Goal: Task Accomplishment & Management: Use online tool/utility

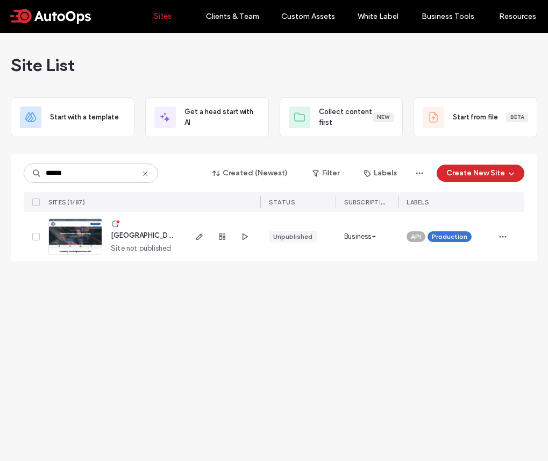
type input "******"
click at [69, 243] on img at bounding box center [75, 255] width 53 height 73
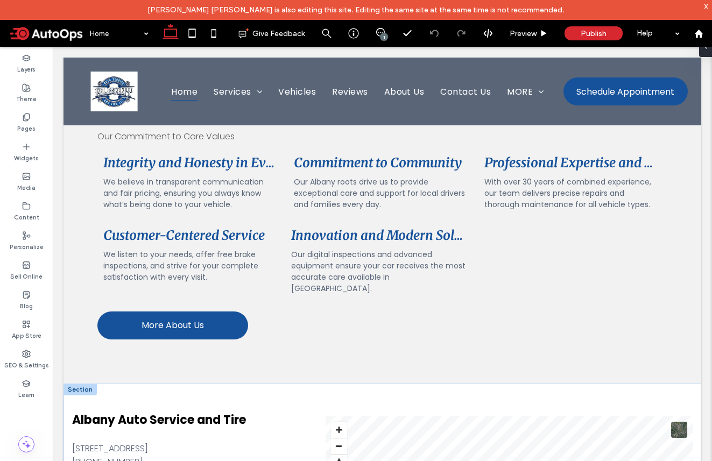
scroll to position [2613, 0]
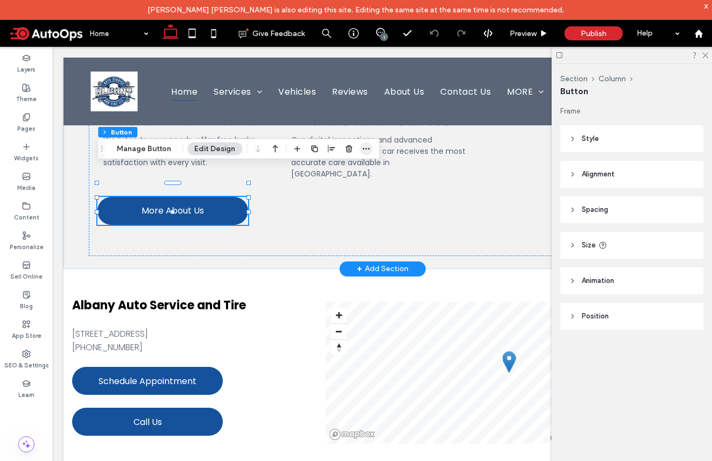
click at [364, 153] on span "button" at bounding box center [365, 149] width 13 height 13
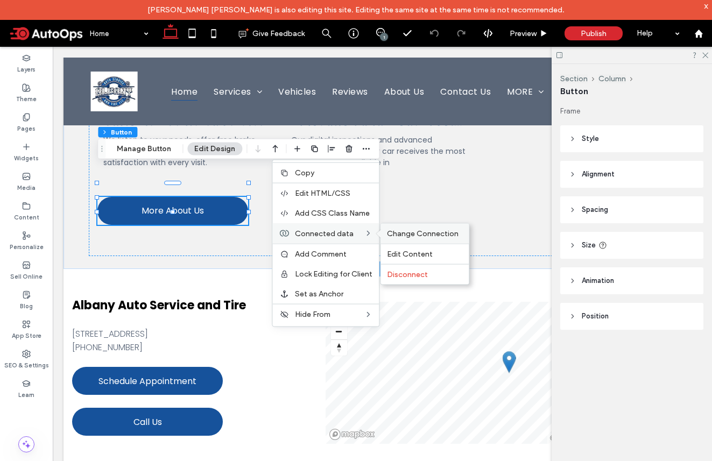
click at [412, 236] on span "Change Connection" at bounding box center [423, 233] width 72 height 9
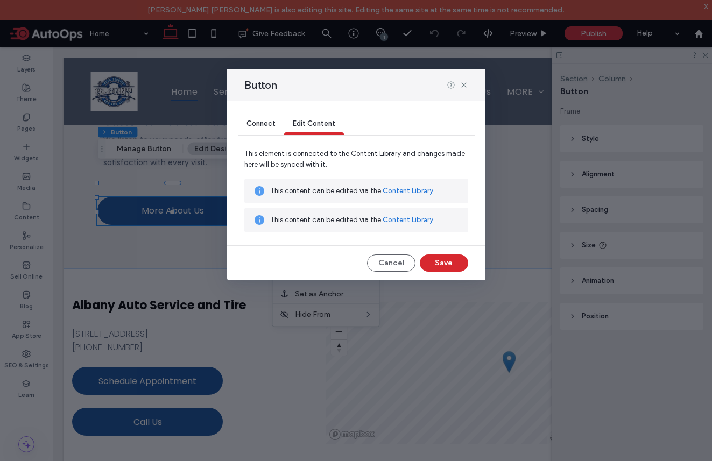
click at [262, 125] on span "Connect" at bounding box center [260, 123] width 29 height 8
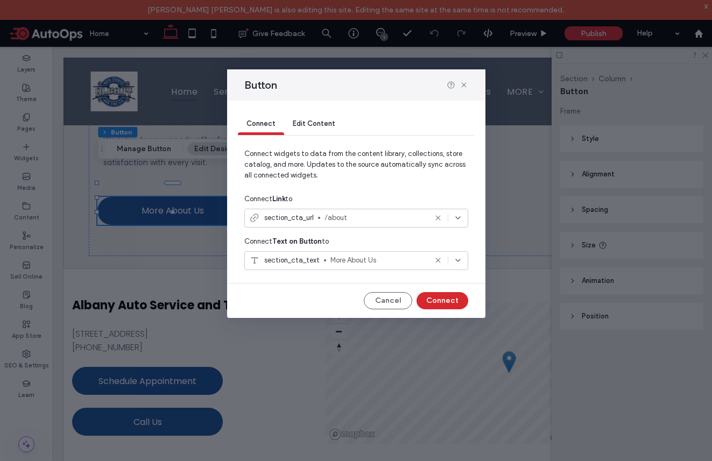
click at [464, 77] on div "Button" at bounding box center [356, 84] width 258 height 31
click at [464, 83] on icon at bounding box center [463, 85] width 9 height 9
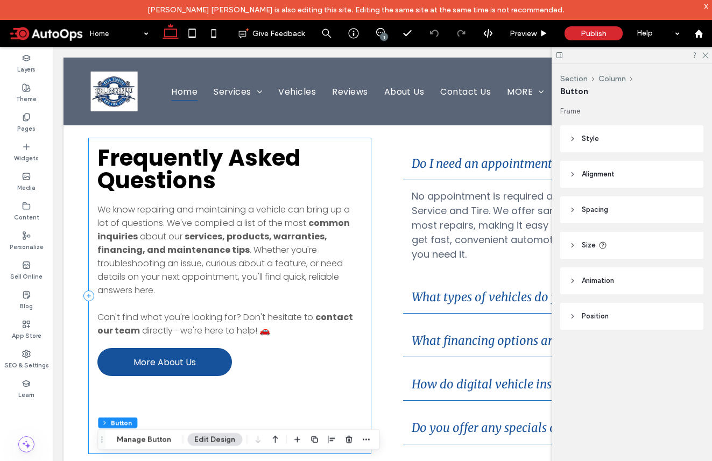
scroll to position [1372, 0]
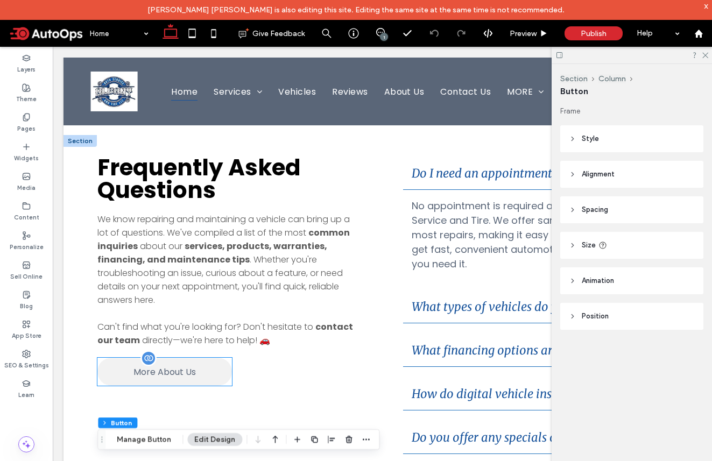
click at [172, 365] on span "More About Us" at bounding box center [164, 371] width 62 height 13
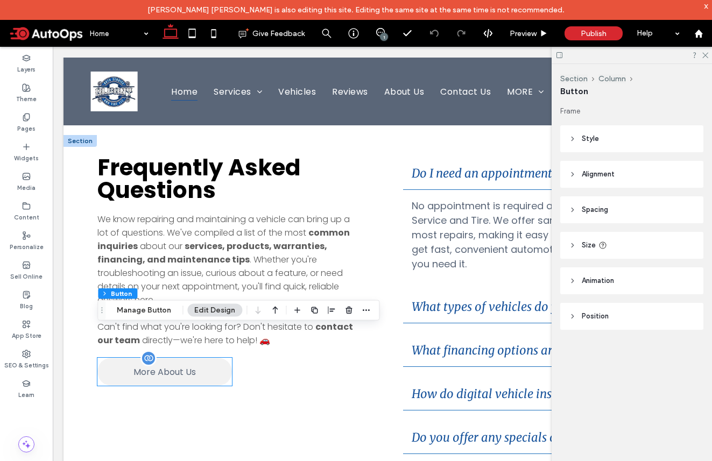
type input "**"
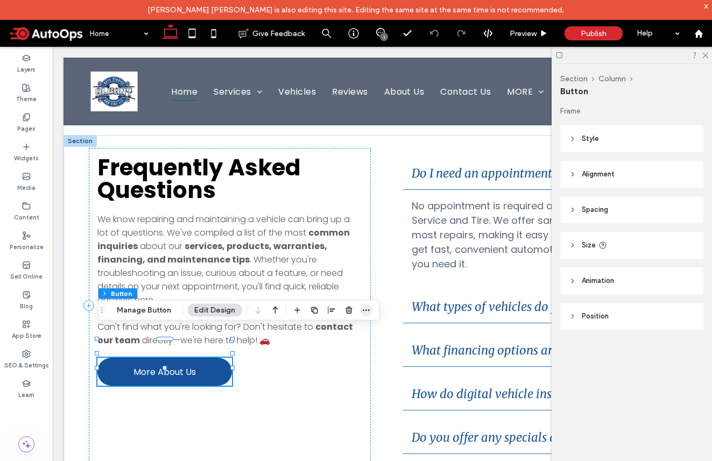
click at [366, 309] on icon "button" at bounding box center [365, 310] width 9 height 9
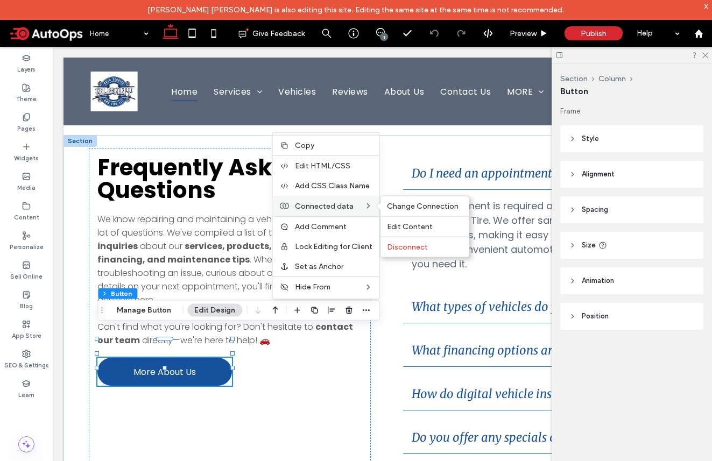
click at [340, 211] on div "Connected data Change Connection Edit Content Disconnect" at bounding box center [325, 206] width 106 height 20
click at [417, 209] on span "Change Connection" at bounding box center [423, 206] width 72 height 9
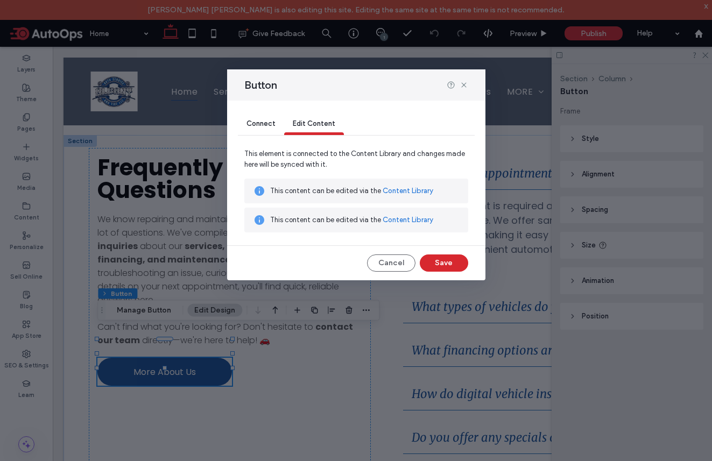
click at [259, 123] on span "Connect" at bounding box center [260, 123] width 29 height 8
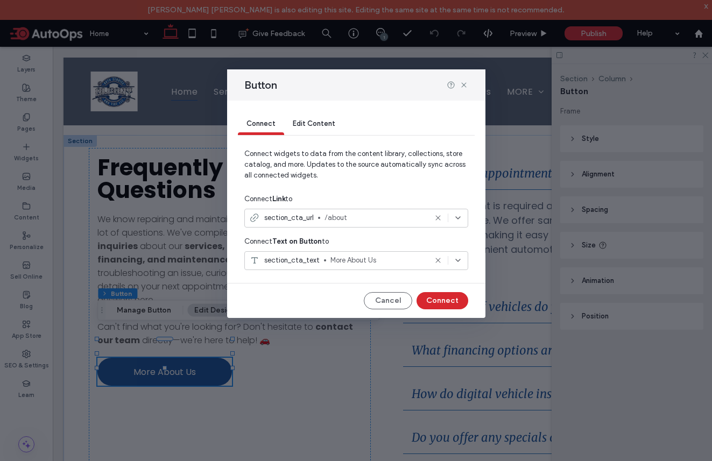
click at [339, 225] on div "section_cta_url /about" at bounding box center [356, 218] width 224 height 19
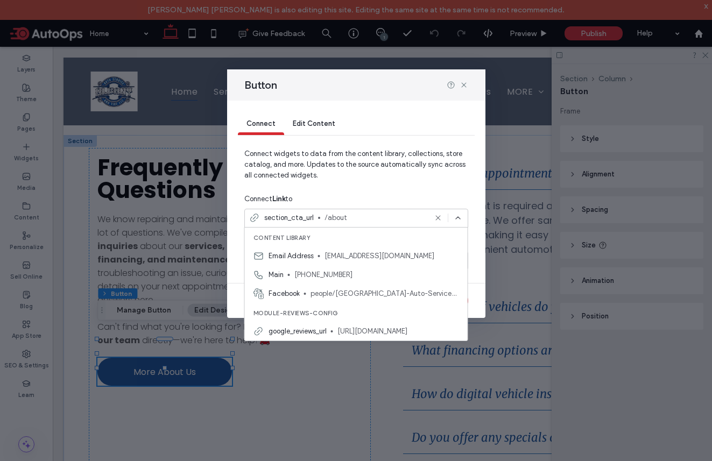
click at [372, 181] on span "Connect widgets to data from the content library, collections, store catalog, a…" at bounding box center [356, 168] width 224 height 41
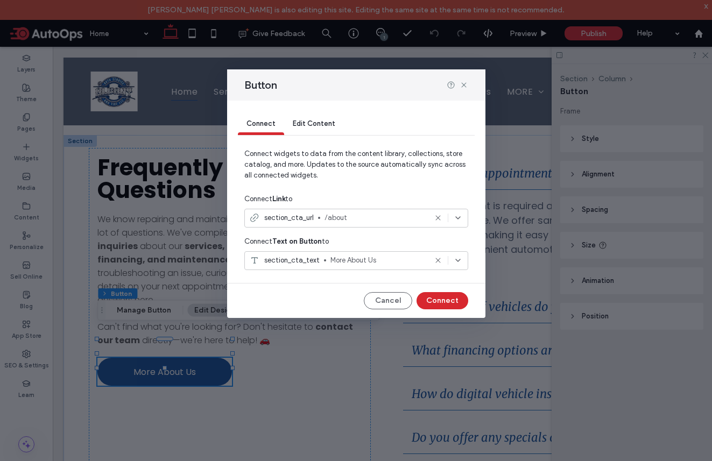
click at [353, 217] on span "/about" at bounding box center [375, 217] width 102 height 11
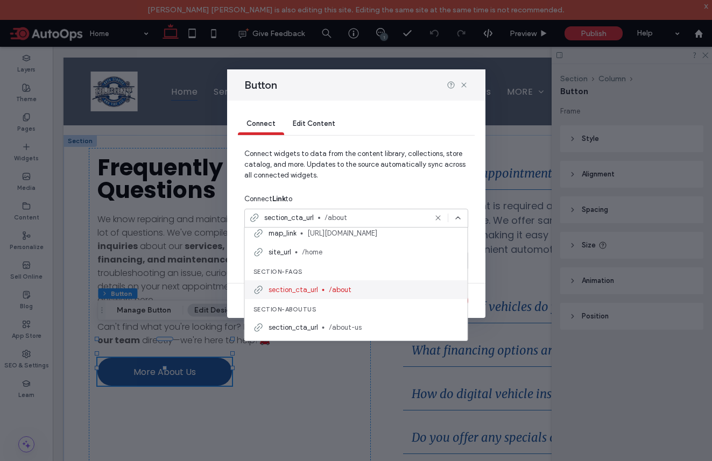
scroll to position [135, 0]
click at [513, 318] on div "Button Connect Edit Content Connect widgets to data from the content library, c…" at bounding box center [356, 230] width 712 height 461
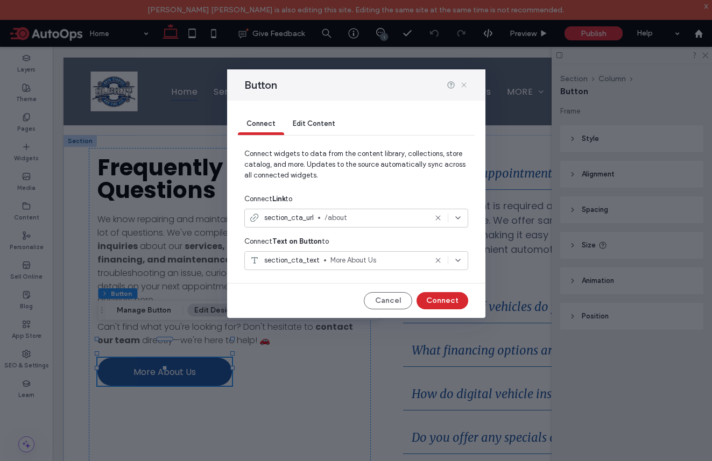
click at [465, 82] on icon at bounding box center [463, 85] width 9 height 9
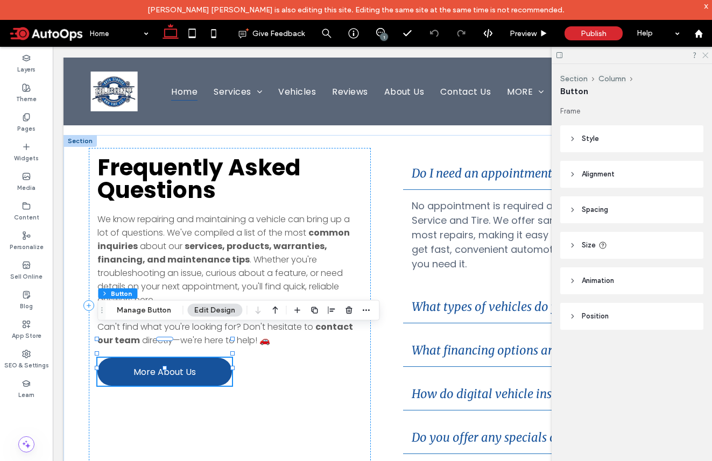
click at [548, 54] on use at bounding box center [705, 56] width 6 height 6
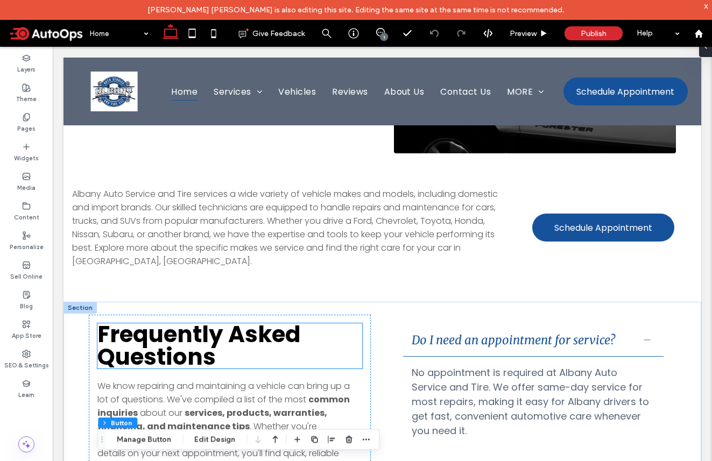
scroll to position [1203, 0]
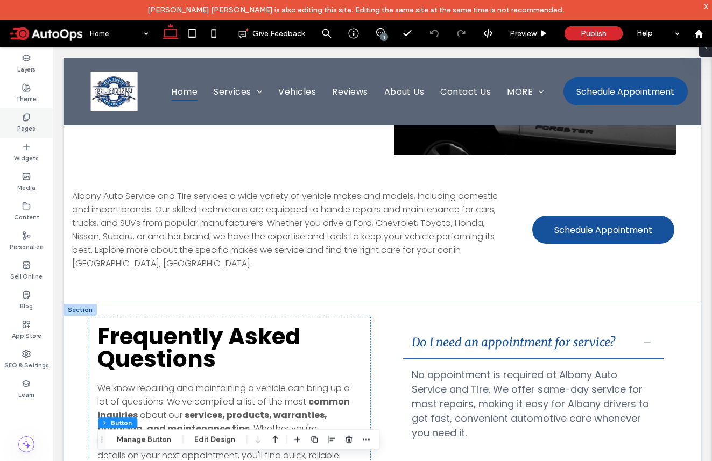
click at [24, 115] on use at bounding box center [26, 116] width 6 height 7
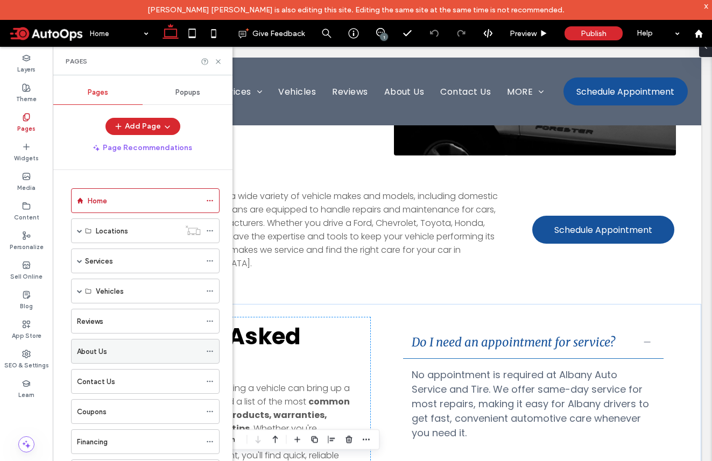
click at [86, 351] on label "About Us" at bounding box center [92, 351] width 30 height 19
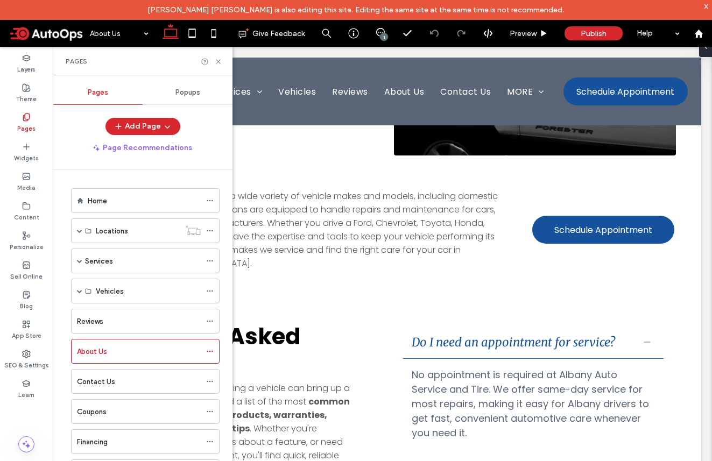
click at [204, 350] on div at bounding box center [356, 230] width 712 height 461
click at [207, 351] on use at bounding box center [210, 352] width 6 height 2
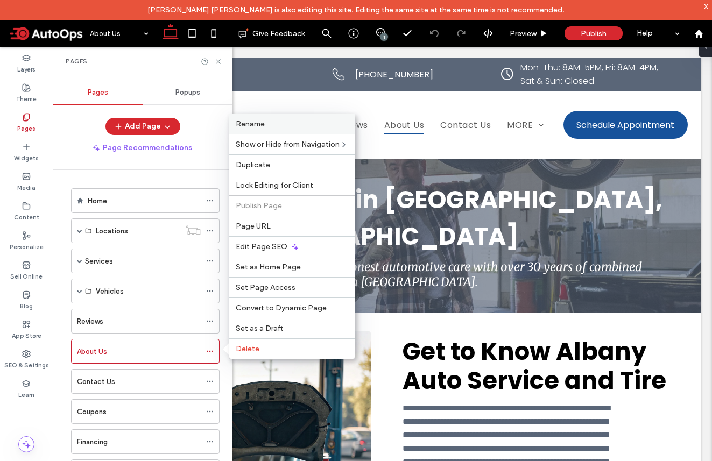
click at [284, 126] on label "Rename" at bounding box center [292, 123] width 112 height 9
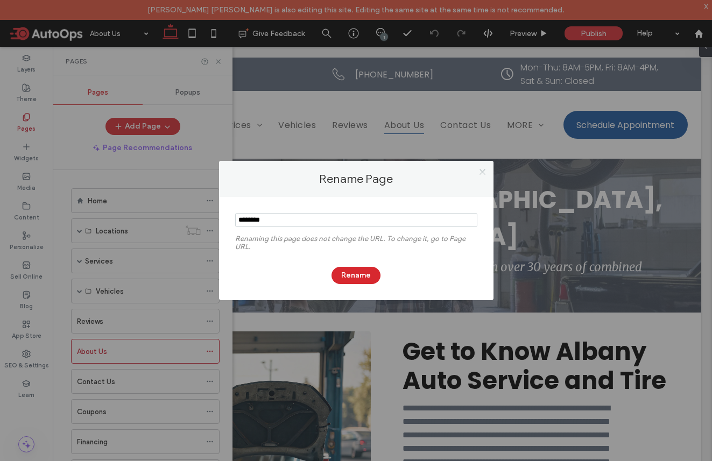
click at [483, 171] on icon at bounding box center [482, 172] width 8 height 8
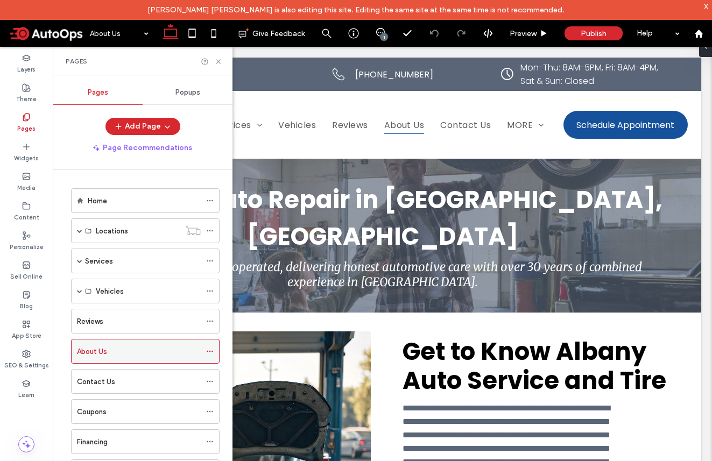
click at [210, 352] on icon at bounding box center [210, 351] width 8 height 8
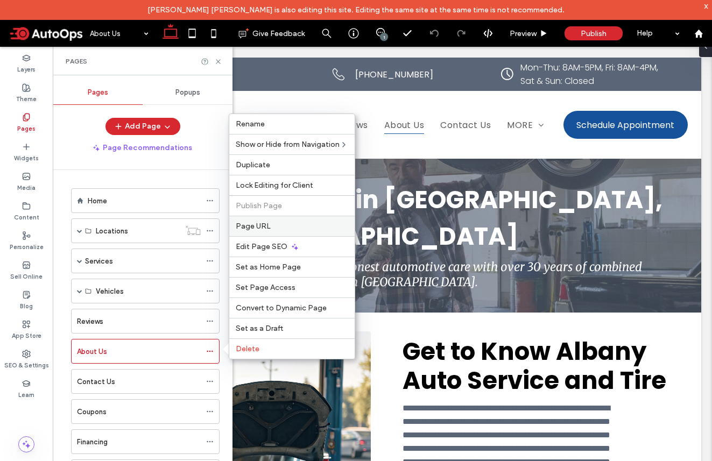
click at [276, 230] on label "Page URL" at bounding box center [292, 226] width 112 height 9
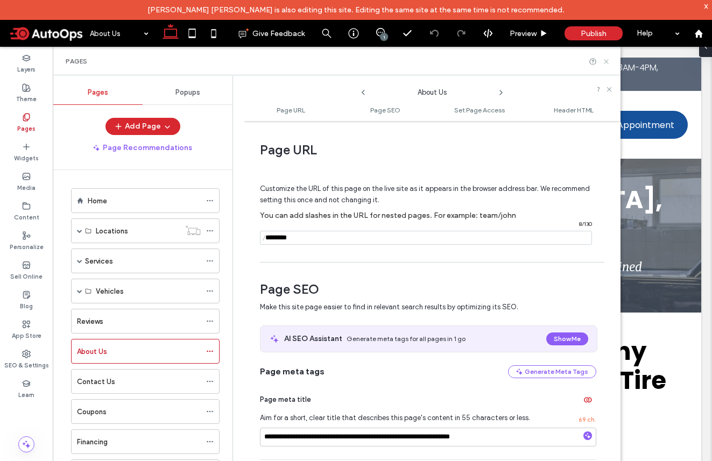
click at [548, 65] on icon at bounding box center [606, 62] width 8 height 8
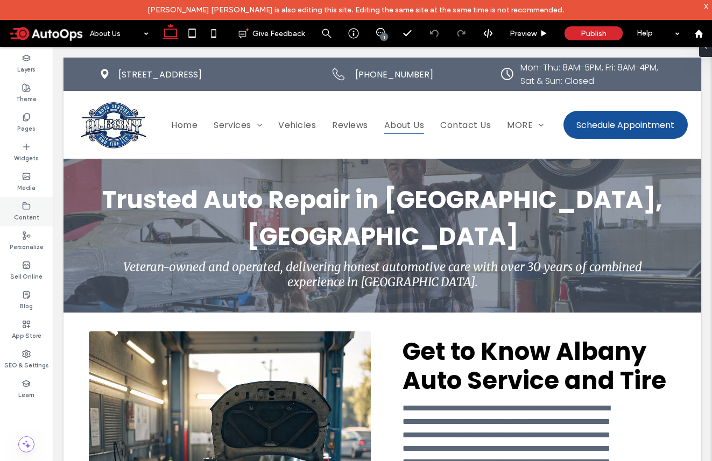
click at [29, 202] on icon at bounding box center [26, 206] width 9 height 9
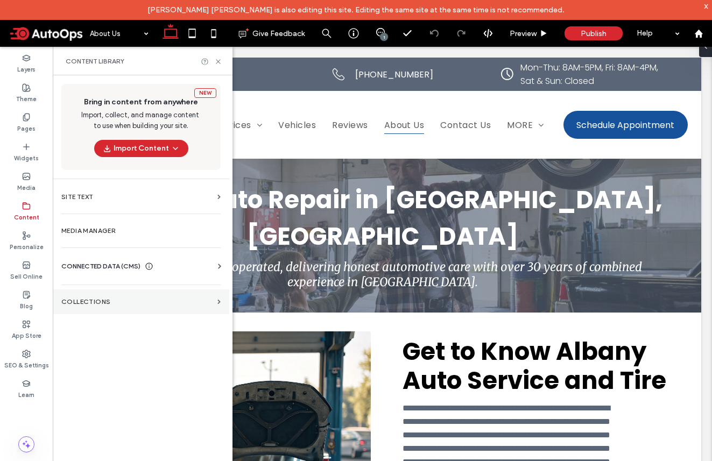
click at [105, 292] on section "Collections" at bounding box center [141, 301] width 176 height 25
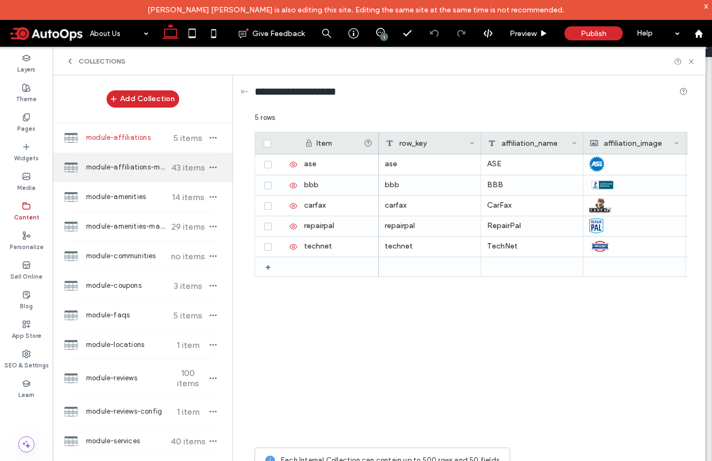
click at [90, 167] on span "module-affiliations-master" at bounding box center [126, 167] width 80 height 11
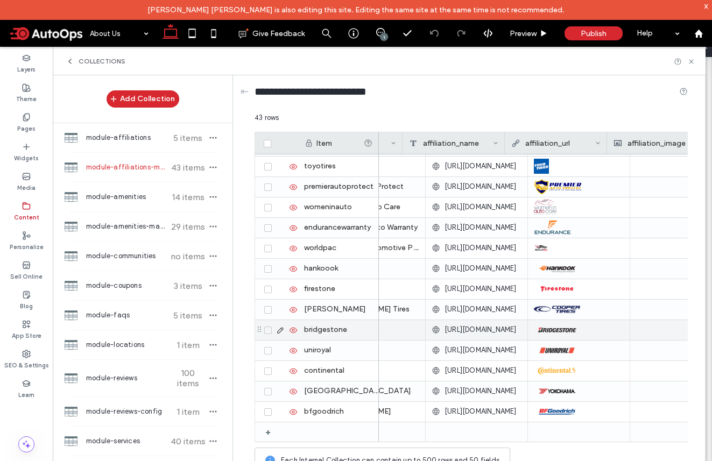
scroll to position [0, 342]
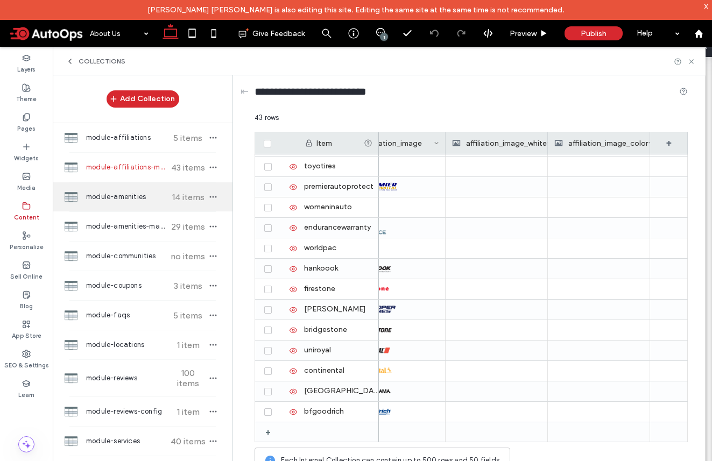
click at [134, 197] on span "module-amenities" at bounding box center [126, 196] width 80 height 11
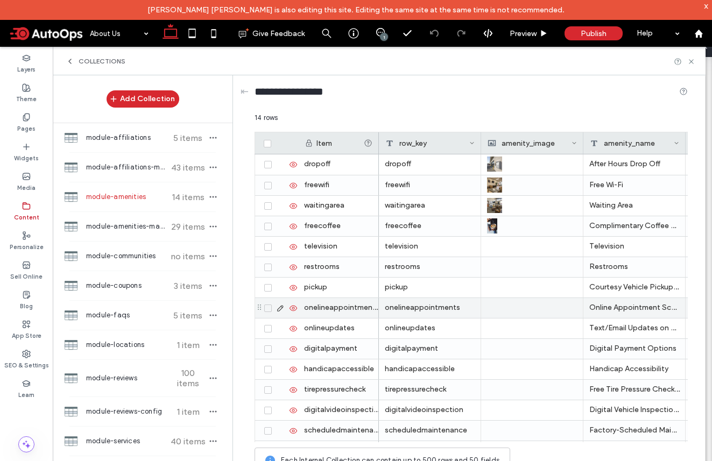
scroll to position [0, 138]
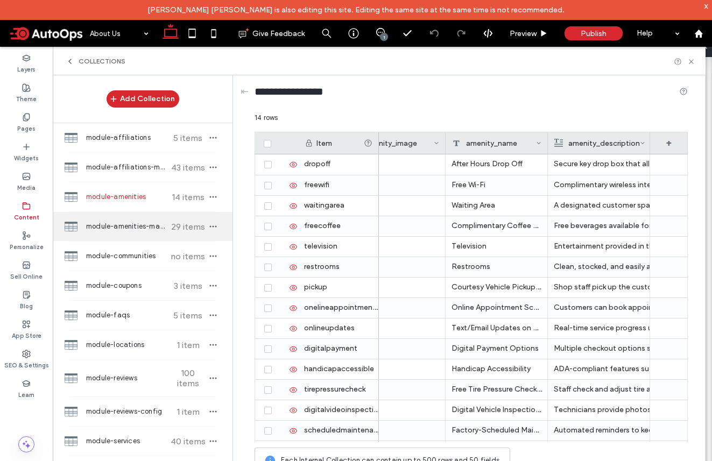
click at [125, 229] on span "module-amenities-master" at bounding box center [126, 226] width 80 height 11
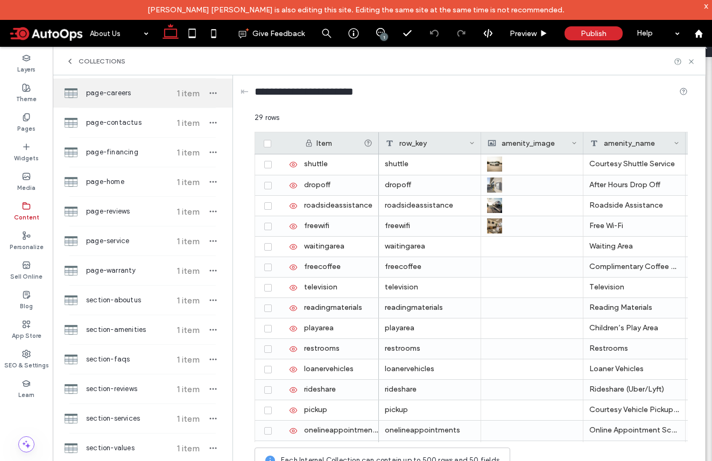
scroll to position [534, 0]
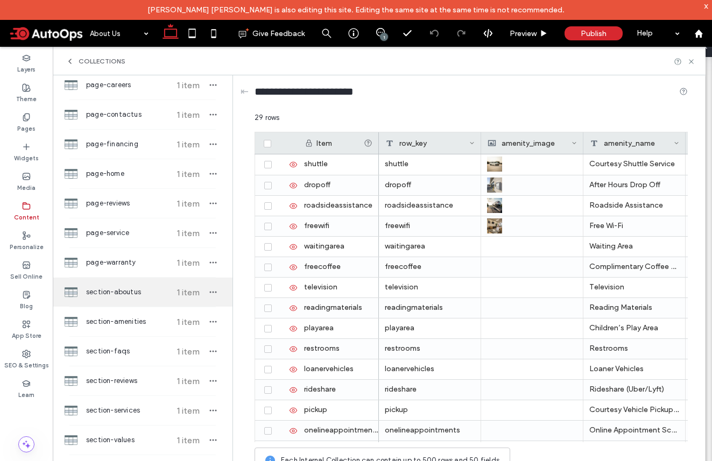
click at [125, 294] on span "section-aboutus" at bounding box center [126, 292] width 80 height 11
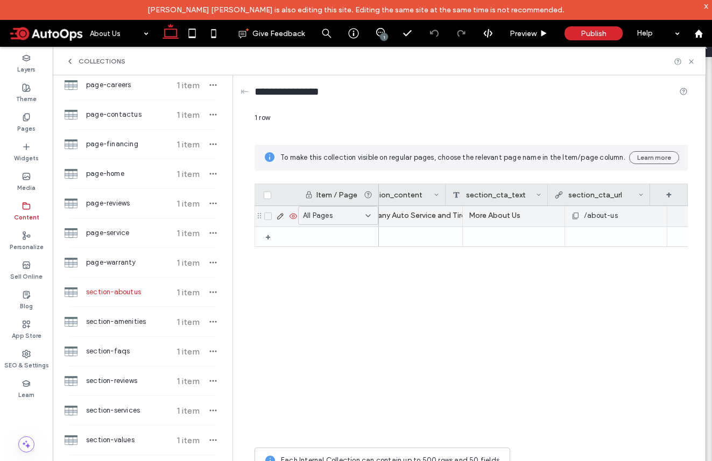
scroll to position [0, 342]
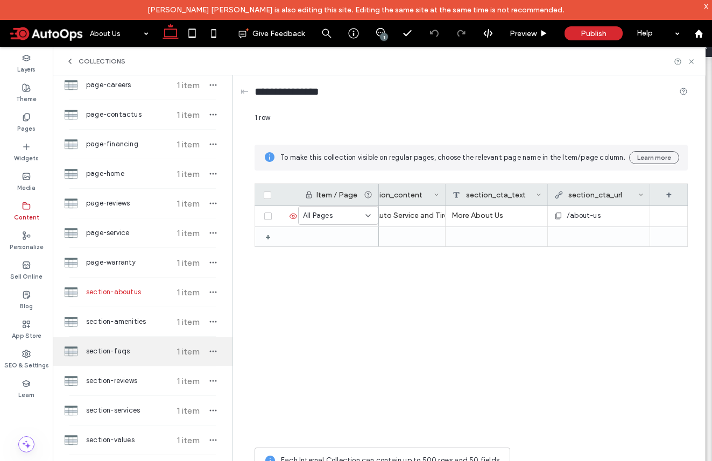
click at [122, 360] on div "section-faqs 1 item" at bounding box center [143, 351] width 180 height 29
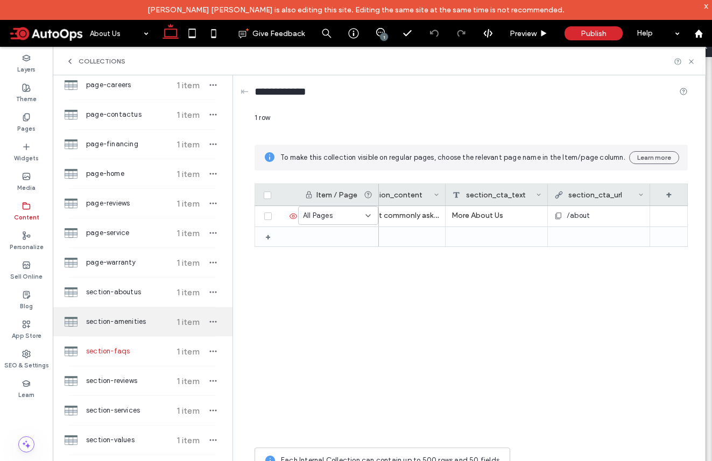
click at [138, 325] on span "section-amenities" at bounding box center [126, 321] width 80 height 11
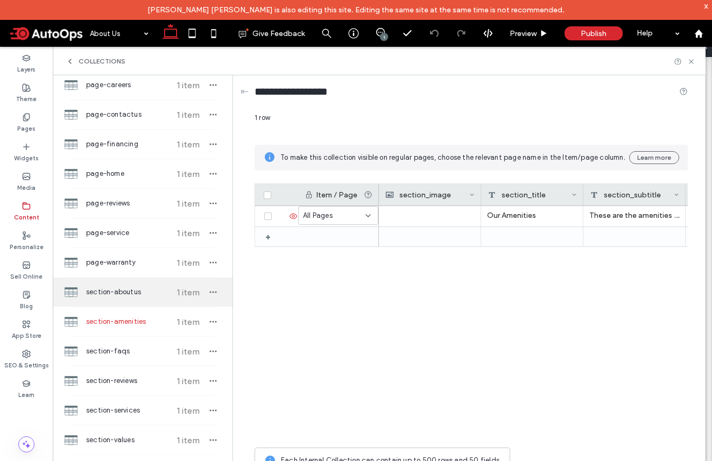
click at [132, 295] on span "section-aboutus" at bounding box center [126, 292] width 80 height 11
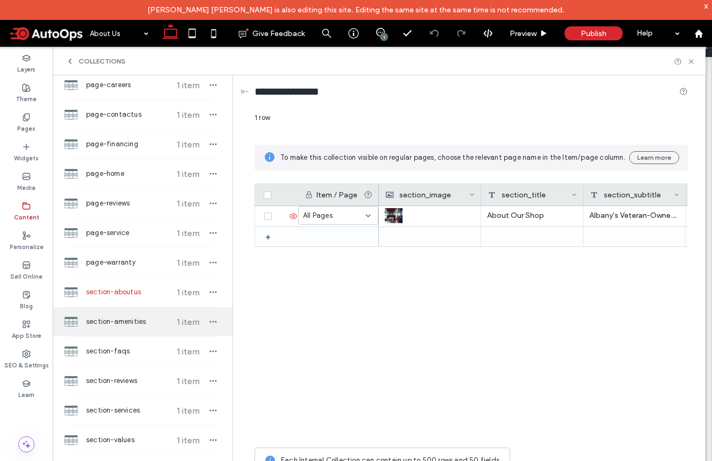
click at [131, 320] on span "section-amenities" at bounding box center [126, 321] width 80 height 11
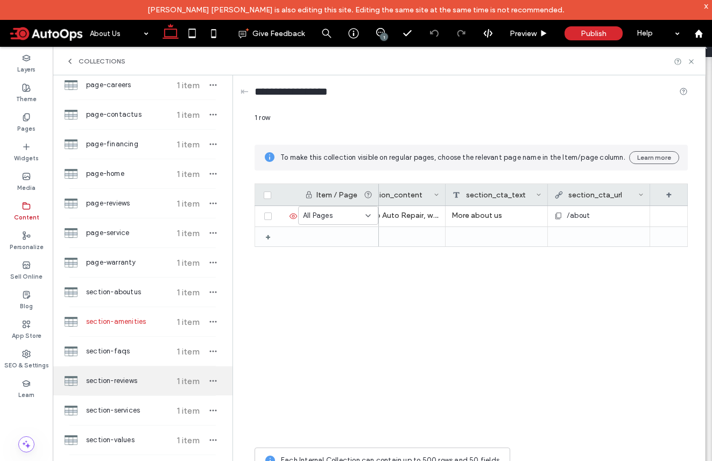
click at [120, 380] on span "section-reviews" at bounding box center [126, 380] width 80 height 11
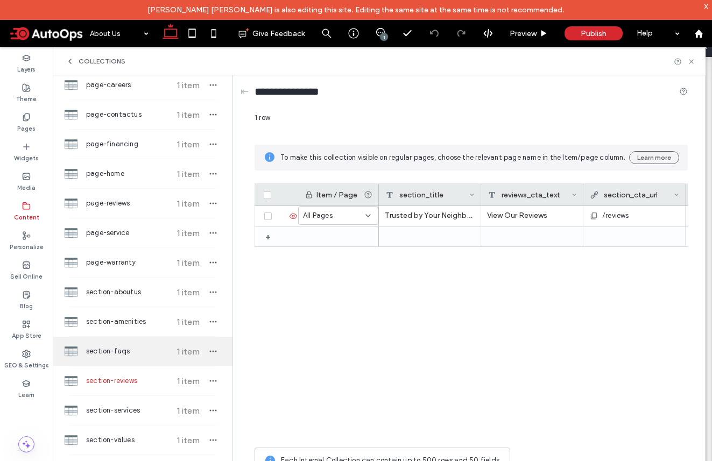
click at [127, 354] on span "section-faqs" at bounding box center [126, 351] width 80 height 11
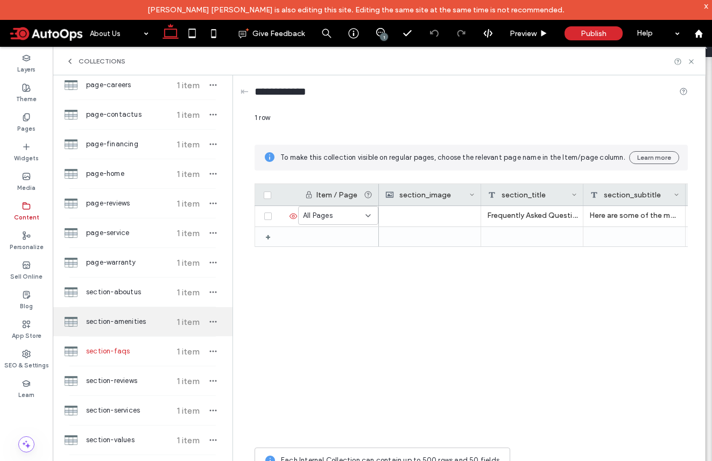
click at [123, 323] on span "section-amenities" at bounding box center [126, 321] width 80 height 11
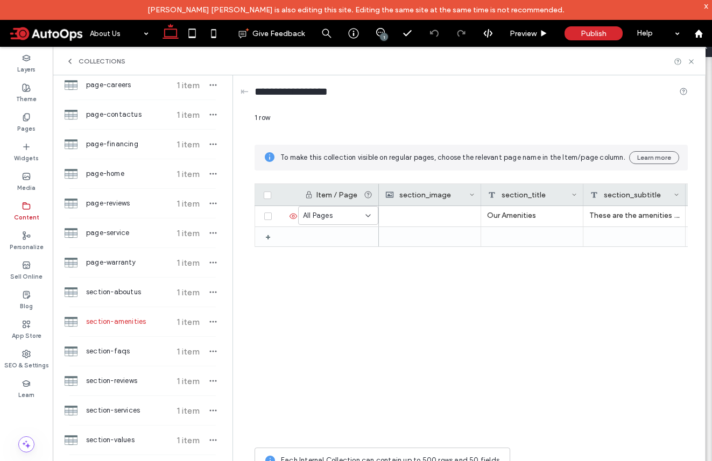
click at [464, 294] on div "Our Amenities These are the amenities we offer our customers! At Demo Auto Repa…" at bounding box center [533, 324] width 309 height 236
click at [522, 171] on div "1 row To make this collection visible on regular pages, choose the relevant pag…" at bounding box center [470, 295] width 433 height 366
click at [548, 286] on div "Our Amenities These are the amenities we offer our customers! At Demo Auto Repa…" at bounding box center [533, 324] width 309 height 236
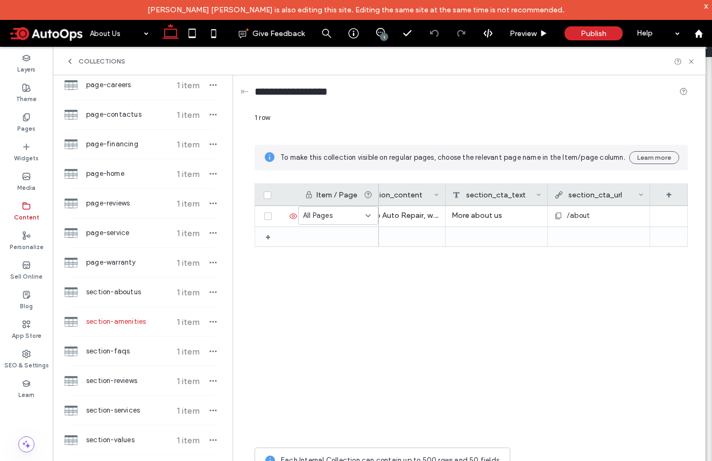
click at [36, 38] on span at bounding box center [46, 34] width 76 height 22
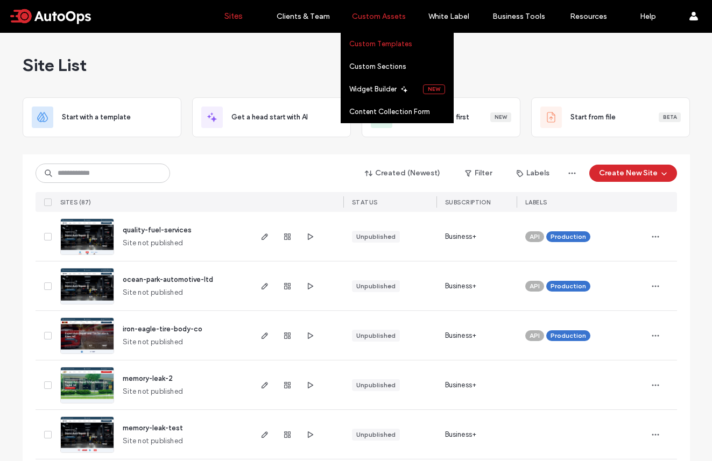
click at [389, 50] on link "Custom Templates" at bounding box center [401, 44] width 104 height 22
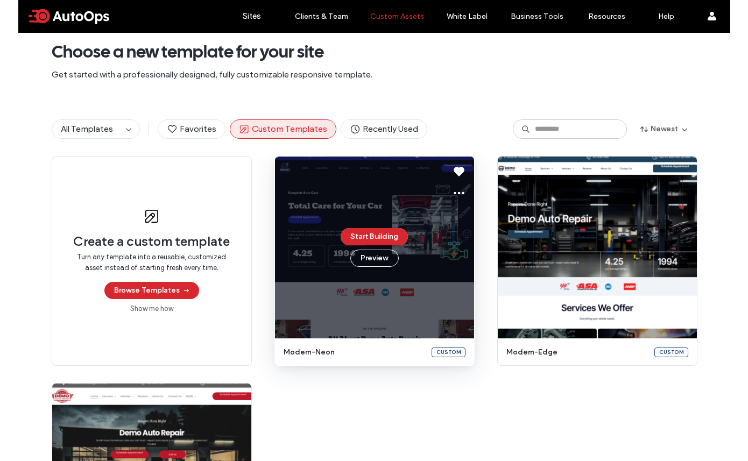
scroll to position [42, 0]
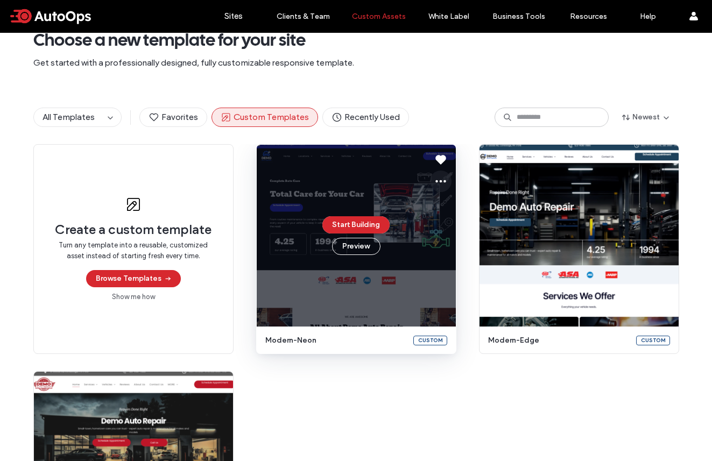
click at [439, 184] on icon at bounding box center [440, 181] width 13 height 13
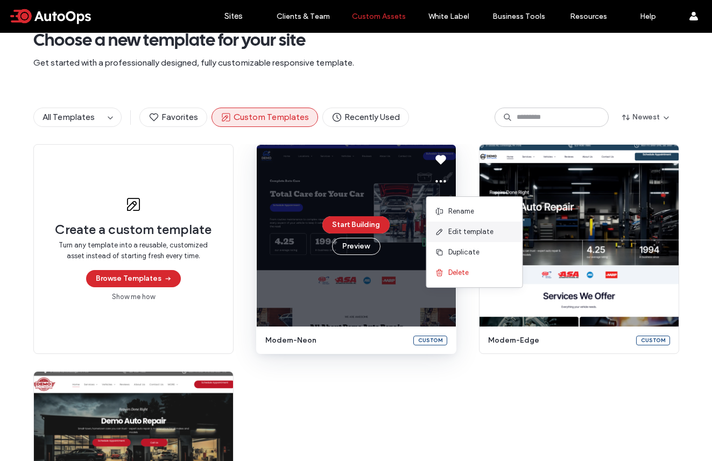
click at [462, 230] on span "Edit template" at bounding box center [470, 231] width 45 height 11
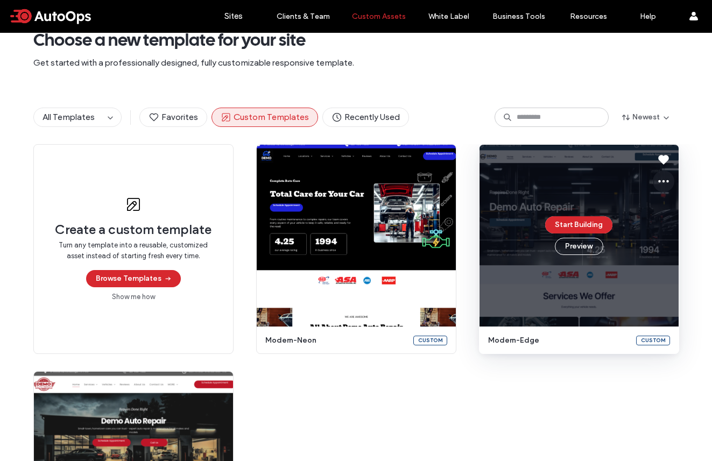
click at [660, 179] on icon at bounding box center [663, 181] width 13 height 13
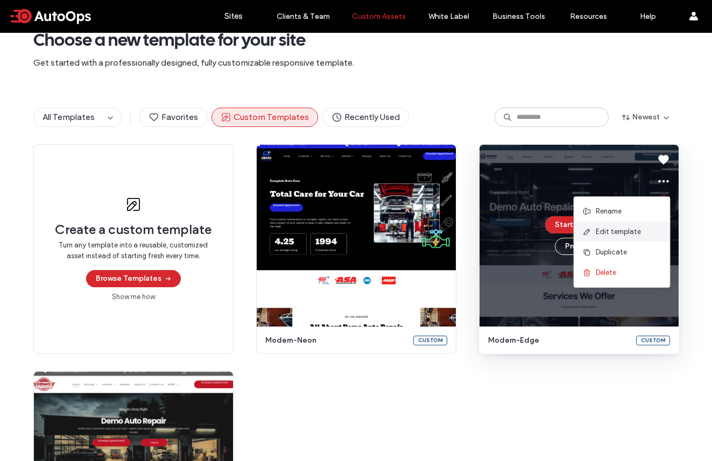
click at [640, 231] on div "Edit template" at bounding box center [622, 232] width 96 height 20
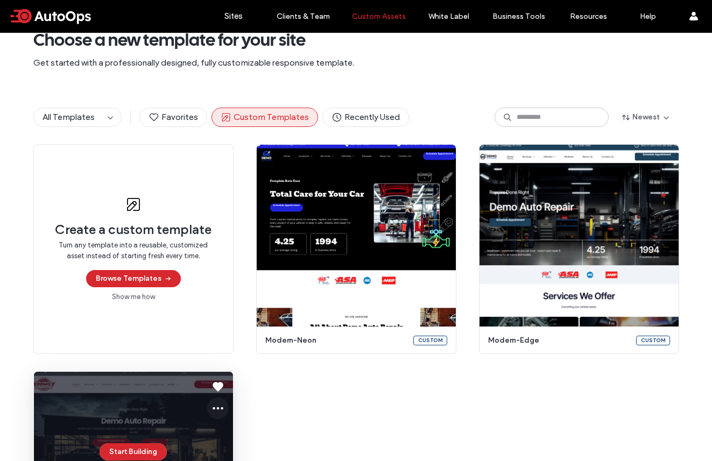
click at [217, 410] on icon at bounding box center [217, 408] width 13 height 13
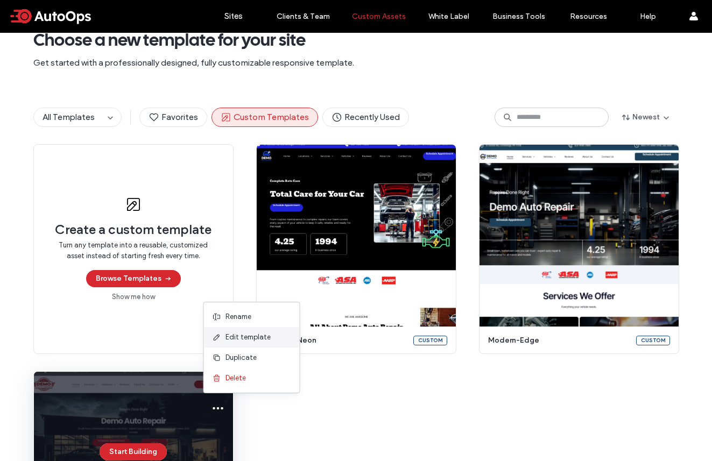
click at [258, 338] on span "Edit template" at bounding box center [247, 337] width 45 height 11
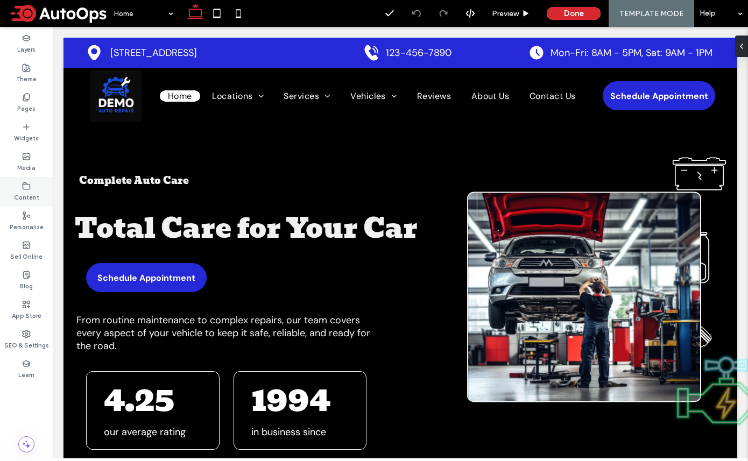
click at [25, 188] on icon at bounding box center [26, 186] width 9 height 9
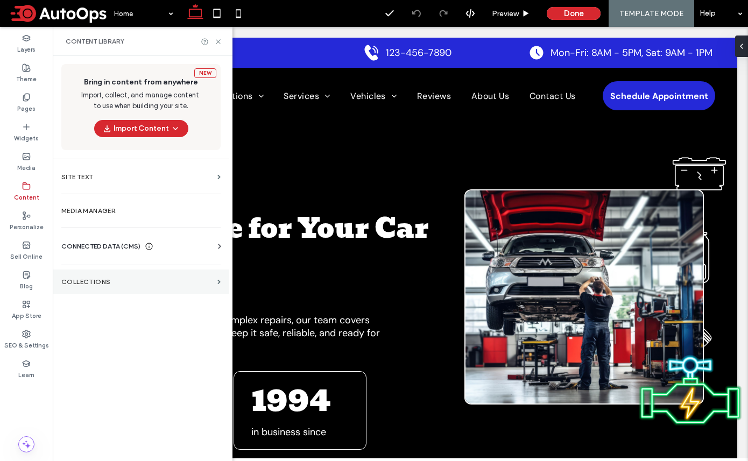
click at [87, 292] on section "Collections" at bounding box center [141, 281] width 176 height 25
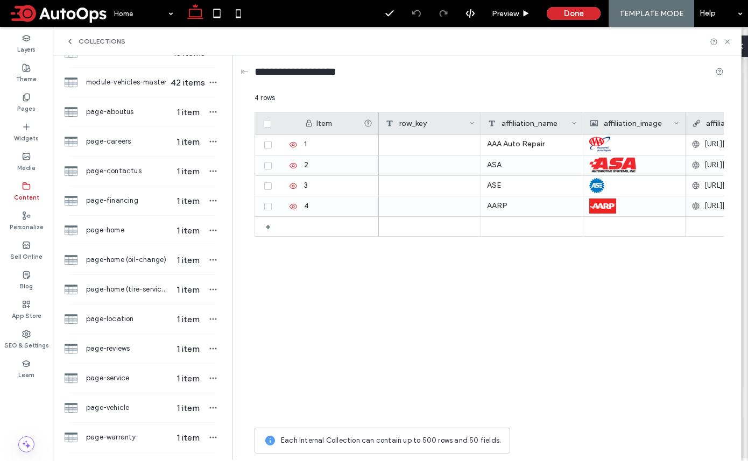
scroll to position [680, 0]
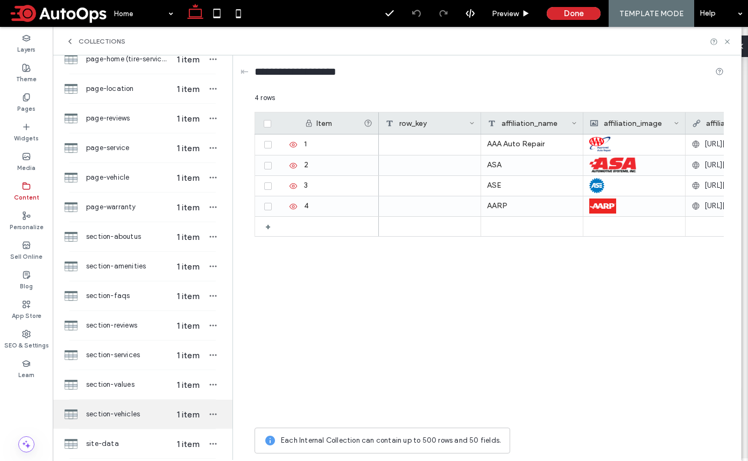
click at [118, 413] on span "section-vehicles" at bounding box center [127, 414] width 83 height 11
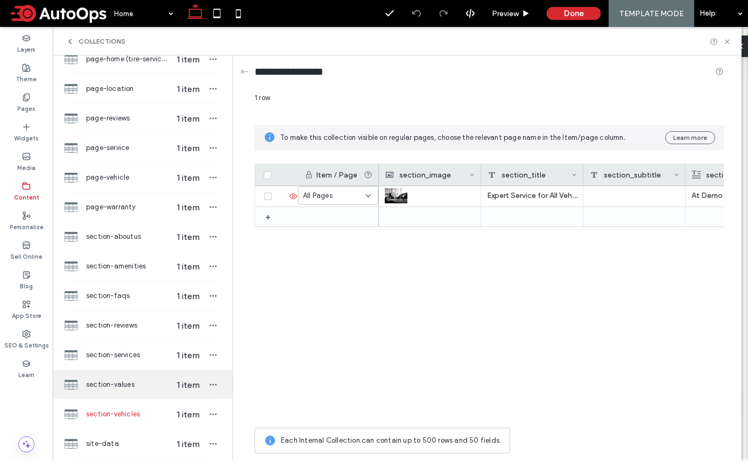
click at [144, 379] on span "section-values" at bounding box center [127, 384] width 83 height 11
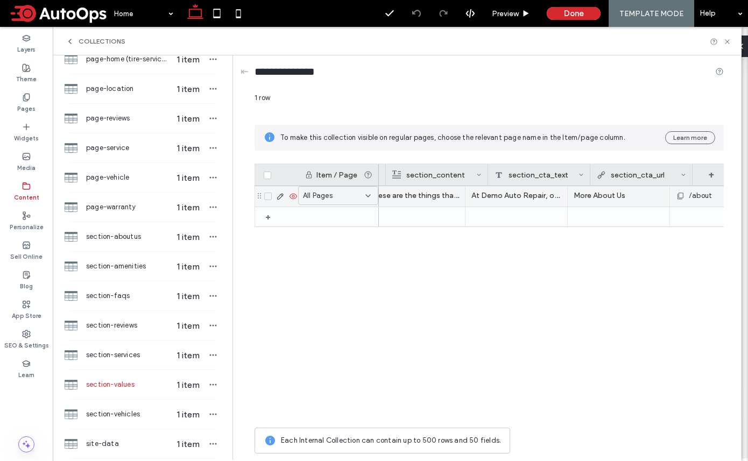
scroll to position [0, 306]
click at [641, 193] on div "/about" at bounding box center [634, 195] width 90 height 19
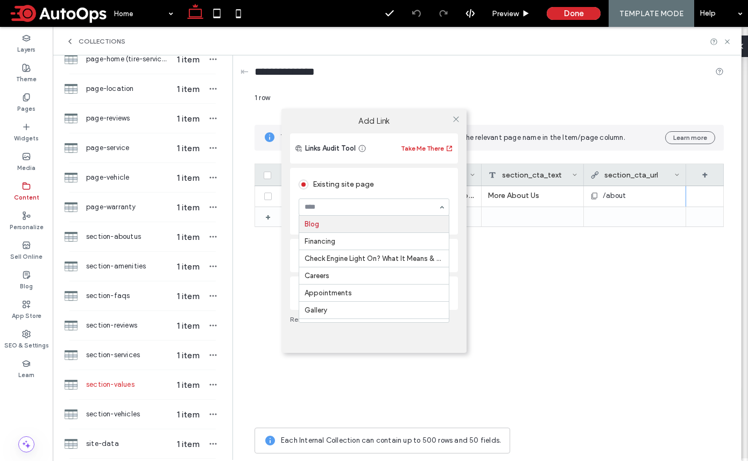
click at [598, 248] on div "Add Link Links Audit Tool Take Me There Existing site page Blog Financing Check…" at bounding box center [374, 230] width 748 height 461
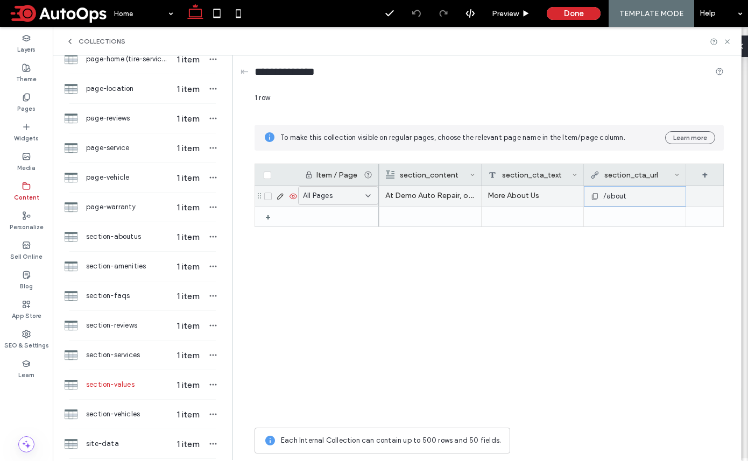
click at [623, 187] on div "/about" at bounding box center [634, 196] width 89 height 19
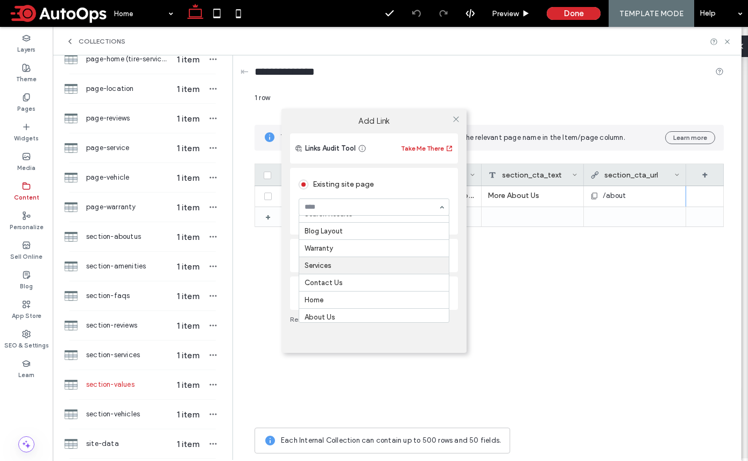
scroll to position [230, 0]
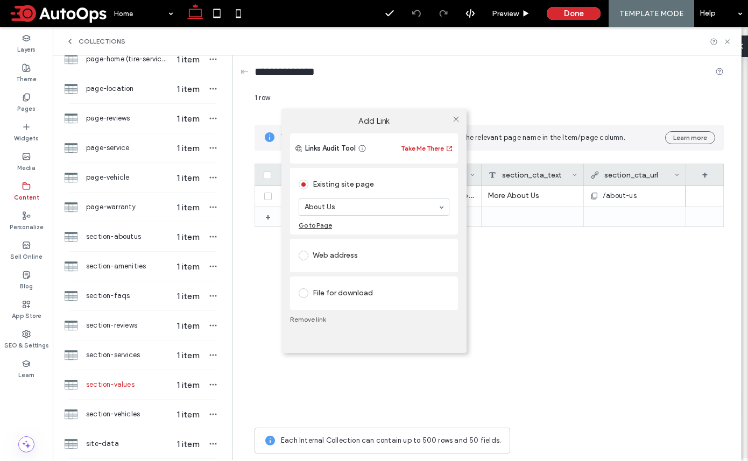
click at [537, 285] on div "Add Link Links Audit Tool Take Me There Existing site page About Us Go to Page …" at bounding box center [374, 230] width 748 height 461
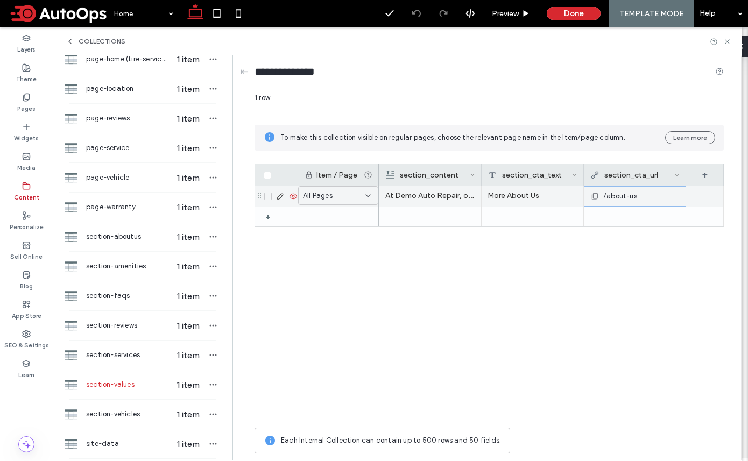
click at [636, 195] on div "/about-us" at bounding box center [634, 196] width 89 height 19
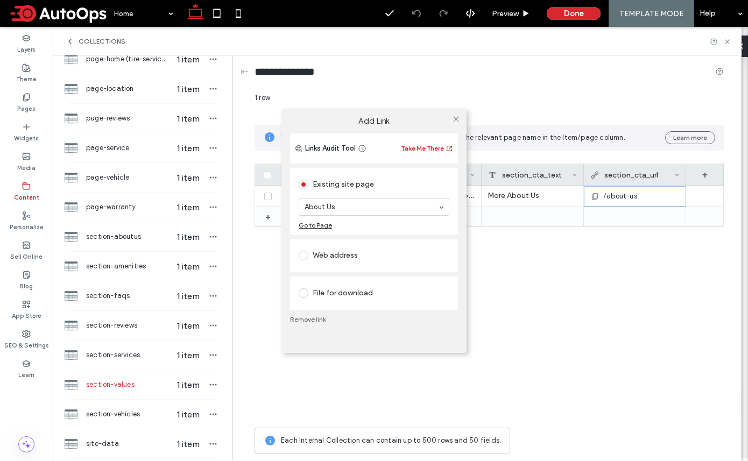
click at [359, 197] on section "About Us" at bounding box center [374, 207] width 151 height 28
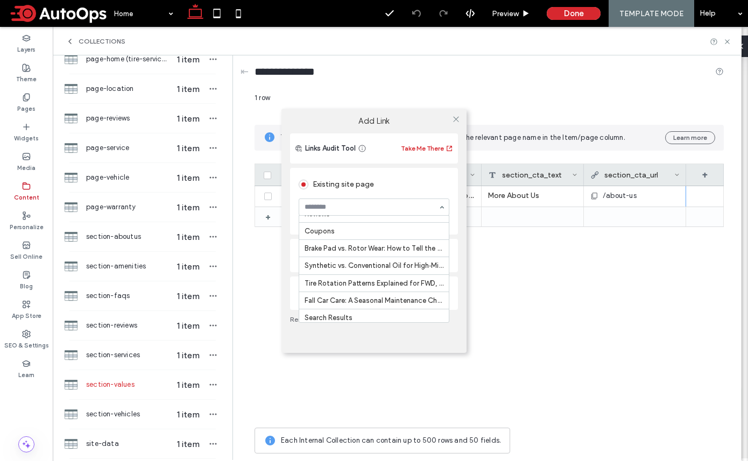
scroll to position [87, 0]
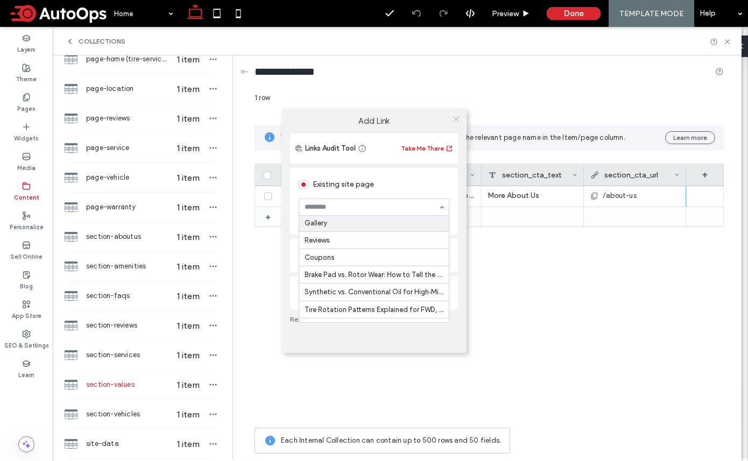
click at [453, 120] on icon at bounding box center [456, 119] width 8 height 8
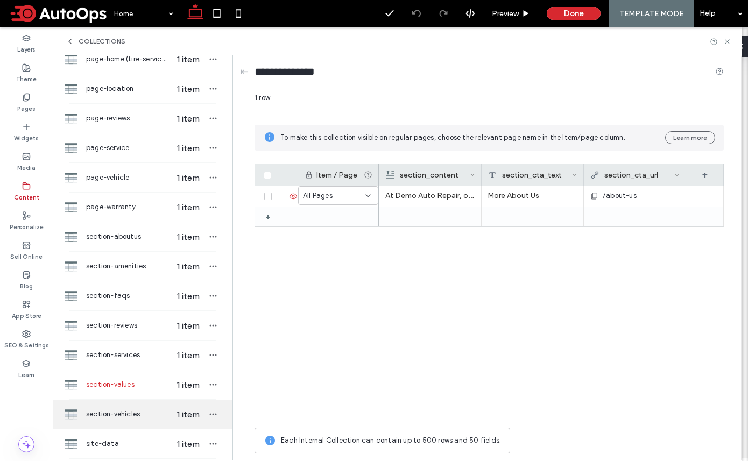
click at [126, 414] on span "section-vehicles" at bounding box center [127, 414] width 83 height 11
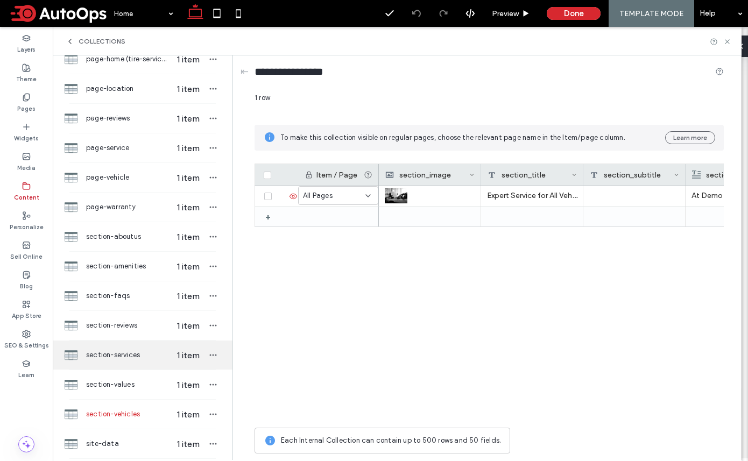
click at [117, 352] on span "section-services" at bounding box center [127, 355] width 83 height 11
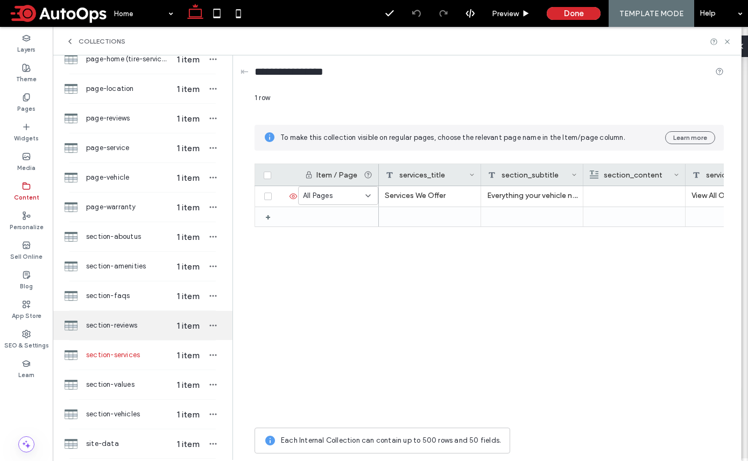
click at [119, 325] on span "section-reviews" at bounding box center [127, 325] width 83 height 11
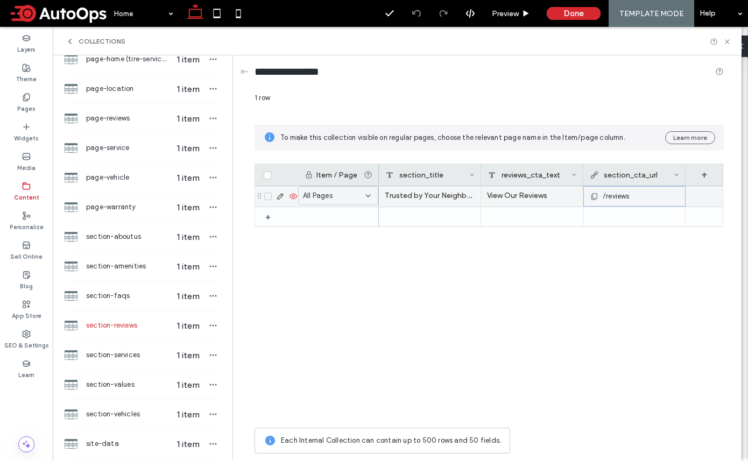
click at [630, 192] on div "/reviews" at bounding box center [633, 196] width 89 height 19
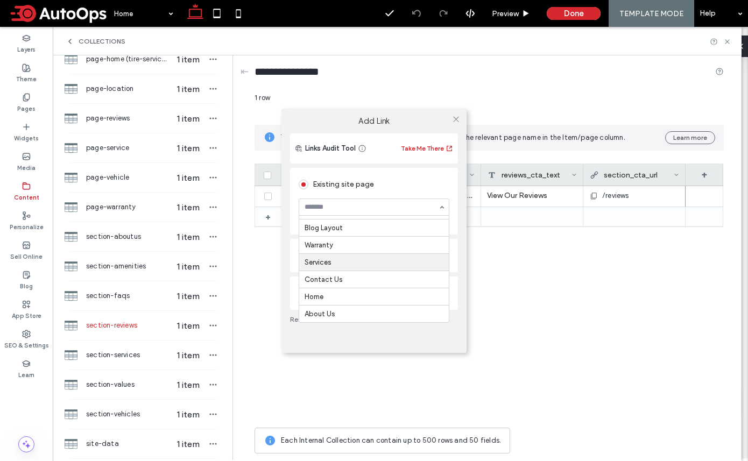
scroll to position [230, 0]
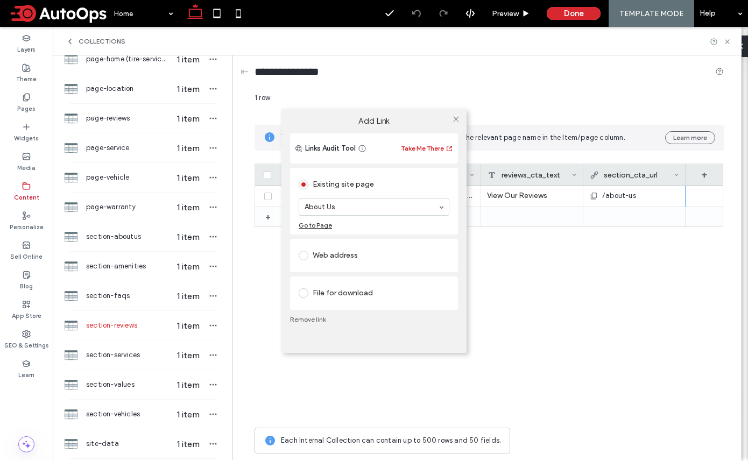
click at [325, 404] on div "Add Link Links Audit Tool Take Me There Existing site page About Us Go to Page …" at bounding box center [374, 230] width 748 height 461
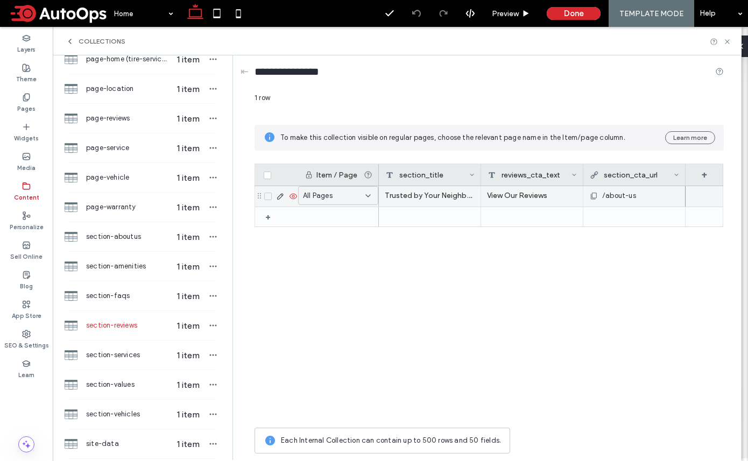
click at [625, 195] on span "/about-us" at bounding box center [619, 195] width 34 height 11
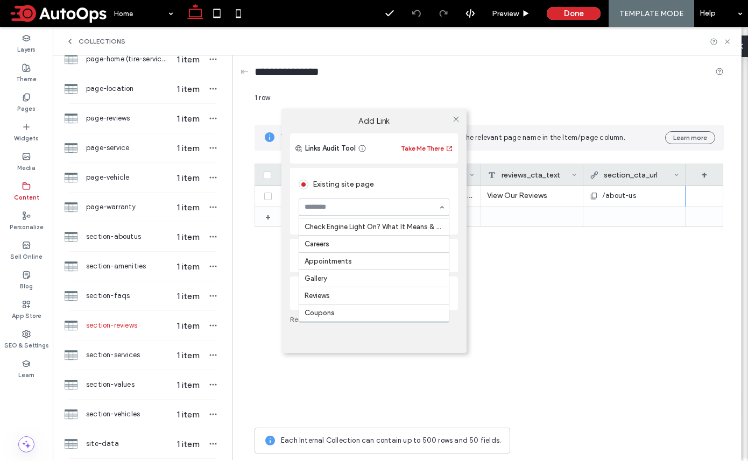
scroll to position [19, 0]
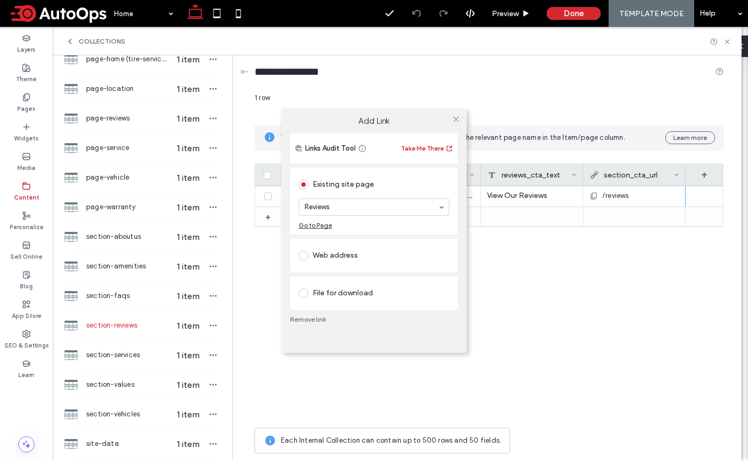
click at [300, 396] on div "Add Link Links Audit Tool Take Me There Existing site page Reviews Go to Page W…" at bounding box center [374, 230] width 748 height 461
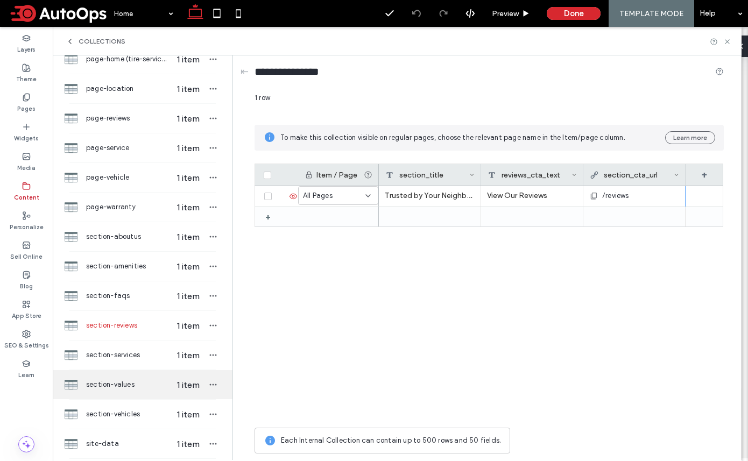
click at [127, 386] on span "section-values" at bounding box center [127, 384] width 83 height 11
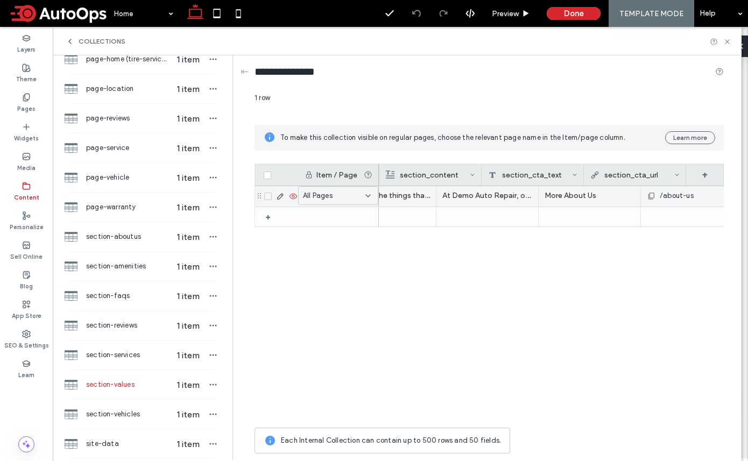
scroll to position [0, 306]
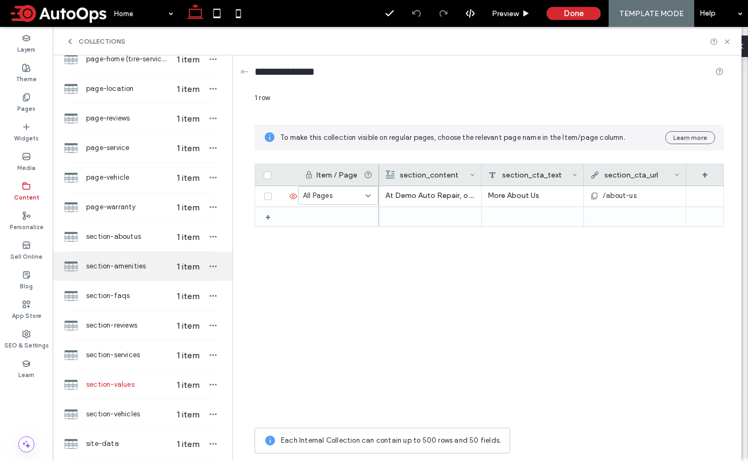
click at [134, 271] on span "section-amenities" at bounding box center [127, 266] width 83 height 11
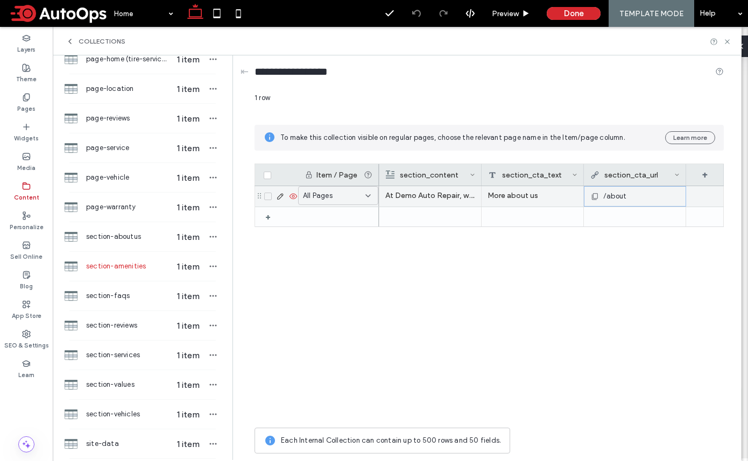
click at [630, 194] on div "/about" at bounding box center [634, 196] width 89 height 19
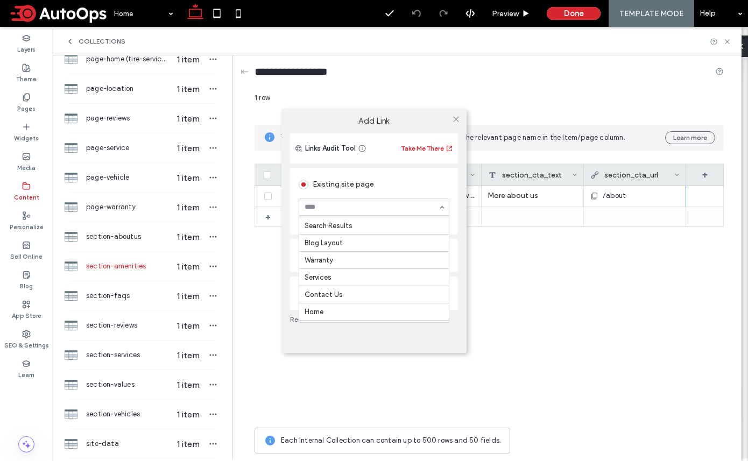
scroll to position [230, 0]
click at [299, 390] on div "Add Link Links Audit Tool Take Me There Existing site page About Us Go to Page …" at bounding box center [374, 230] width 748 height 461
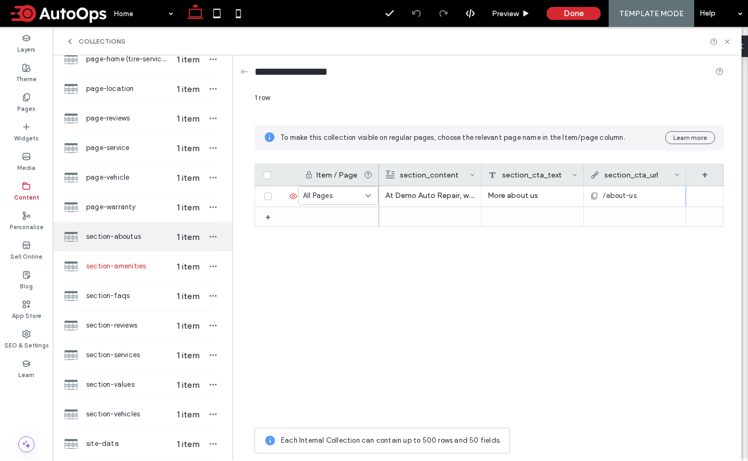
click at [127, 231] on span "section-aboutus" at bounding box center [127, 236] width 83 height 11
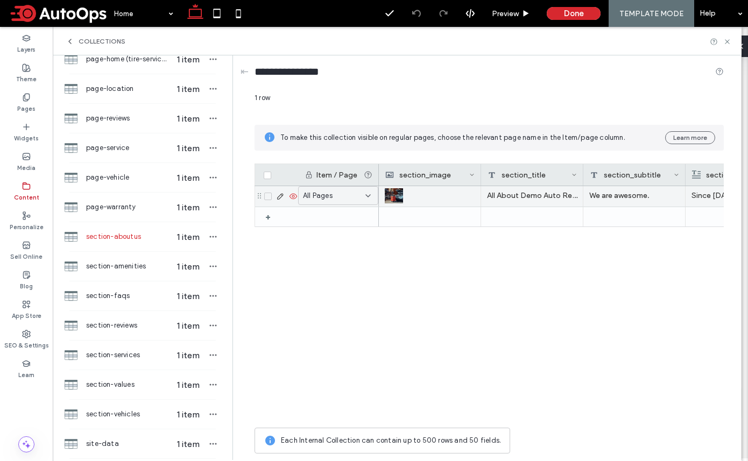
scroll to position [0, 306]
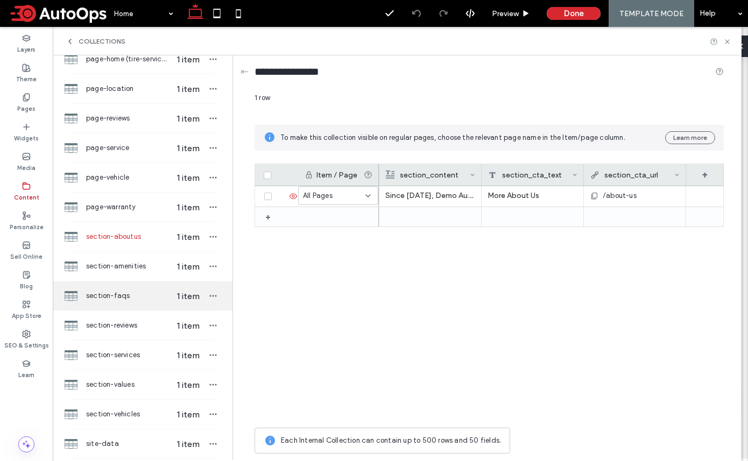
click at [132, 296] on span "section-faqs" at bounding box center [127, 295] width 83 height 11
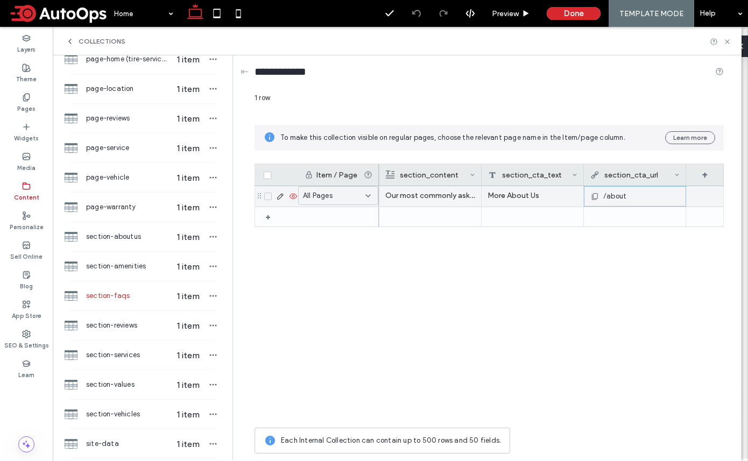
click at [621, 196] on span "/about" at bounding box center [614, 196] width 23 height 11
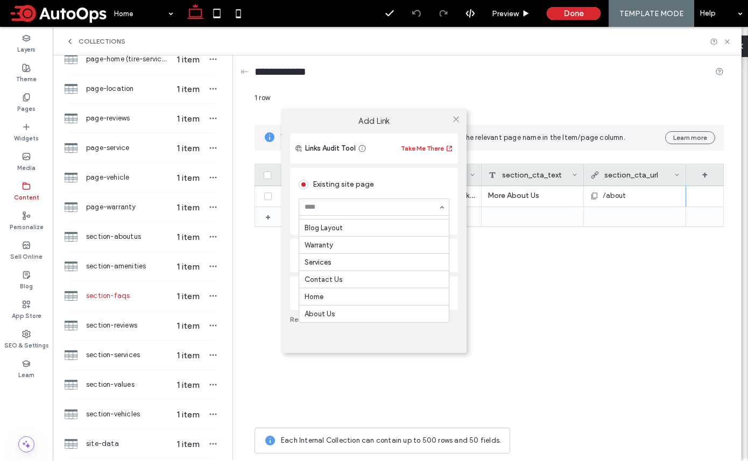
scroll to position [230, 0]
click at [501, 270] on div "Add Link Links Audit Tool Take Me There Existing site page About Us Go to Page …" at bounding box center [374, 230] width 748 height 461
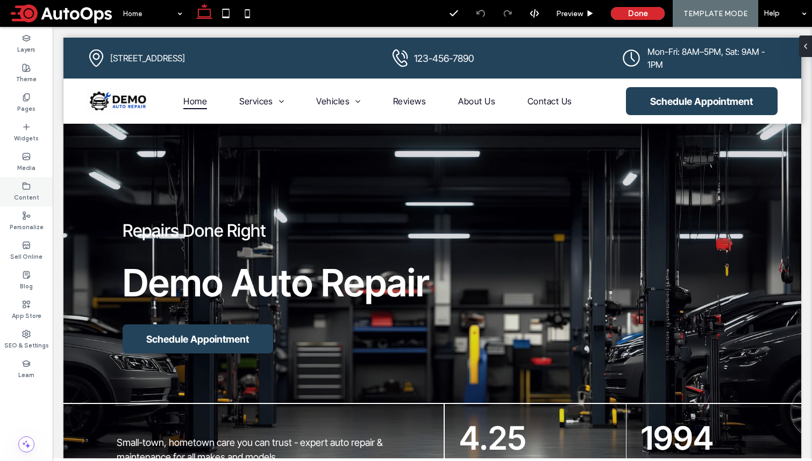
click at [26, 189] on use at bounding box center [26, 185] width 7 height 6
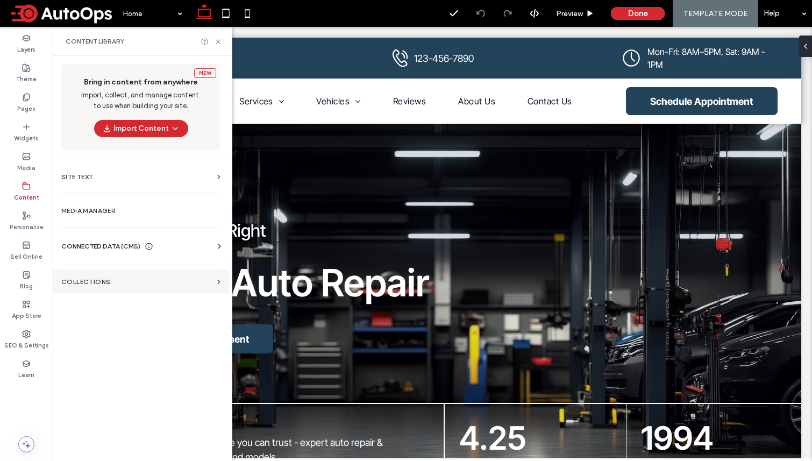
click at [97, 283] on label "Collections" at bounding box center [137, 282] width 152 height 8
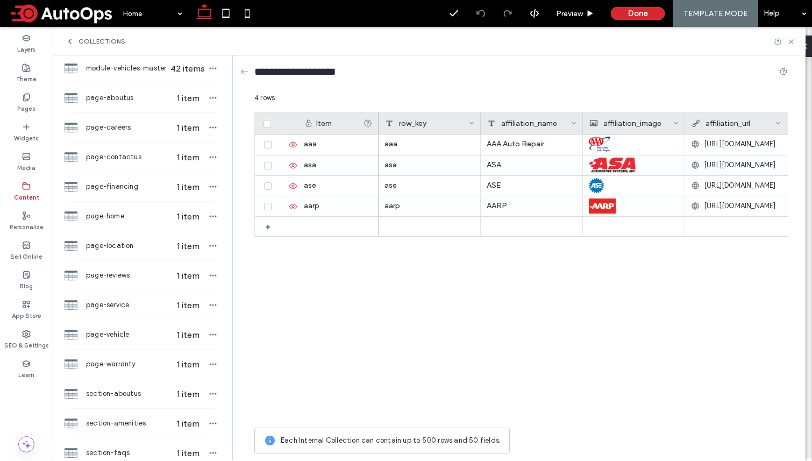
scroll to position [621, 0]
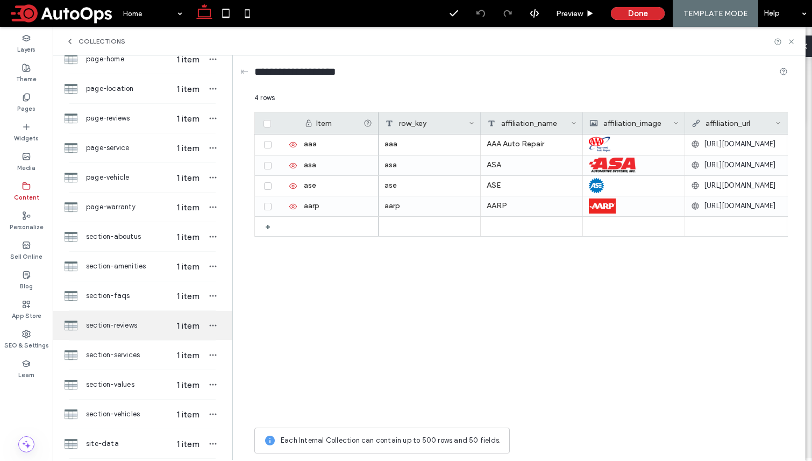
click at [127, 324] on span "section-reviews" at bounding box center [127, 325] width 83 height 11
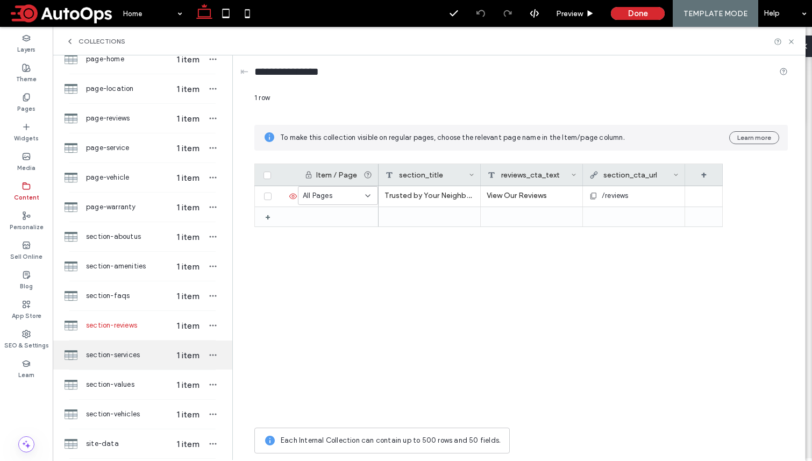
click at [130, 352] on span "section-services" at bounding box center [127, 355] width 83 height 11
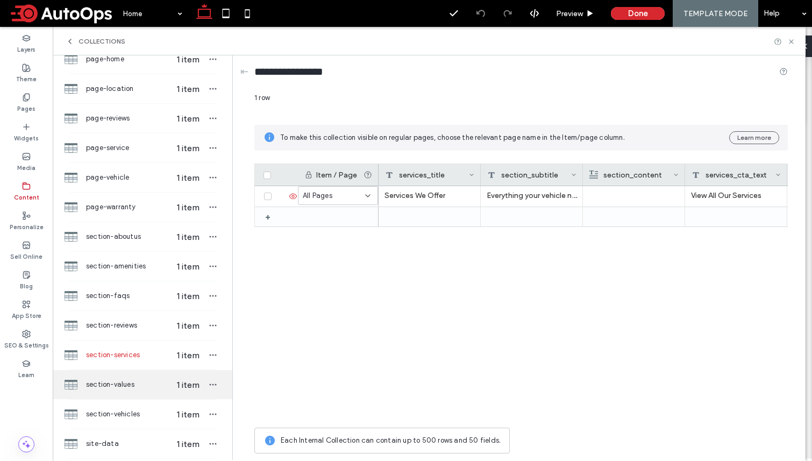
click at [125, 381] on span "section-values" at bounding box center [127, 384] width 83 height 11
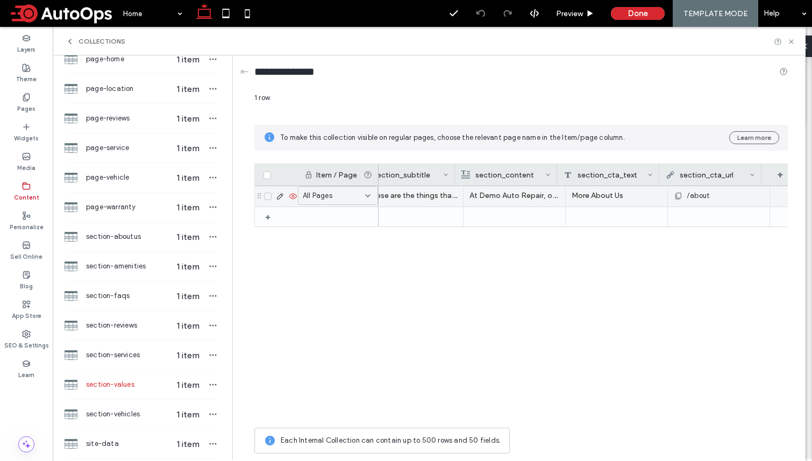
scroll to position [0, 241]
click at [685, 196] on span "/about" at bounding box center [678, 196] width 23 height 11
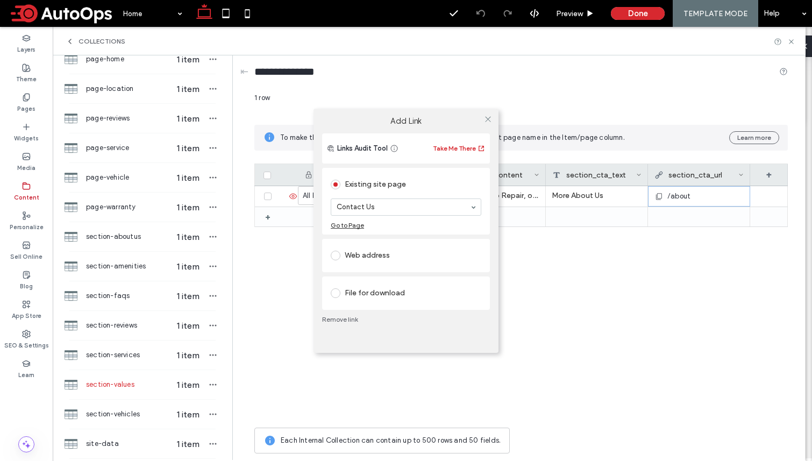
click at [366, 198] on div "Contact Us" at bounding box center [406, 206] width 151 height 17
click at [527, 265] on div "Add Link Links Audit Tool Take Me There Existing site page About Us Go to Page …" at bounding box center [406, 230] width 812 height 461
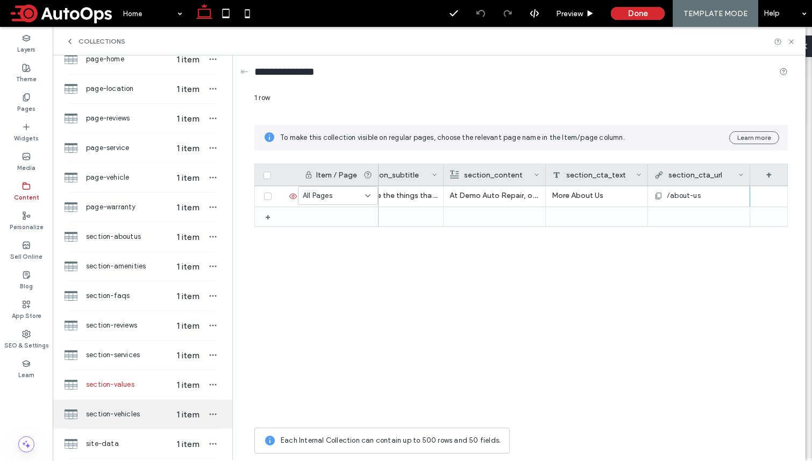
click at [129, 418] on span "section-vehicles" at bounding box center [127, 414] width 83 height 11
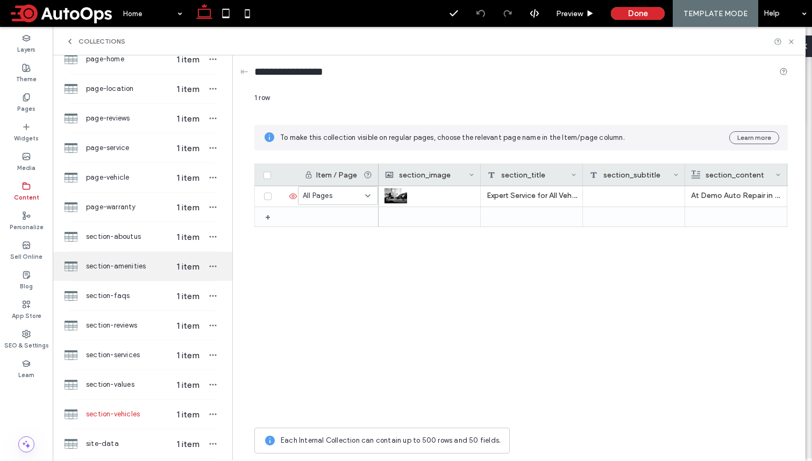
click at [130, 265] on span "section-amenities" at bounding box center [127, 266] width 83 height 11
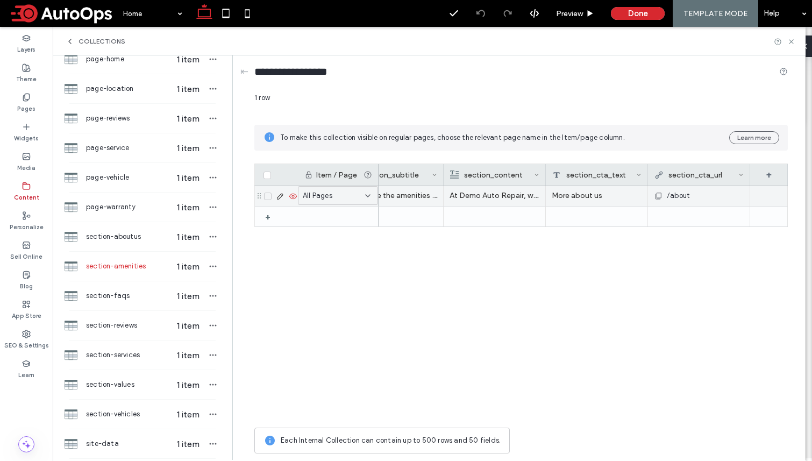
click at [688, 199] on span "/about" at bounding box center [678, 195] width 23 height 11
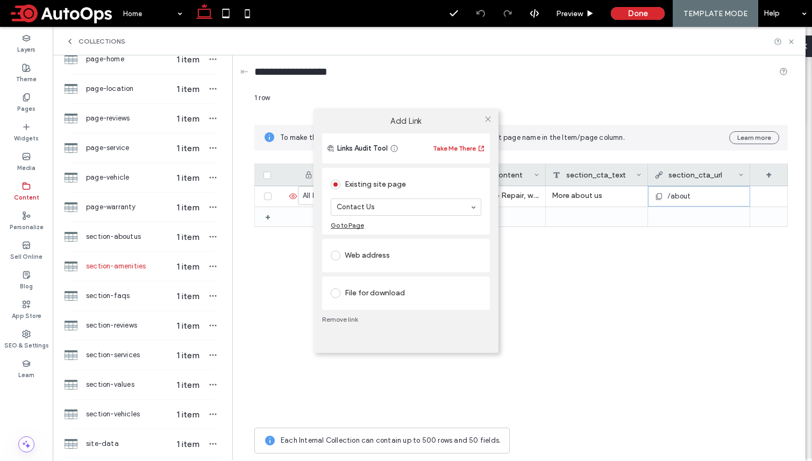
click at [424, 197] on section "Contact Us" at bounding box center [406, 207] width 151 height 28
click at [640, 262] on div "Add Link Links Audit Tool Take Me There Existing site page About Us Go to Page …" at bounding box center [406, 230] width 812 height 461
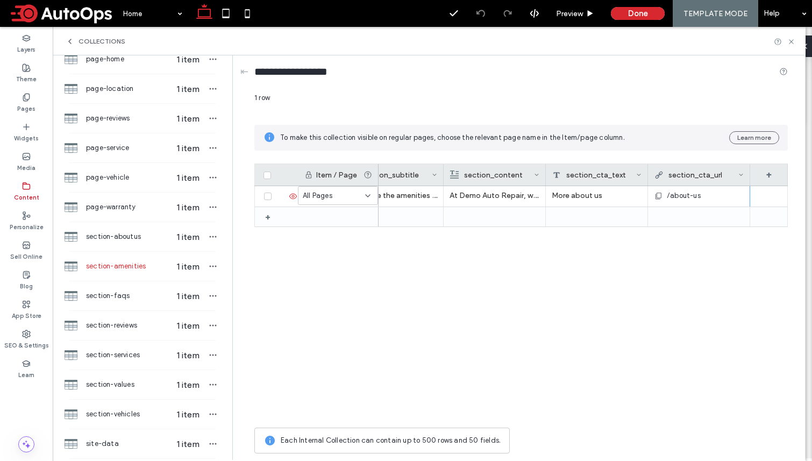
click at [598, 265] on div "Our Amenities These are the amenities we offer our customers! At Demo Auto Repa…" at bounding box center [583, 304] width 409 height 236
click at [129, 237] on span "section-aboutus" at bounding box center [127, 236] width 83 height 11
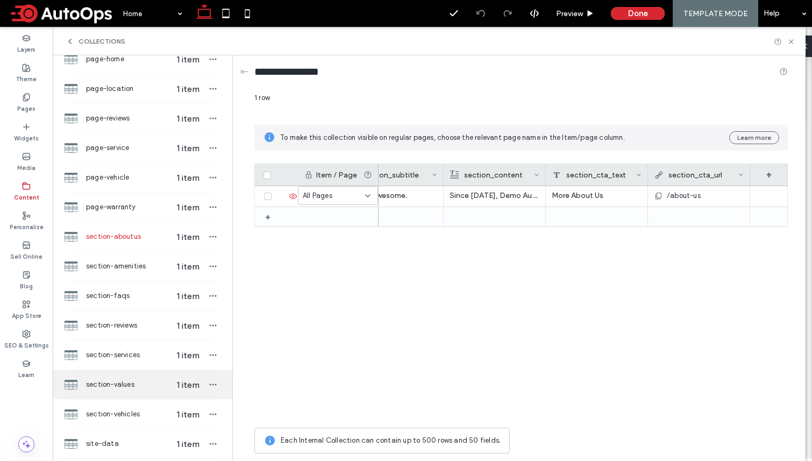
click at [126, 392] on div "section-values 1 item" at bounding box center [143, 384] width 180 height 29
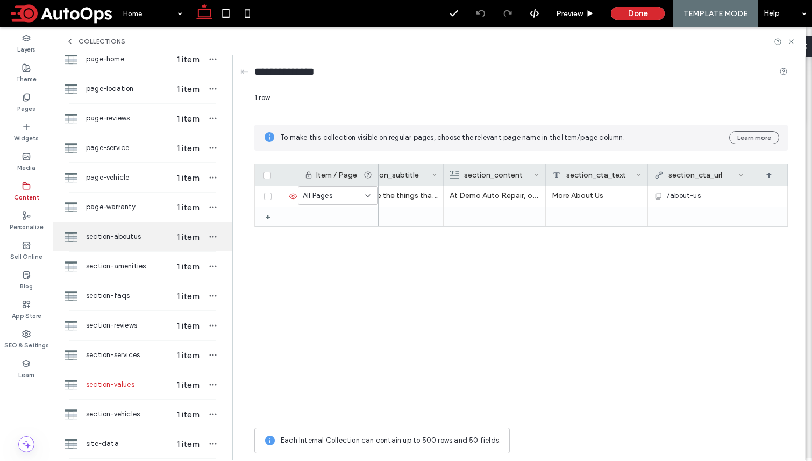
click at [129, 235] on span "section-aboutus" at bounding box center [127, 236] width 83 height 11
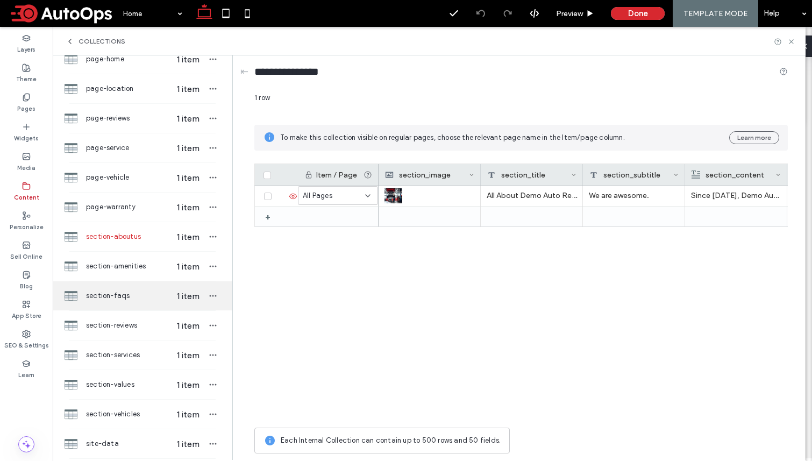
click at [123, 295] on span "section-faqs" at bounding box center [127, 295] width 83 height 11
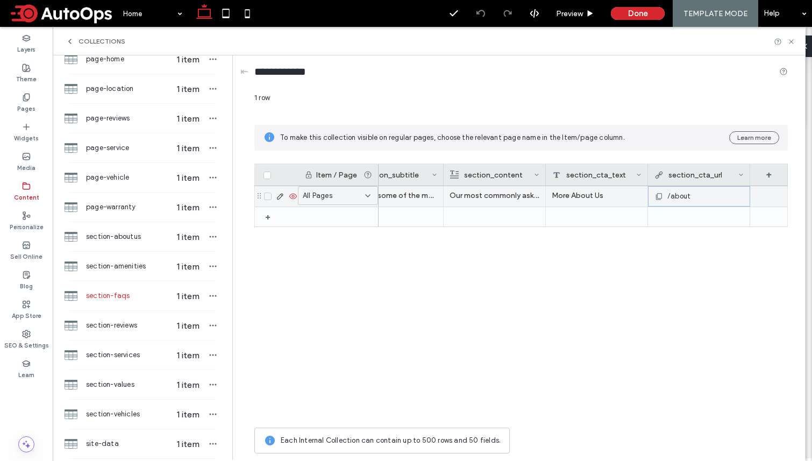
click at [687, 200] on span "/about" at bounding box center [678, 196] width 23 height 11
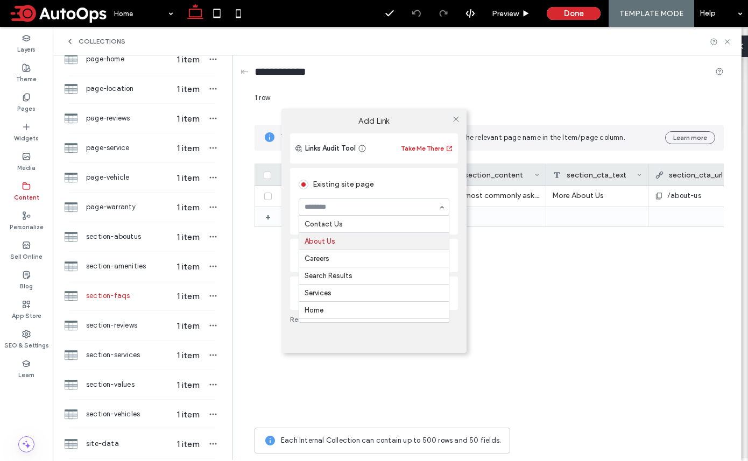
scroll to position [18, 0]
click at [527, 285] on div "Add Link Links Audit Tool Take Me There Existing site page About Us Go to Page …" at bounding box center [374, 230] width 748 height 461
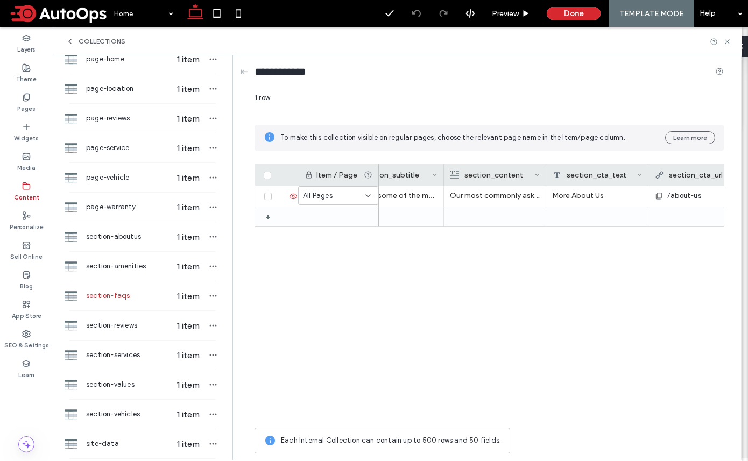
click at [394, 312] on div "Frequently Asked Questions Here are some of the most common questions we get as…" at bounding box center [551, 304] width 345 height 236
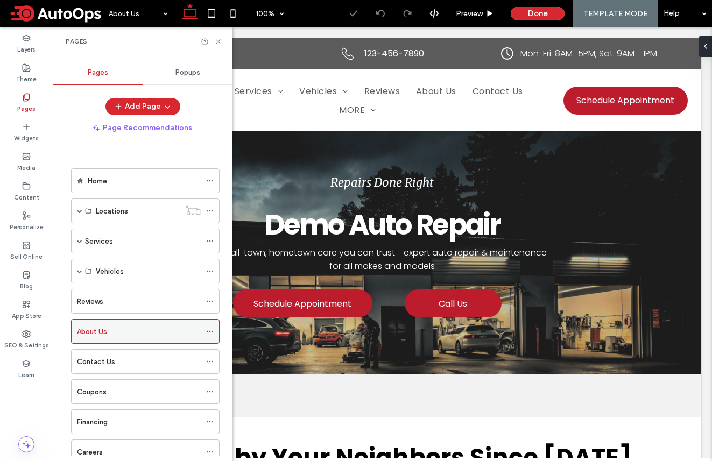
click at [211, 331] on use at bounding box center [210, 332] width 6 height 2
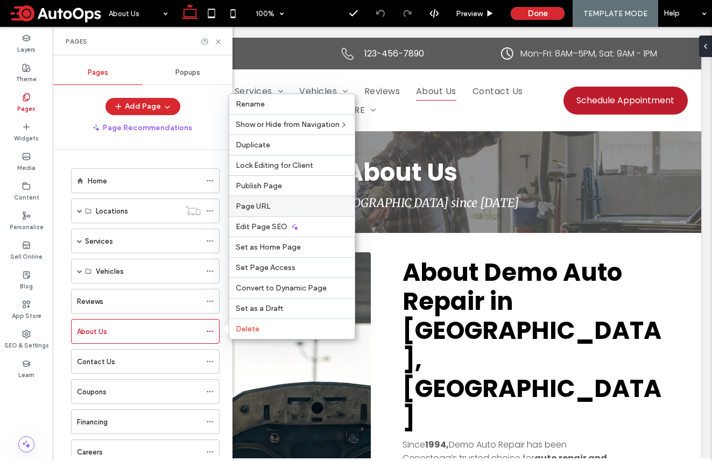
click at [306, 205] on label "Page URL" at bounding box center [292, 206] width 112 height 9
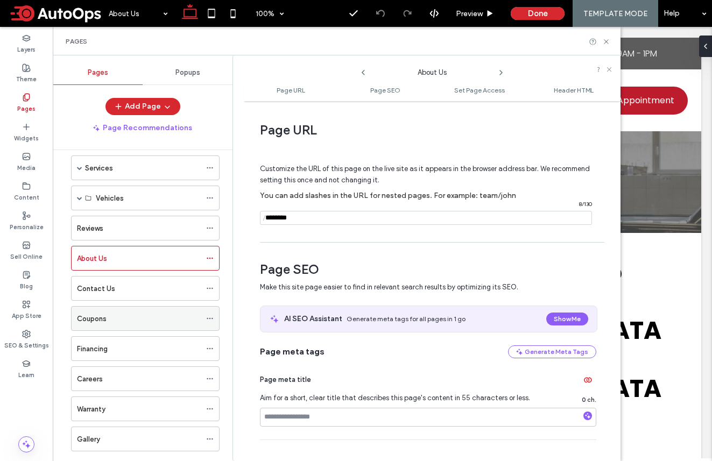
scroll to position [78, 0]
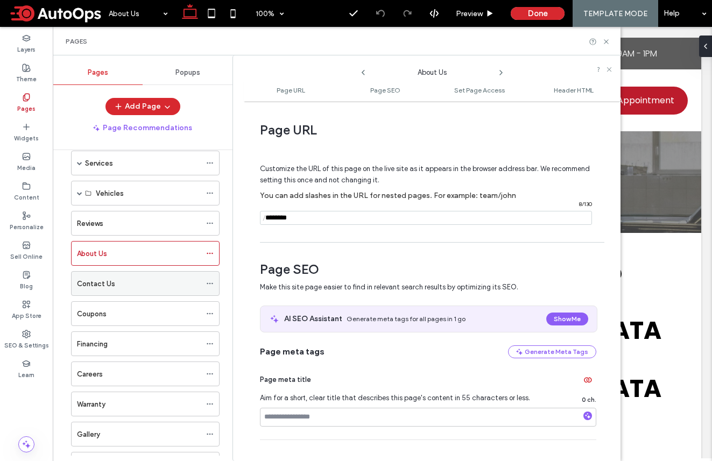
click at [154, 287] on div "Contact Us" at bounding box center [139, 283] width 124 height 11
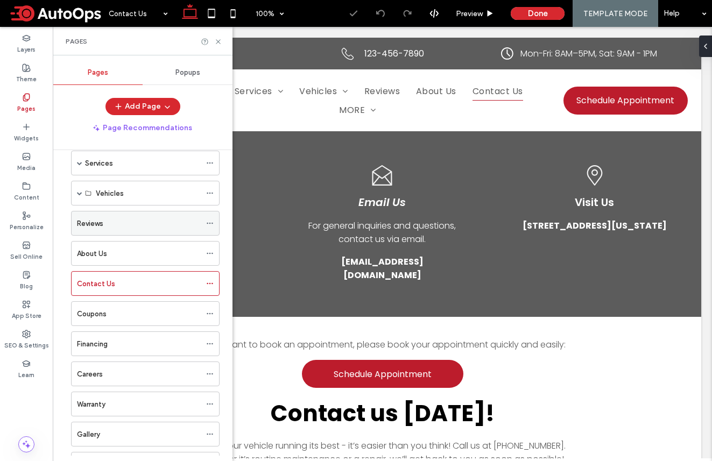
click at [157, 212] on div "Reviews" at bounding box center [139, 223] width 124 height 24
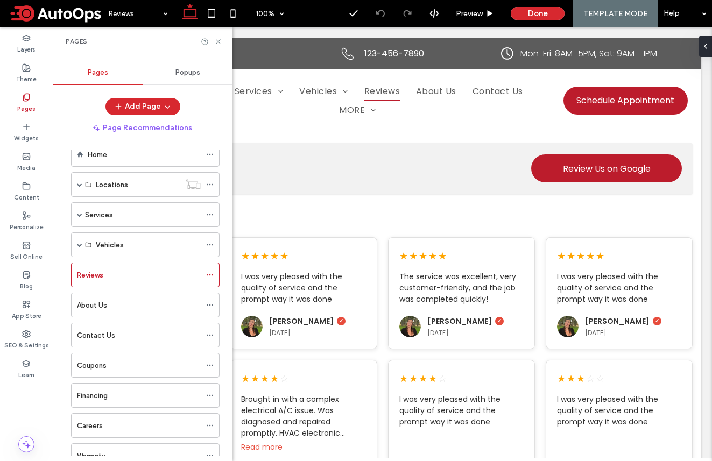
scroll to position [19, 0]
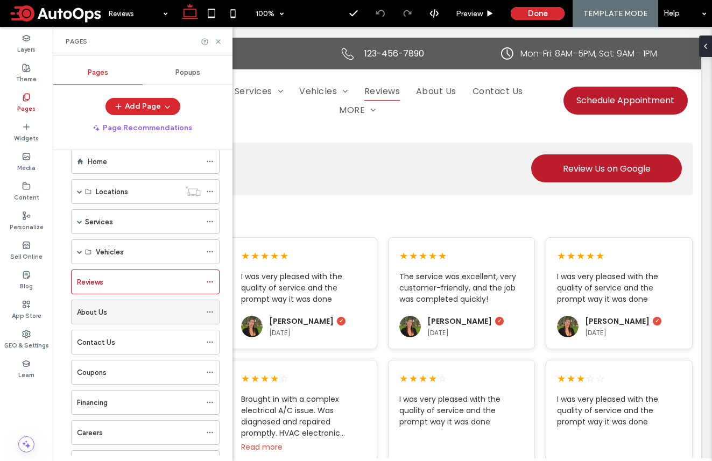
click at [155, 317] on div "About Us" at bounding box center [139, 312] width 124 height 24
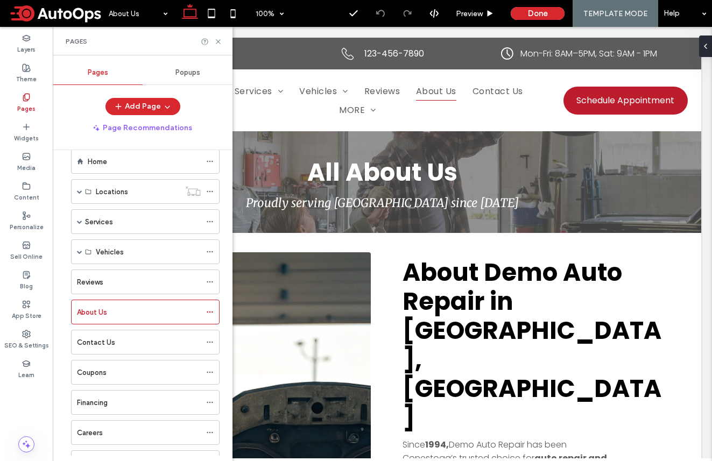
scroll to position [0, 0]
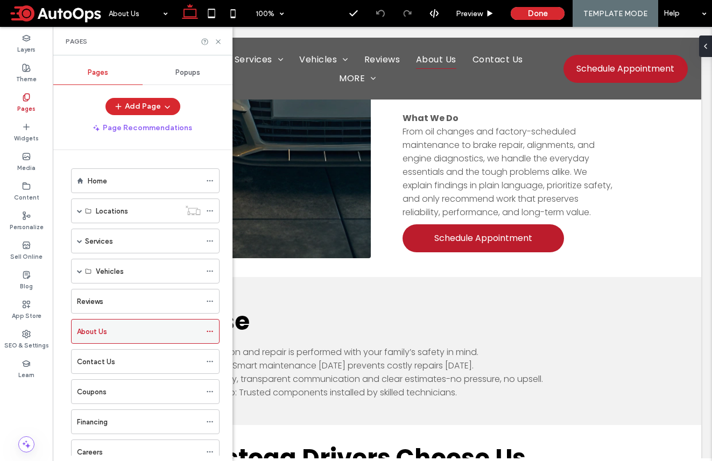
click at [204, 330] on div "About Us" at bounding box center [145, 331] width 148 height 25
click at [148, 339] on div "About Us" at bounding box center [139, 331] width 124 height 24
click at [207, 329] on div at bounding box center [356, 230] width 712 height 461
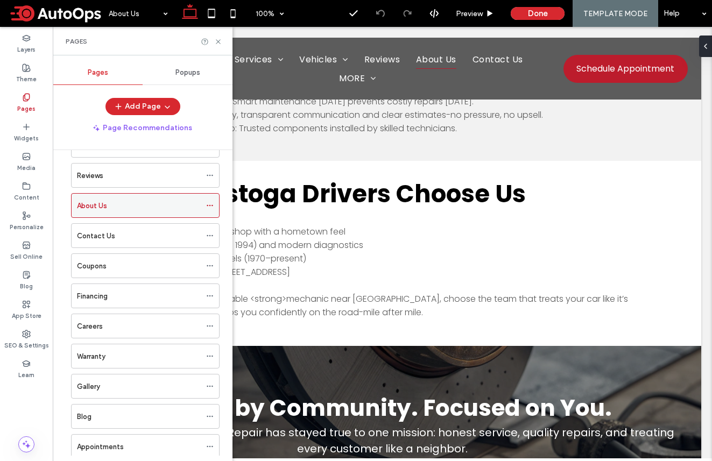
scroll to position [156, 0]
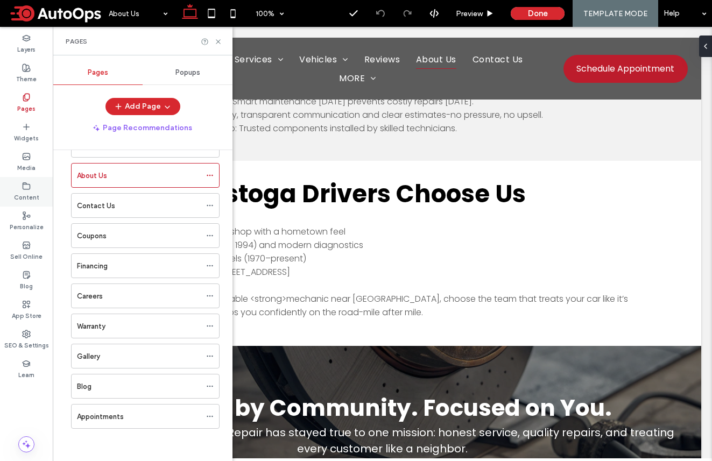
click at [27, 182] on icon at bounding box center [26, 186] width 9 height 9
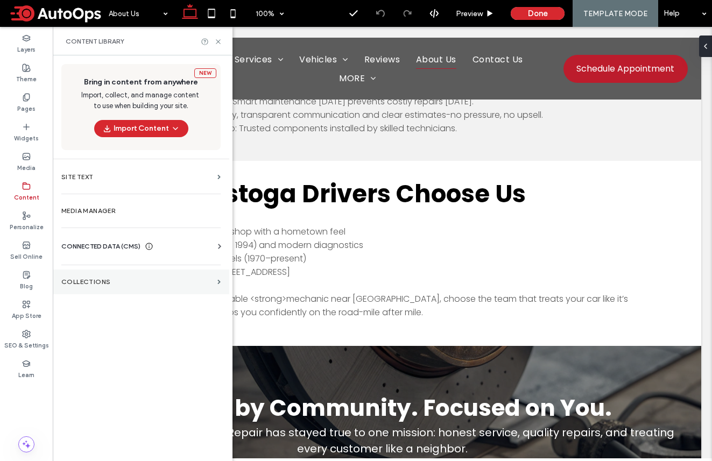
click at [106, 283] on label "Collections" at bounding box center [137, 282] width 152 height 8
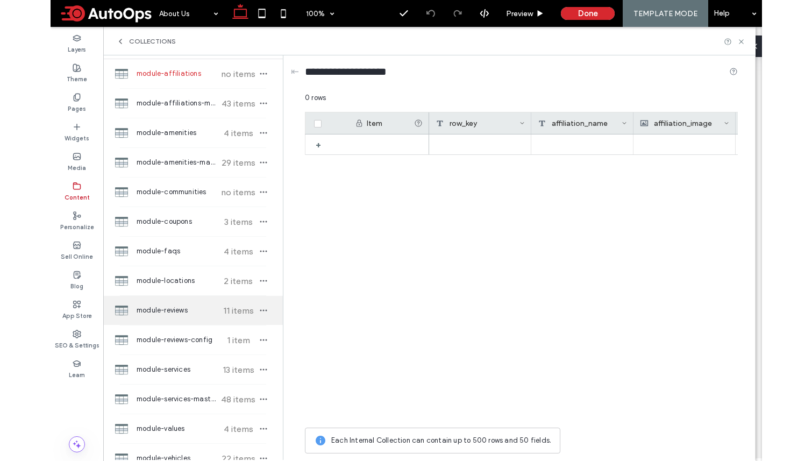
scroll to position [40, 0]
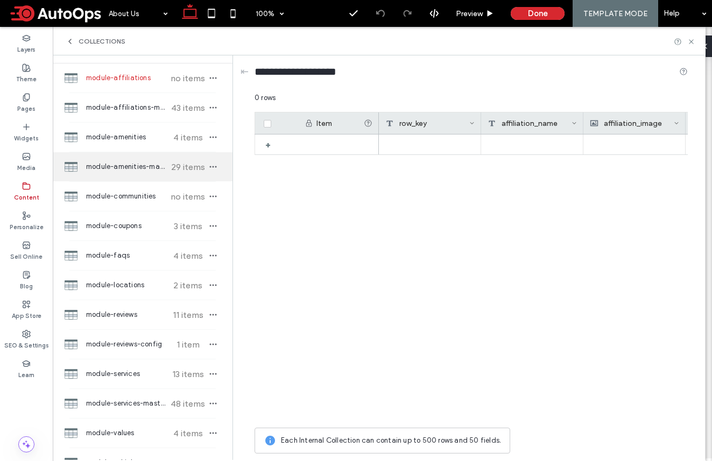
click at [132, 168] on span "module-amenities-master" at bounding box center [126, 166] width 80 height 11
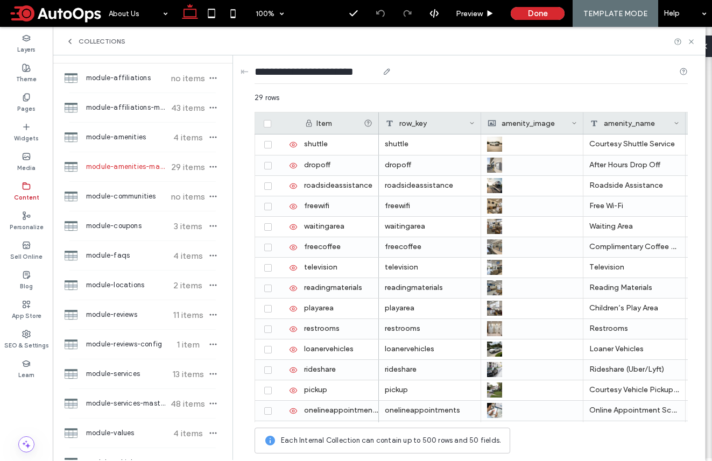
click at [527, 82] on div "**********" at bounding box center [470, 74] width 433 height 20
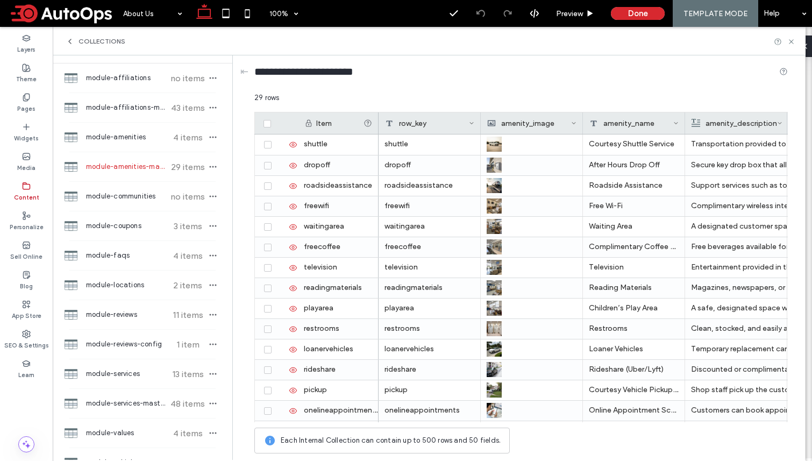
scroll to position [742, 0]
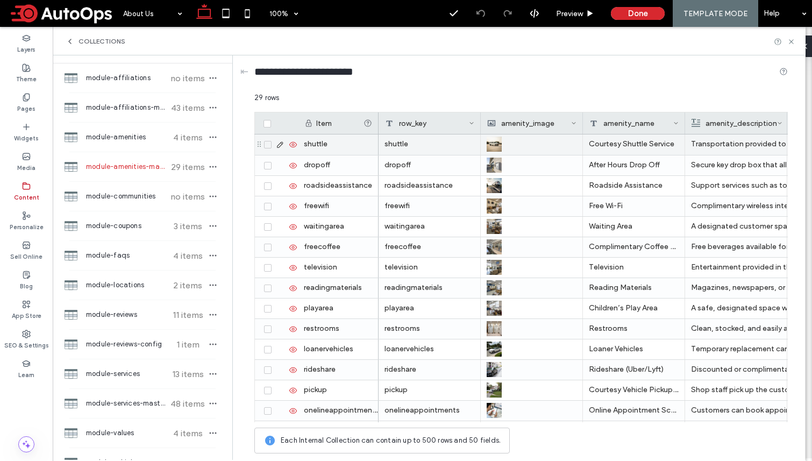
click at [280, 144] on icon at bounding box center [280, 144] width 9 height 9
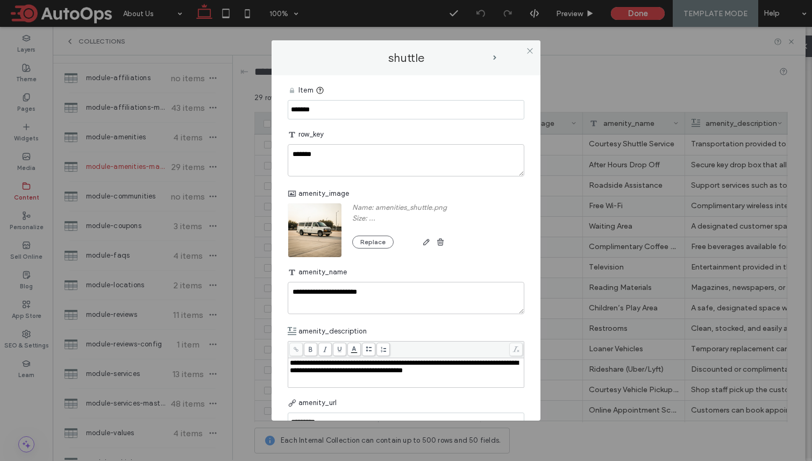
scroll to position [26, 0]
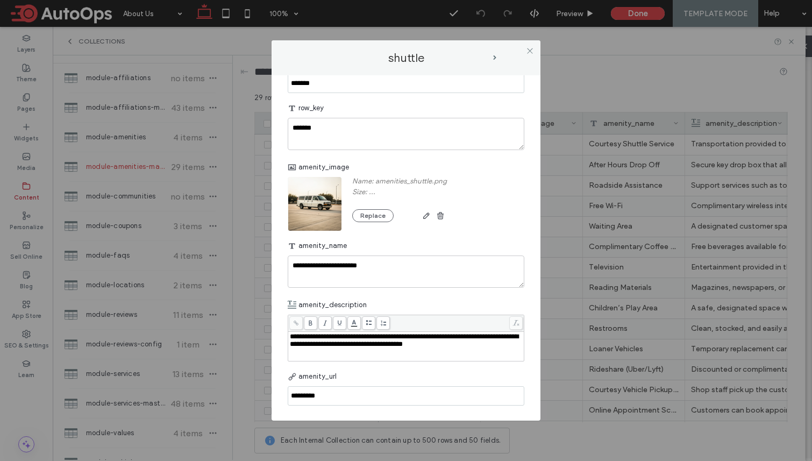
click at [317, 394] on input "*********" at bounding box center [406, 395] width 237 height 19
click at [527, 52] on icon at bounding box center [530, 51] width 8 height 8
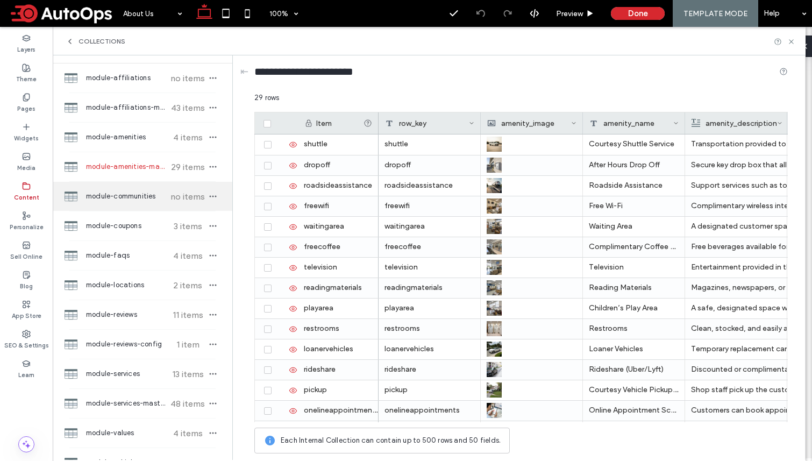
click at [128, 206] on div "module-communities no items" at bounding box center [143, 196] width 180 height 29
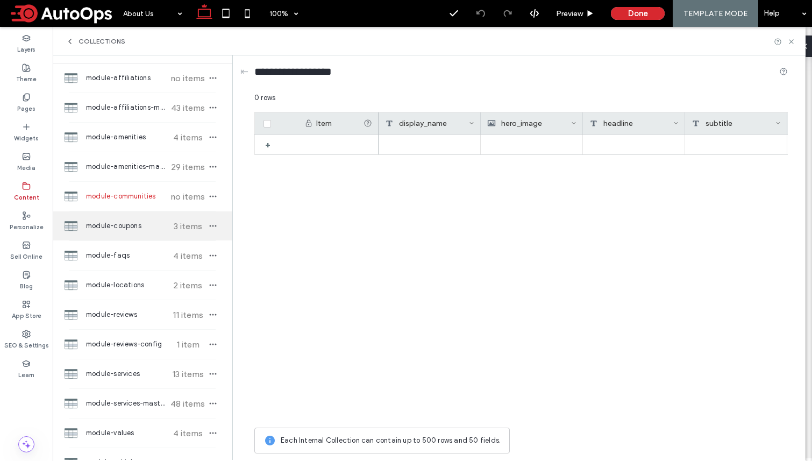
click at [118, 230] on span "module-coupons" at bounding box center [126, 226] width 80 height 11
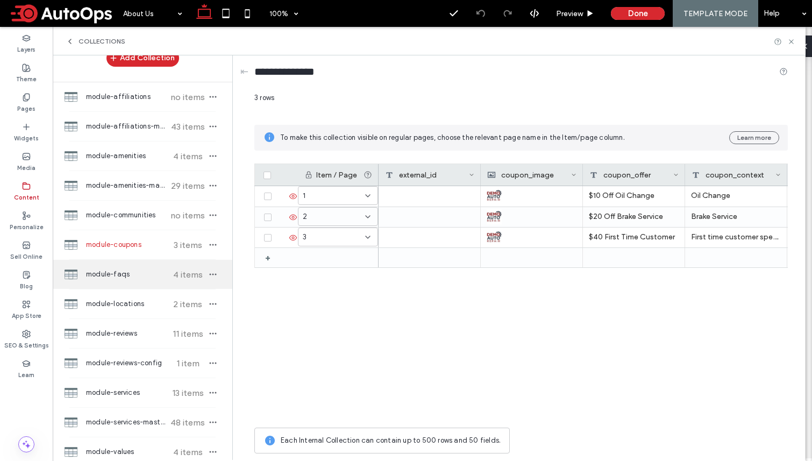
scroll to position [0, 0]
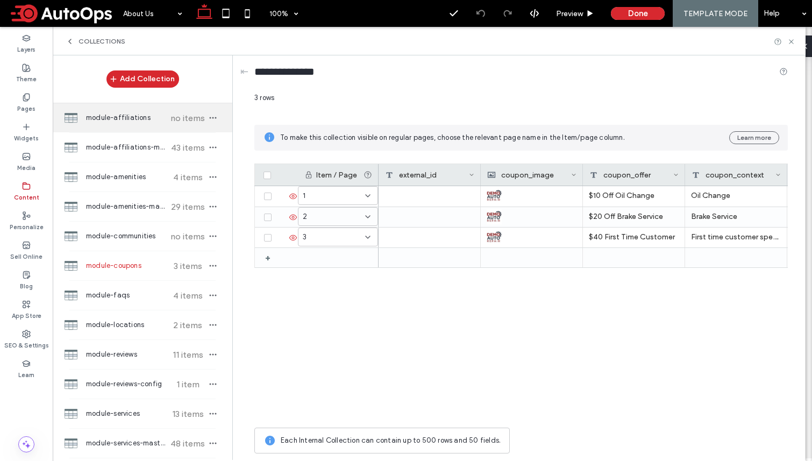
click at [130, 119] on span "module-affiliations" at bounding box center [126, 117] width 80 height 11
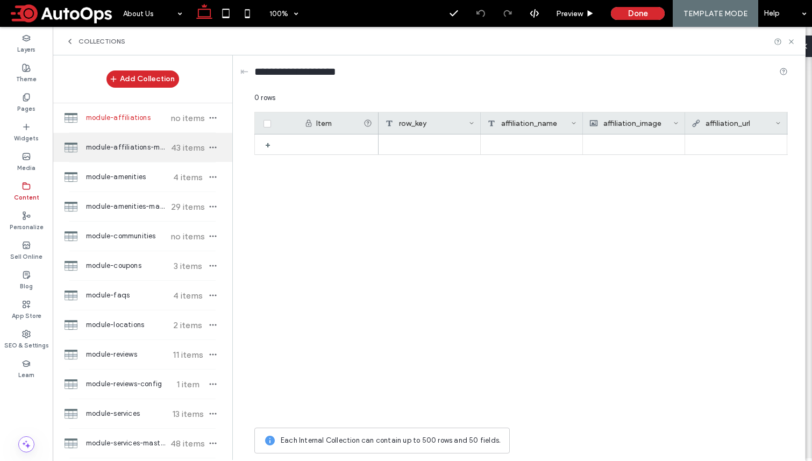
click at [119, 137] on div "module-affiliations-master 43 items" at bounding box center [143, 147] width 180 height 29
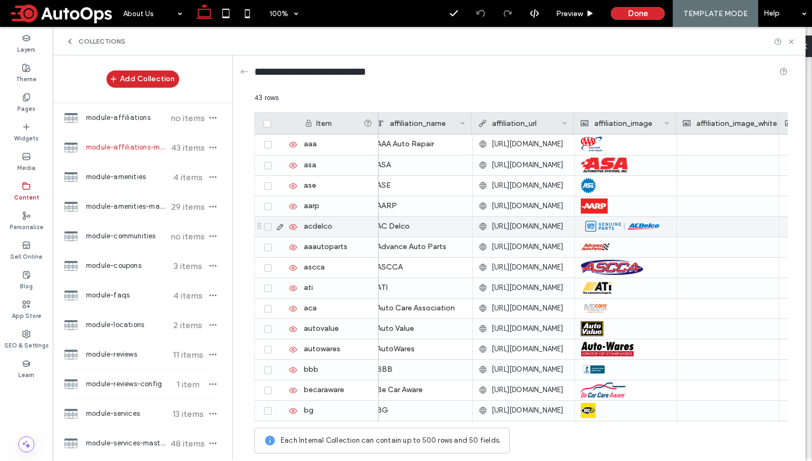
scroll to position [0, 110]
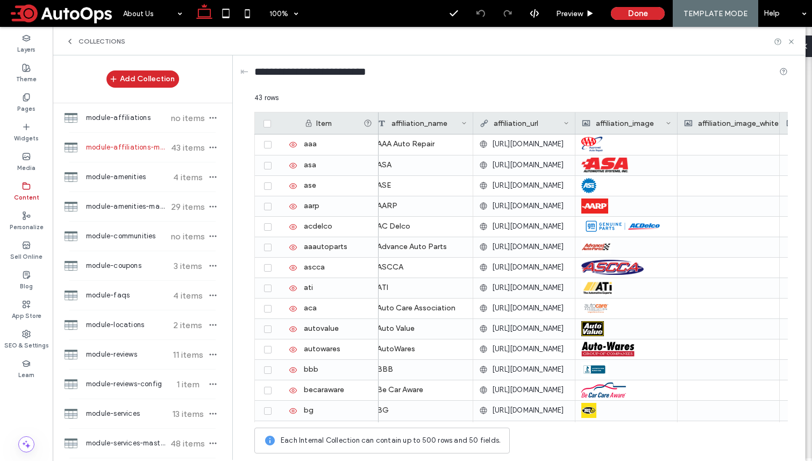
click at [28, 186] on icon at bounding box center [26, 186] width 9 height 9
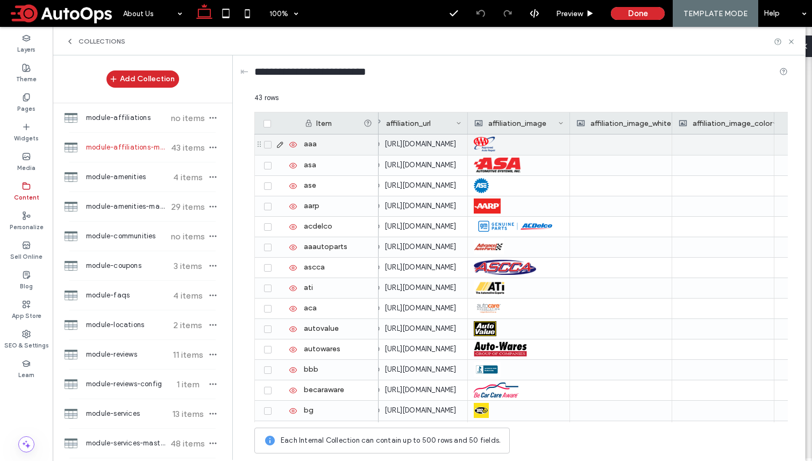
scroll to position [0, 241]
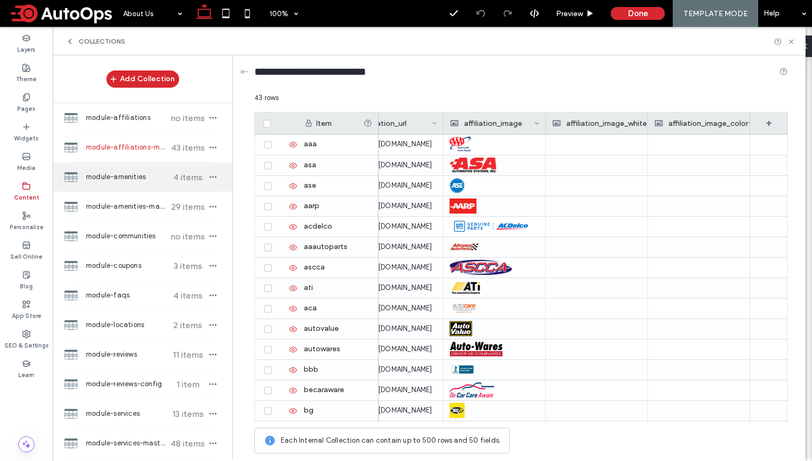
click at [133, 179] on span "module-amenities" at bounding box center [126, 177] width 80 height 11
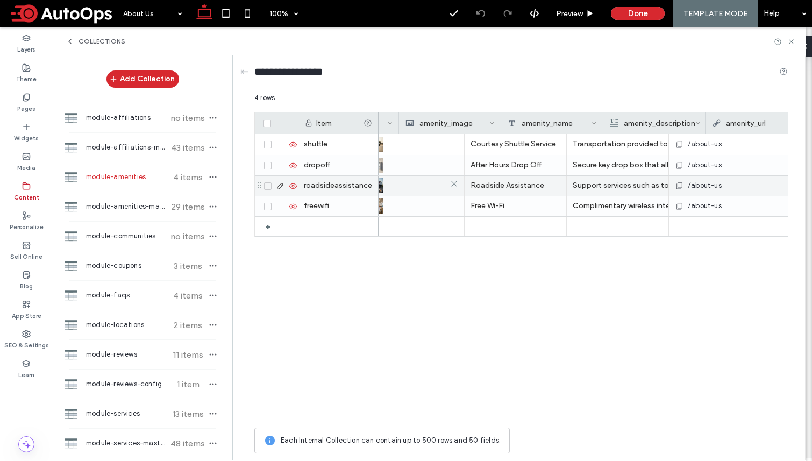
scroll to position [0, 139]
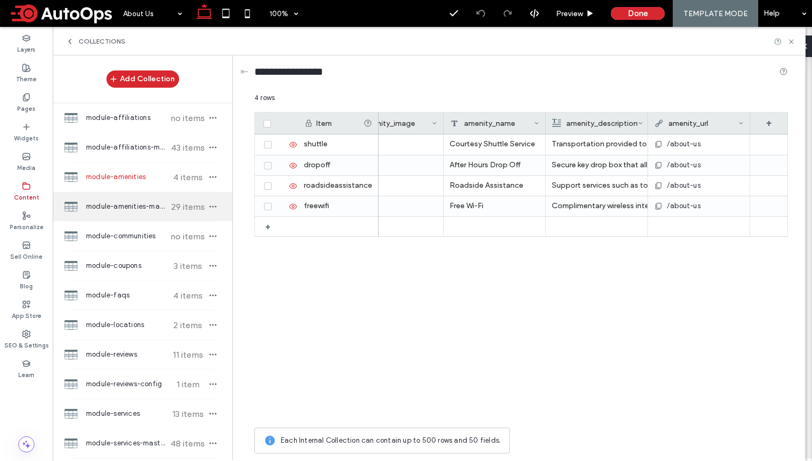
click at [140, 209] on span "module-amenities-master" at bounding box center [126, 206] width 80 height 11
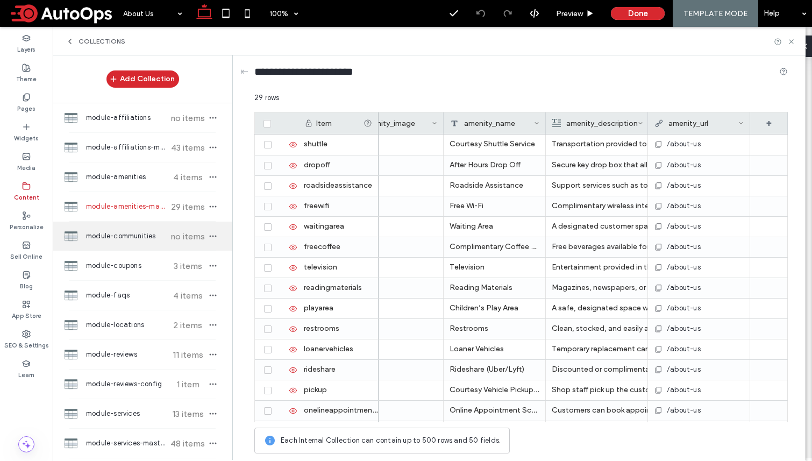
click at [125, 236] on span "module-communities" at bounding box center [126, 236] width 80 height 11
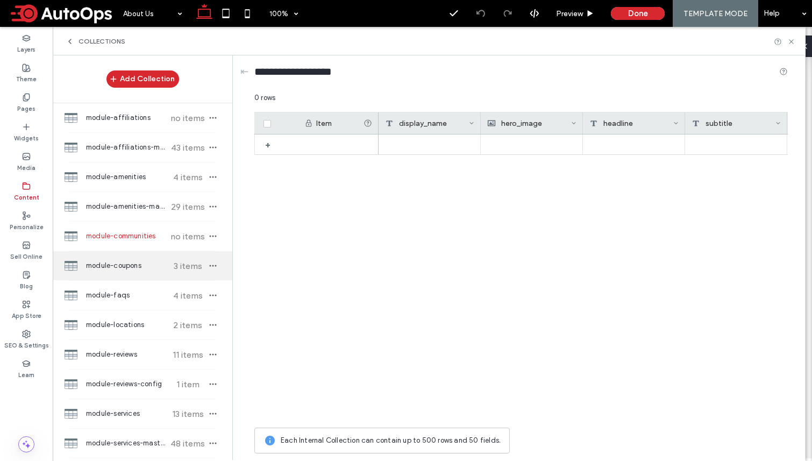
click at [127, 270] on span "module-coupons" at bounding box center [126, 265] width 80 height 11
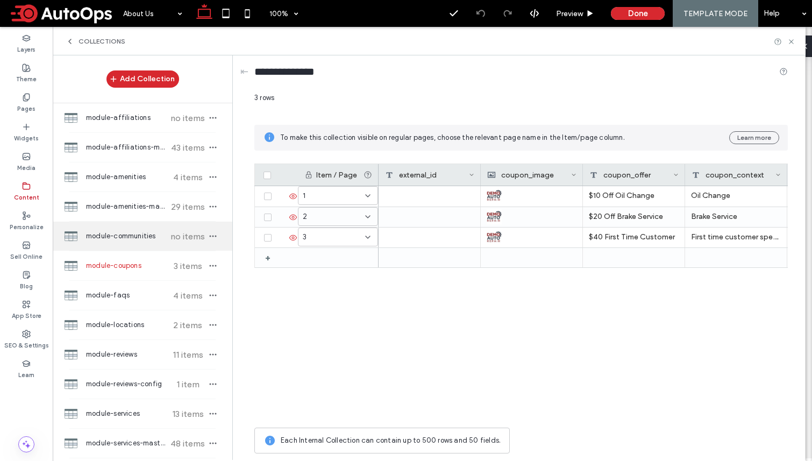
click at [134, 232] on span "module-communities" at bounding box center [126, 236] width 80 height 11
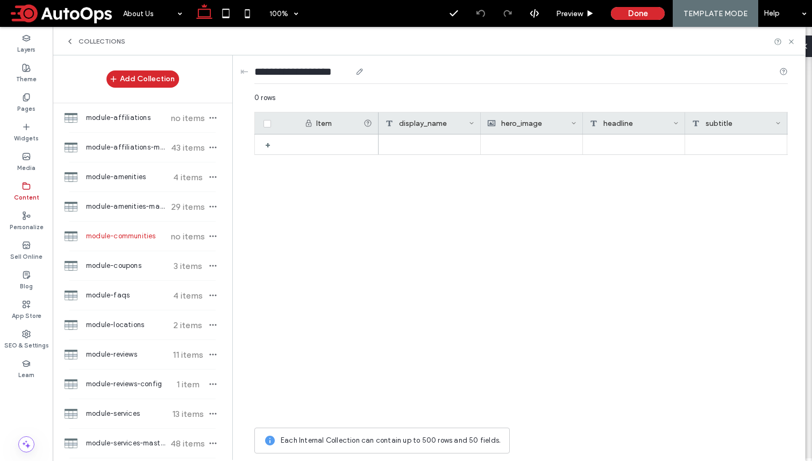
click at [323, 69] on input "**********" at bounding box center [302, 71] width 97 height 15
drag, startPoint x: 315, startPoint y: 71, endPoint x: 426, endPoint y: 73, distance: 111.4
click at [426, 73] on div "**********" at bounding box center [521, 74] width 534 height 20
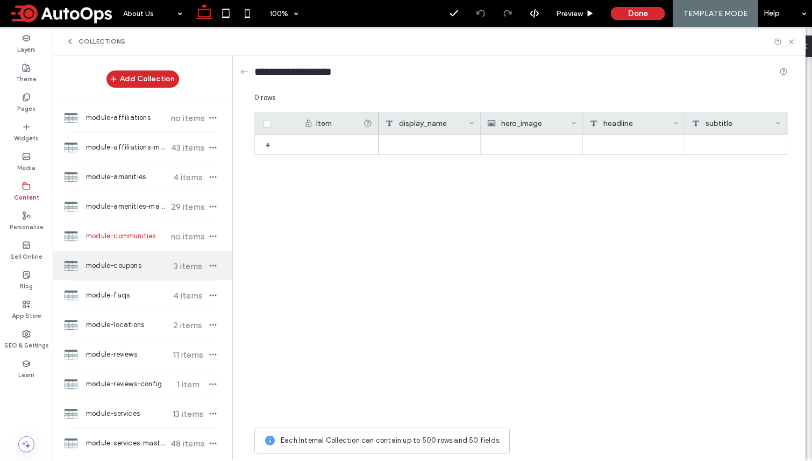
click at [107, 262] on span "module-coupons" at bounding box center [126, 265] width 80 height 11
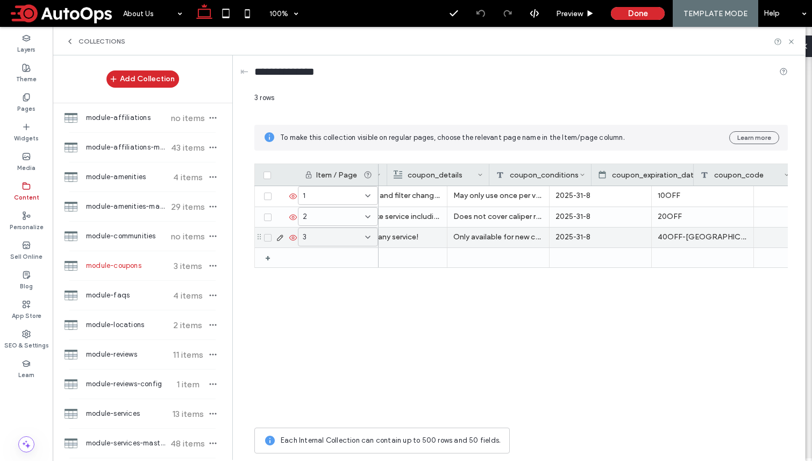
scroll to position [0, 446]
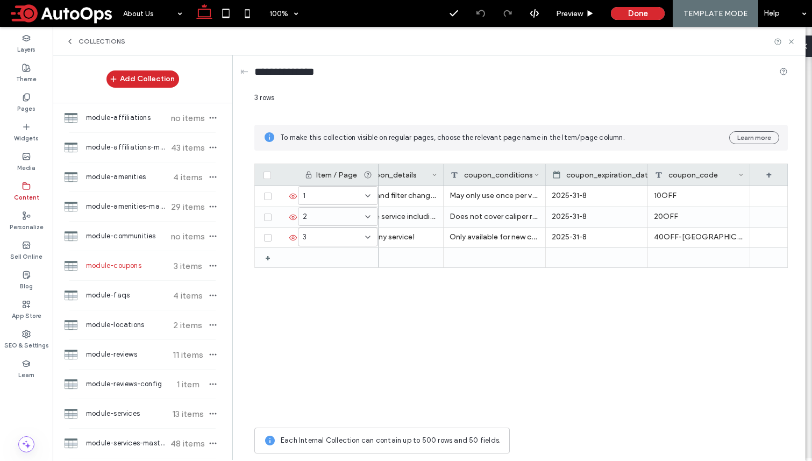
click at [446, 385] on div "10OFF 2025-31-8 Oil Change A full oil and filter change. Includes our 24-point …" at bounding box center [583, 304] width 409 height 236
click at [112, 294] on span "module-faqs" at bounding box center [126, 295] width 80 height 11
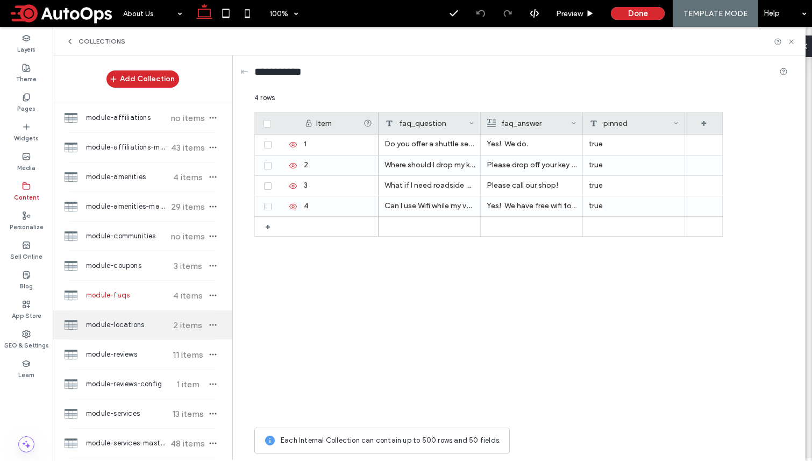
click at [120, 325] on span "module-locations" at bounding box center [126, 324] width 80 height 11
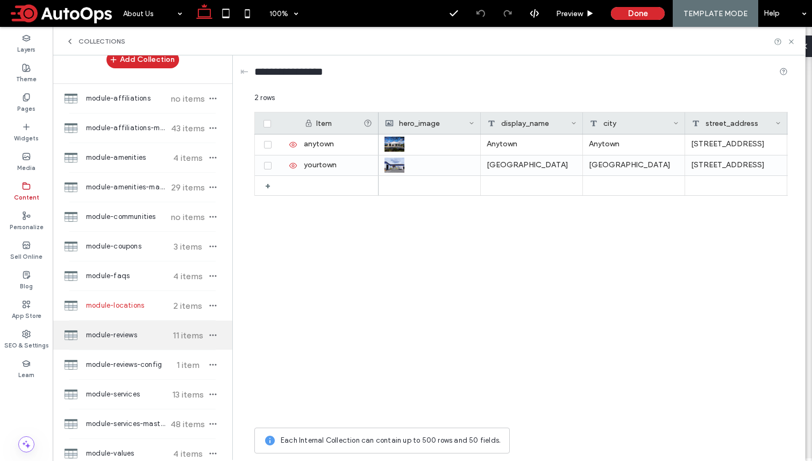
scroll to position [22, 0]
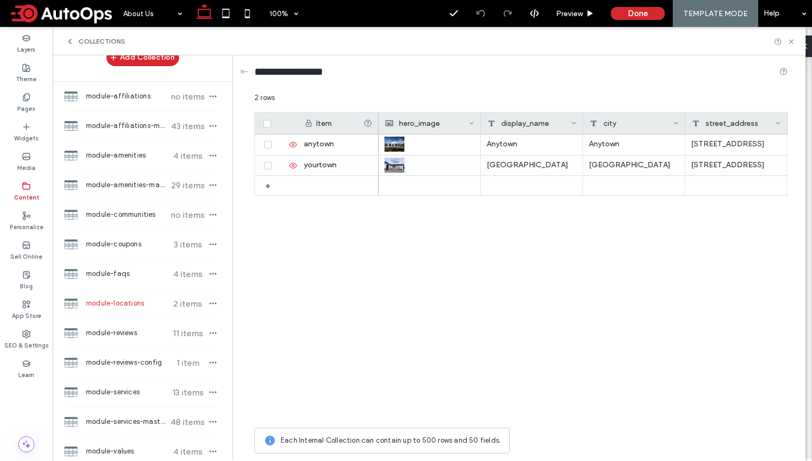
click at [472, 253] on div "Anytown Anytown [STREET_ADDRESS] [GEOGRAPHIC_DATA] Yourtown [STREET_ADDRESS]" at bounding box center [583, 278] width 409 height 288
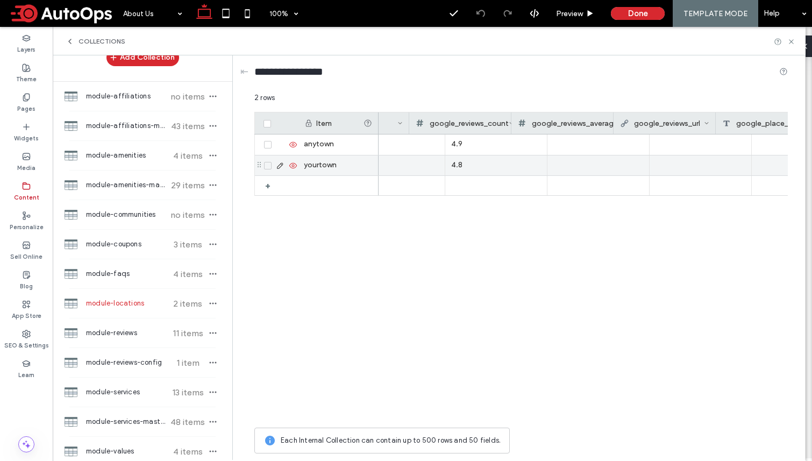
scroll to position [0, 2592]
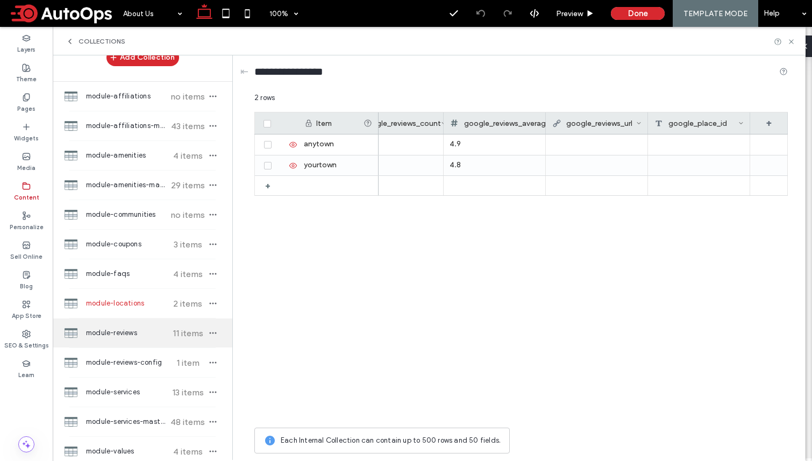
click at [111, 333] on span "module-reviews" at bounding box center [126, 333] width 80 height 11
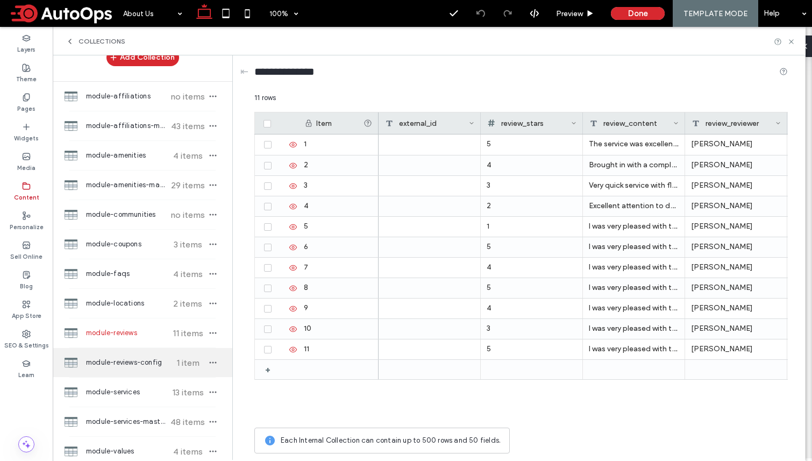
click at [126, 360] on span "module-reviews-config" at bounding box center [126, 362] width 80 height 11
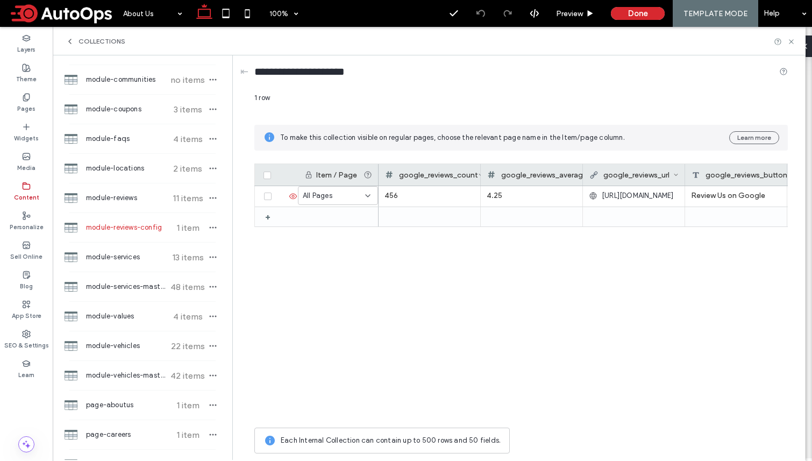
scroll to position [177, 0]
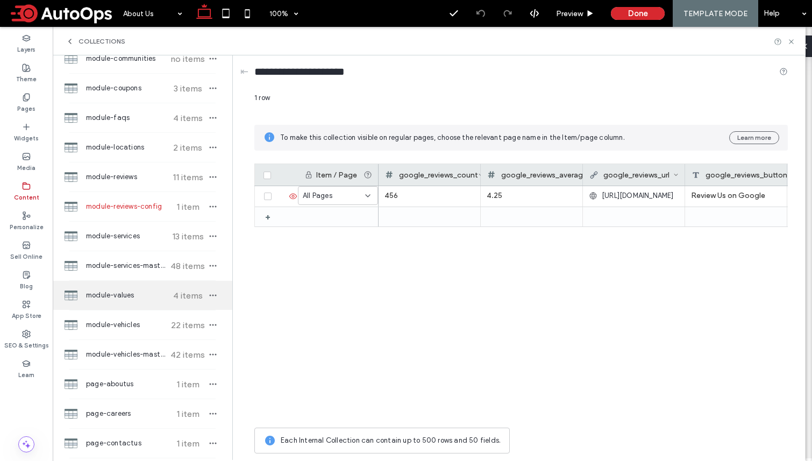
click at [122, 295] on span "module-values" at bounding box center [126, 295] width 80 height 11
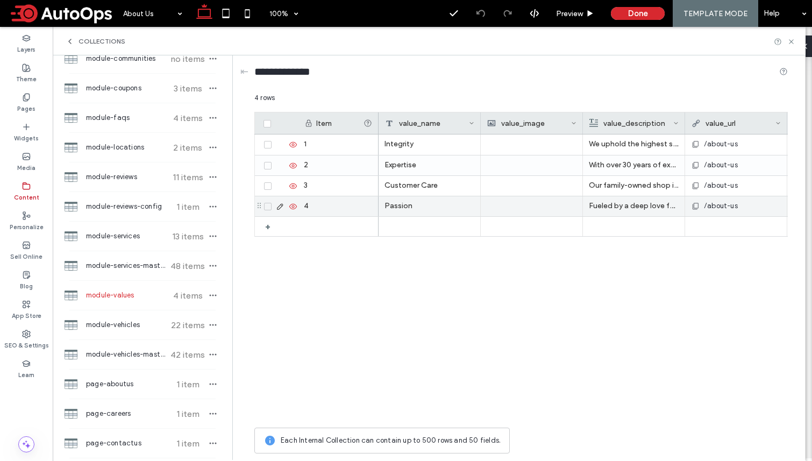
scroll to position [0, 37]
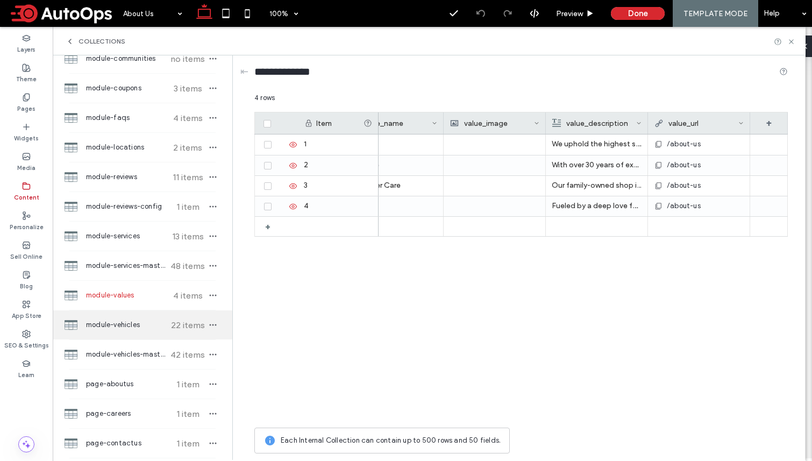
click at [139, 326] on span "module-vehicles" at bounding box center [126, 324] width 80 height 11
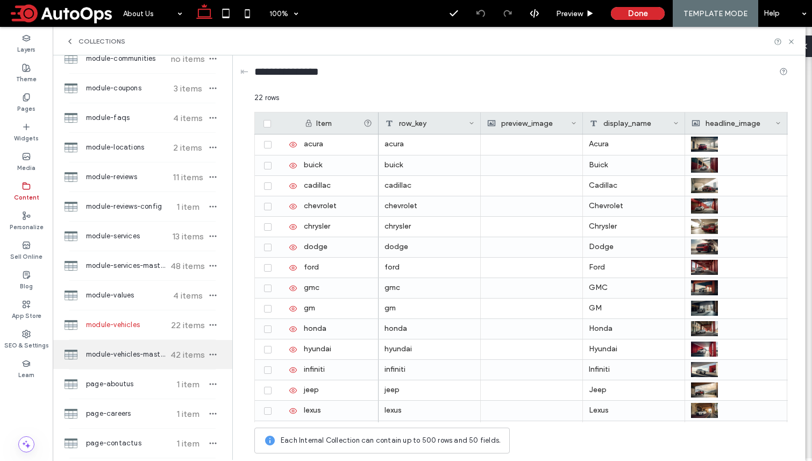
click at [130, 351] on span "module-vehicles-master" at bounding box center [126, 354] width 80 height 11
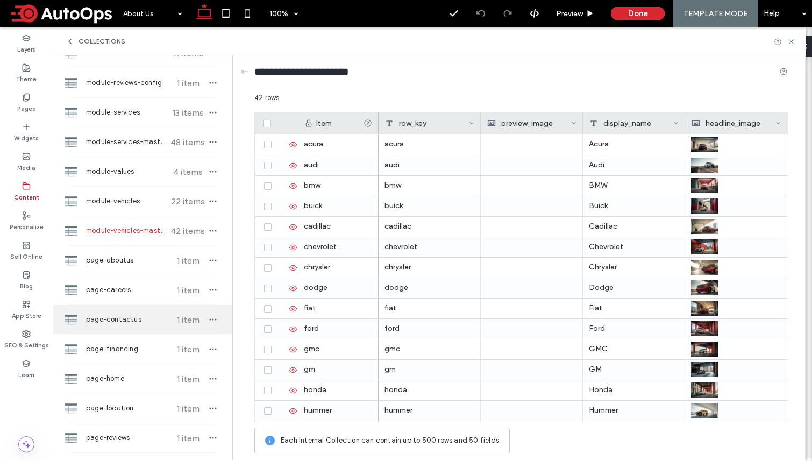
scroll to position [304, 0]
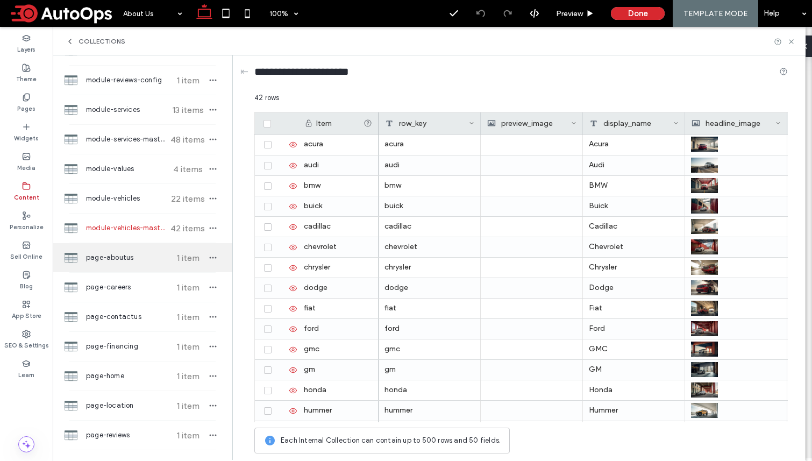
click at [133, 255] on span "page-aboutus" at bounding box center [126, 257] width 80 height 11
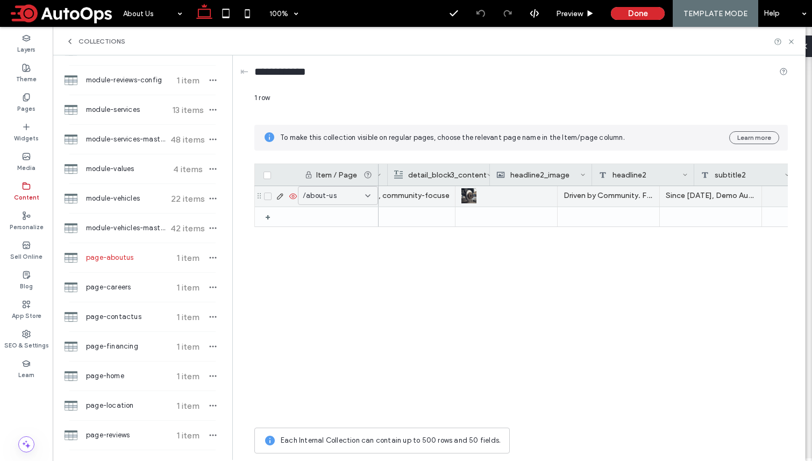
scroll to position [0, 957]
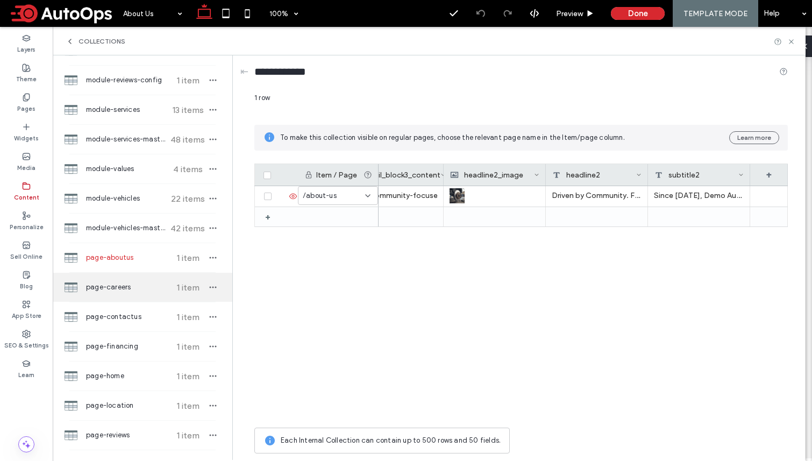
click at [141, 288] on span "page-careers" at bounding box center [126, 287] width 80 height 11
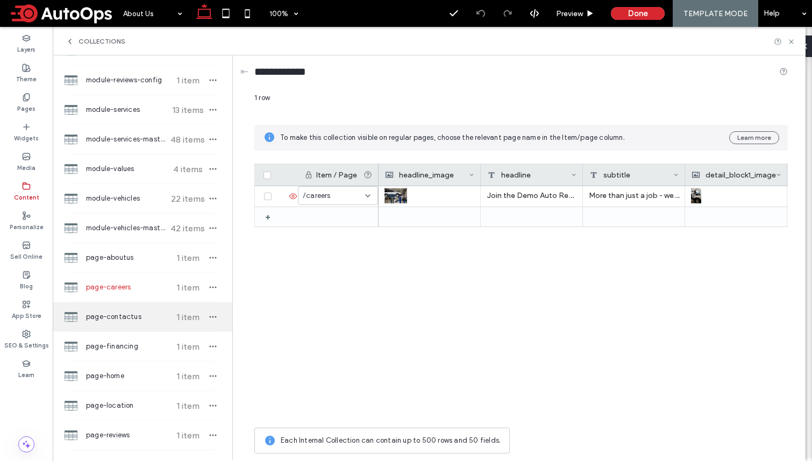
click at [132, 317] on span "page-contactus" at bounding box center [126, 316] width 80 height 11
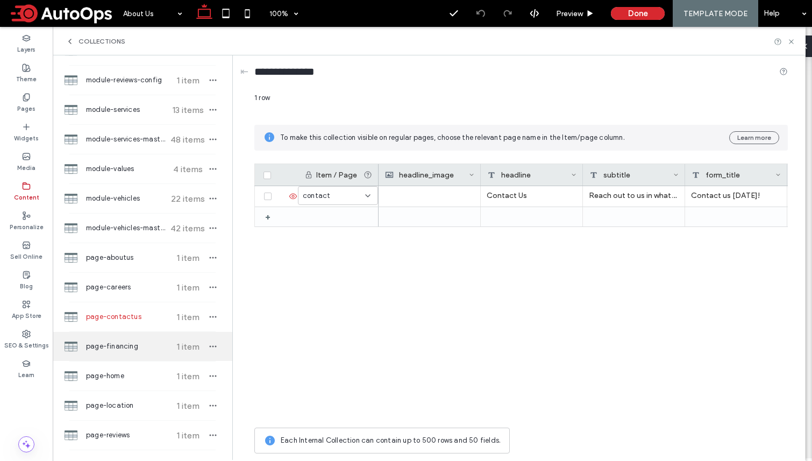
click at [125, 340] on div "page-financing 1 item" at bounding box center [143, 346] width 180 height 29
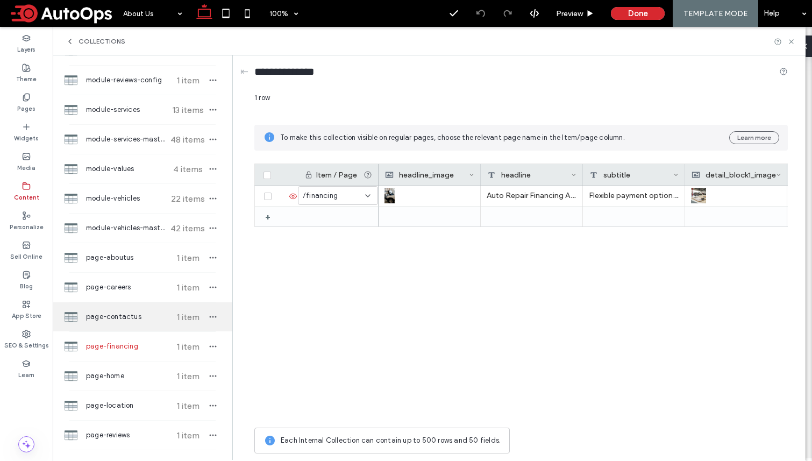
click at [133, 315] on span "page-contactus" at bounding box center [126, 316] width 80 height 11
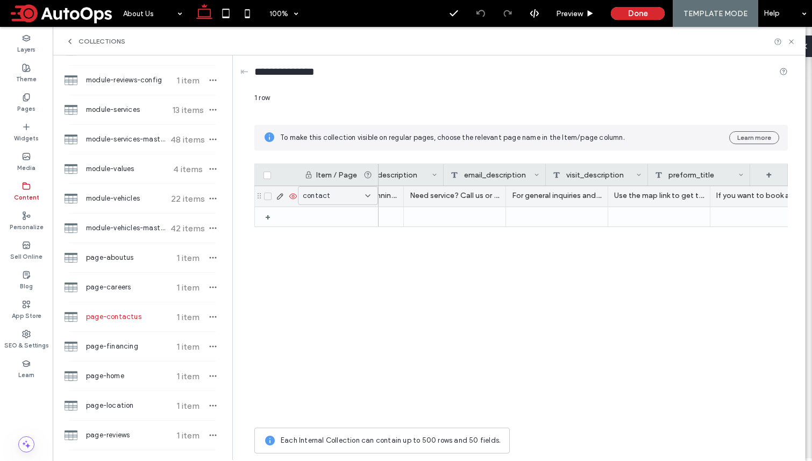
scroll to position [0, 548]
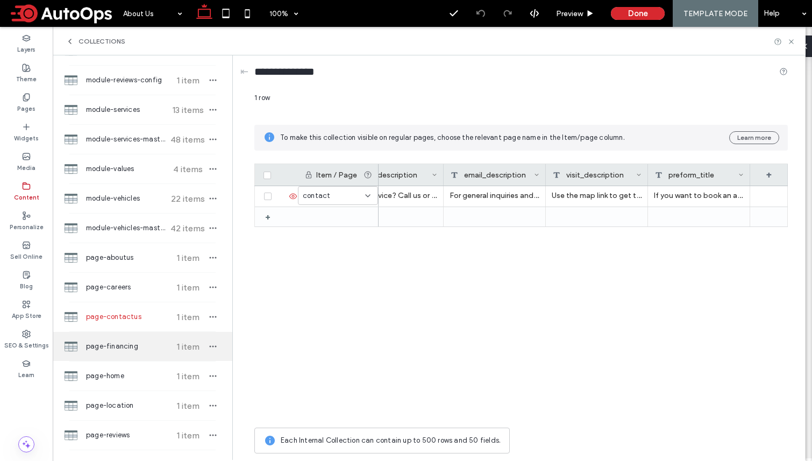
click at [110, 342] on span "page-financing" at bounding box center [126, 346] width 80 height 11
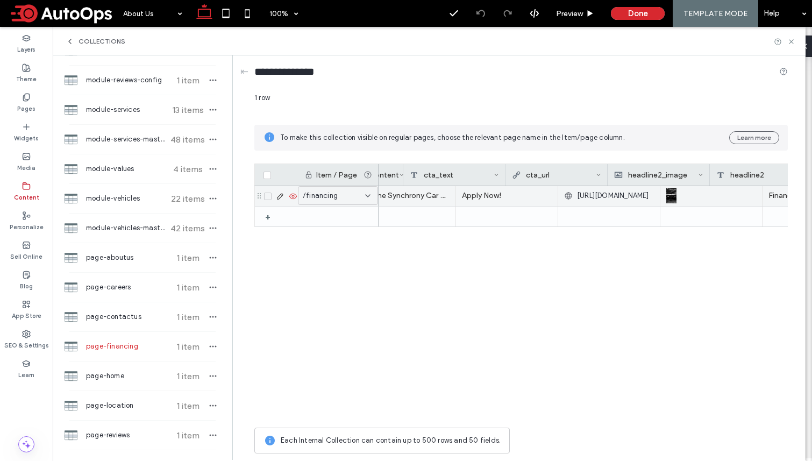
scroll to position [0, 752]
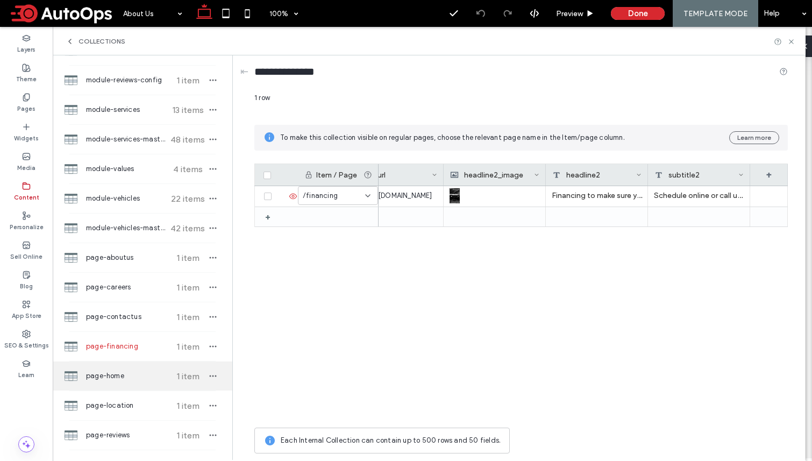
click at [120, 374] on span "page-home" at bounding box center [126, 376] width 80 height 11
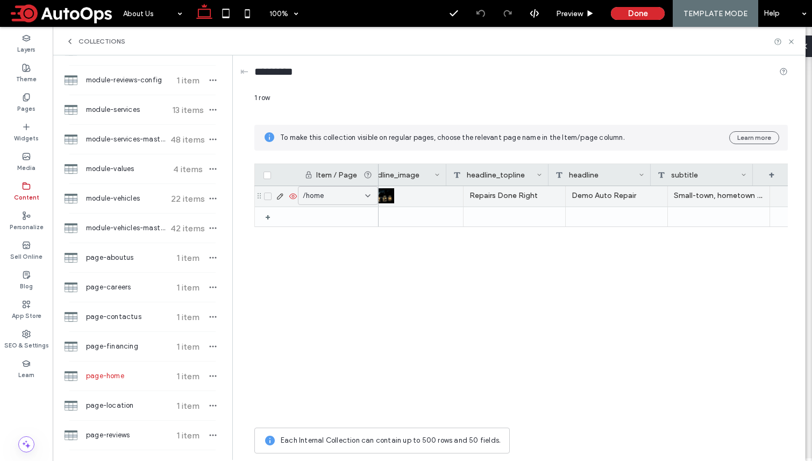
scroll to position [0, 37]
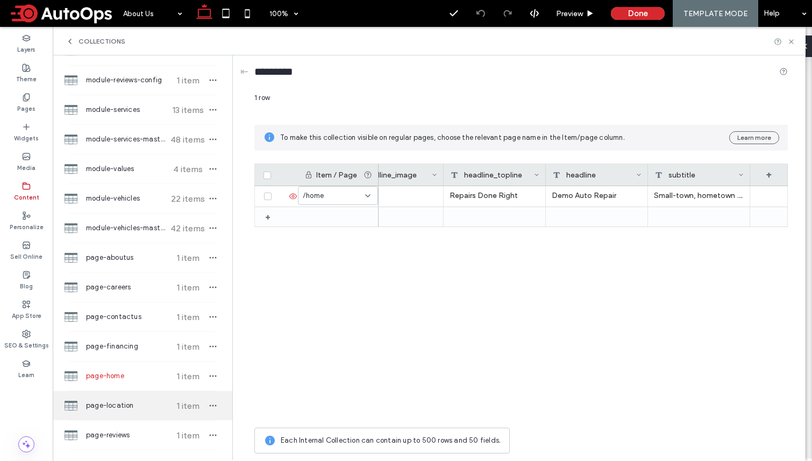
click at [110, 400] on span "page-location" at bounding box center [126, 405] width 80 height 11
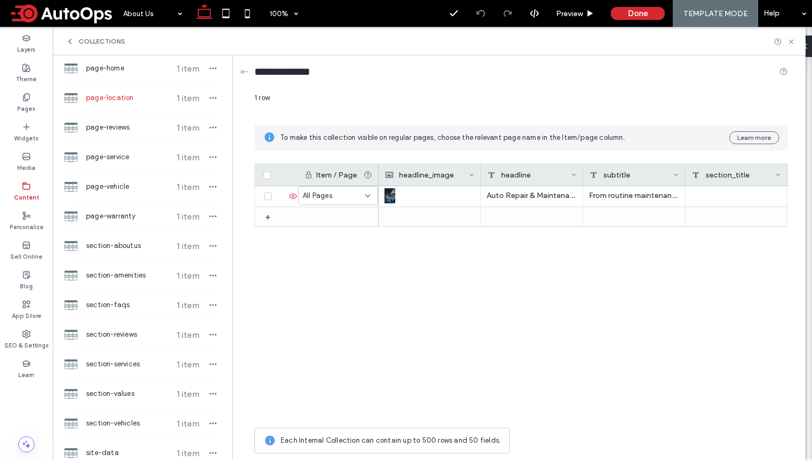
scroll to position [615, 0]
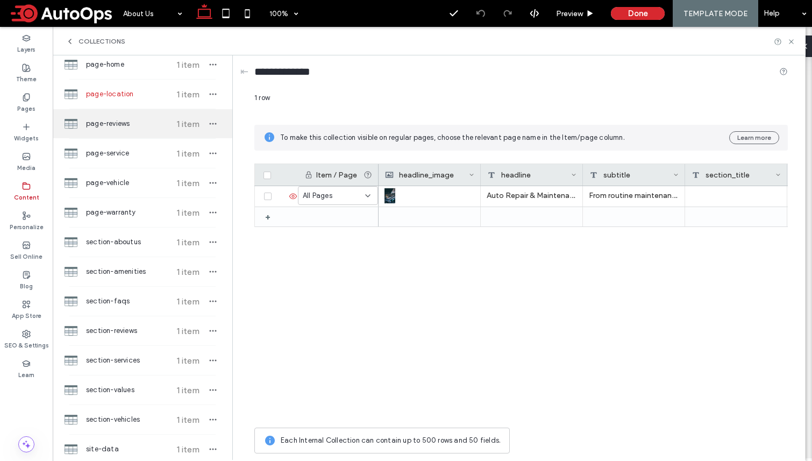
click at [109, 124] on span "page-reviews" at bounding box center [126, 123] width 80 height 11
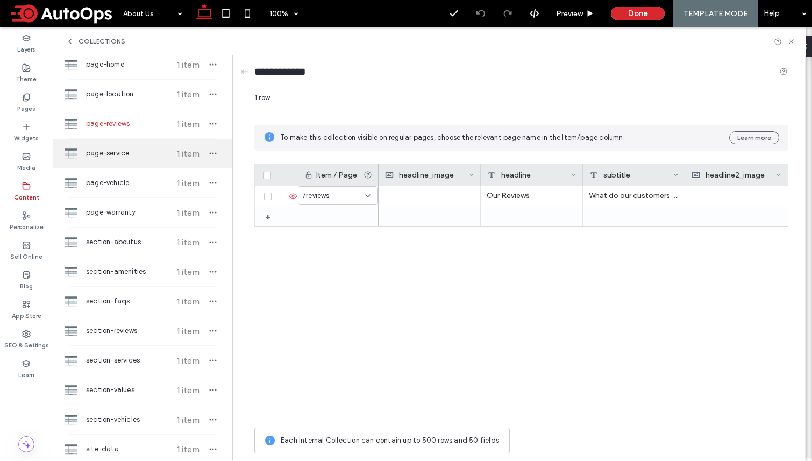
click at [112, 151] on span "page-service" at bounding box center [126, 153] width 80 height 11
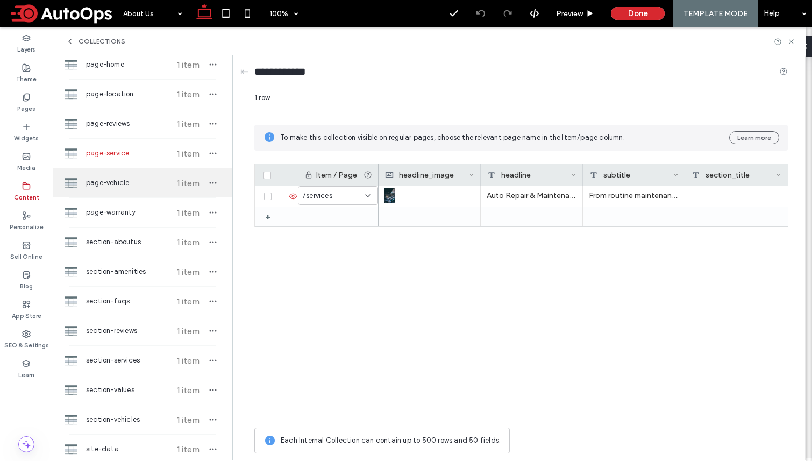
click at [120, 176] on div "page-vehicle 1 item" at bounding box center [143, 182] width 180 height 29
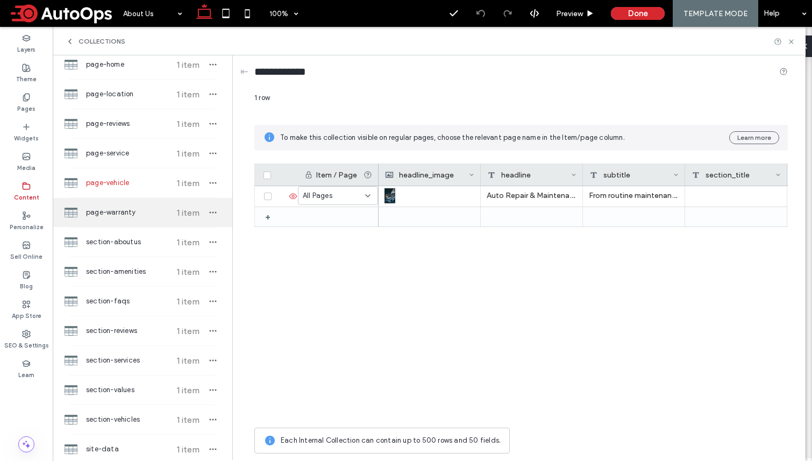
click at [112, 210] on span "page-warranty" at bounding box center [126, 212] width 80 height 11
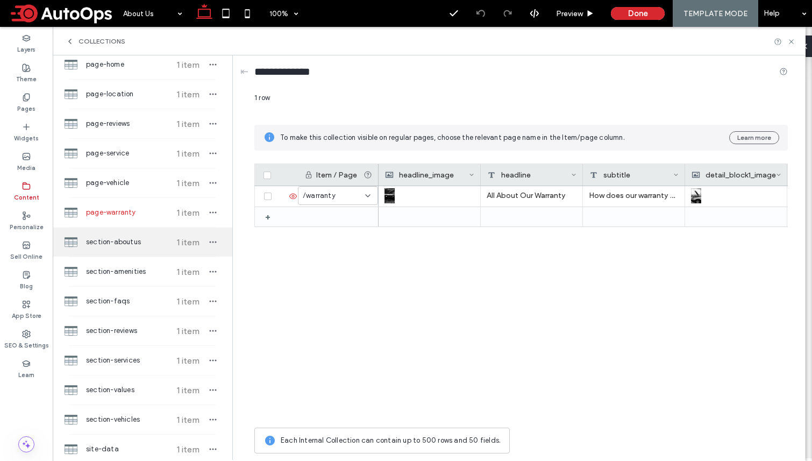
click at [115, 235] on div "section-aboutus 1 item" at bounding box center [143, 242] width 180 height 29
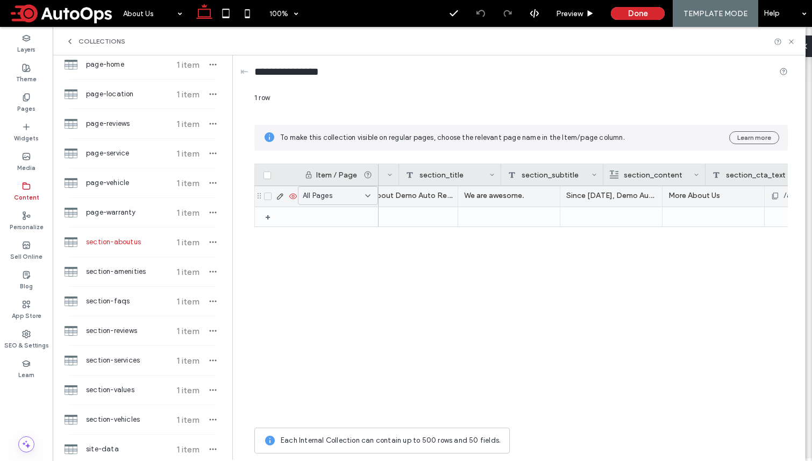
scroll to position [0, 137]
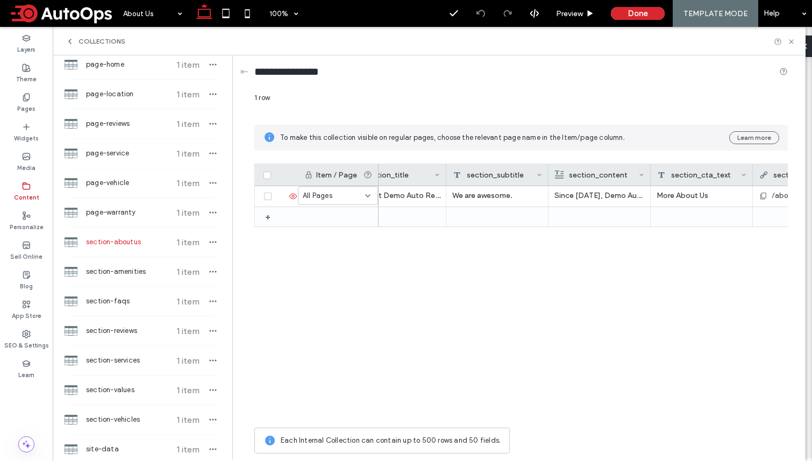
click at [491, 297] on div "All About Demo Auto Repair We are awesome. Since [DATE], Demo Auto Repair has d…" at bounding box center [583, 304] width 409 height 236
click at [523, 322] on div "All About Demo Auto Repair We are awesome. Since [DATE], Demo Auto Repair has d…" at bounding box center [583, 304] width 409 height 236
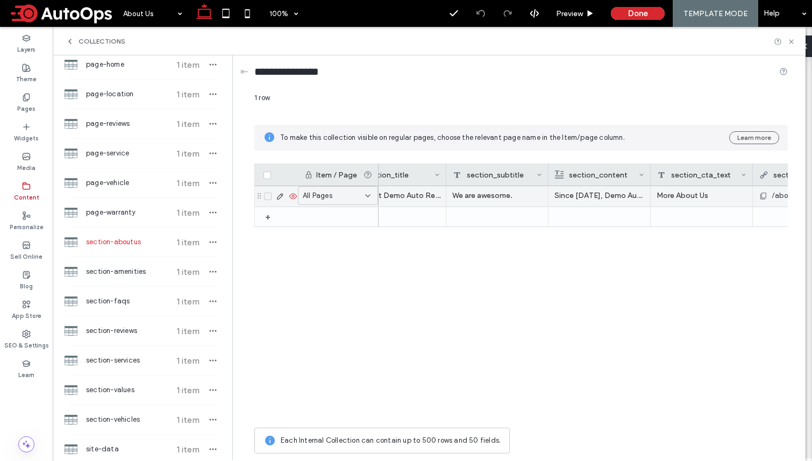
click at [711, 194] on div "/about-us" at bounding box center [804, 195] width 90 height 19
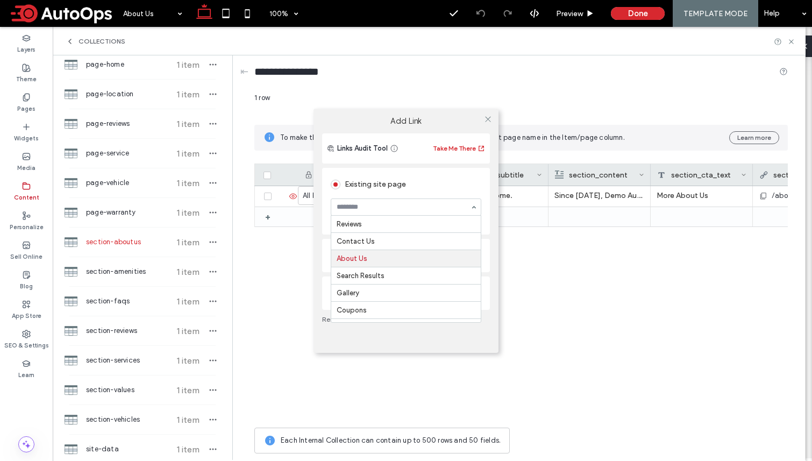
scroll to position [35, 0]
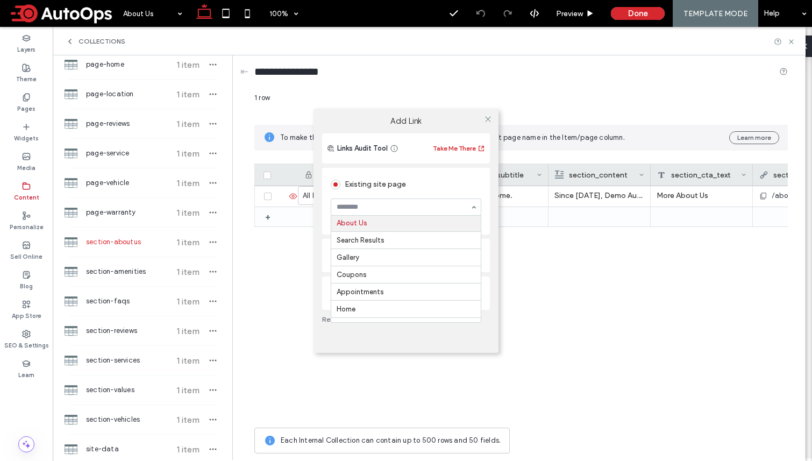
click at [528, 246] on div "Add Link Links Audit Tool Take Me There Existing site page Reviews Contact Us A…" at bounding box center [406, 230] width 812 height 461
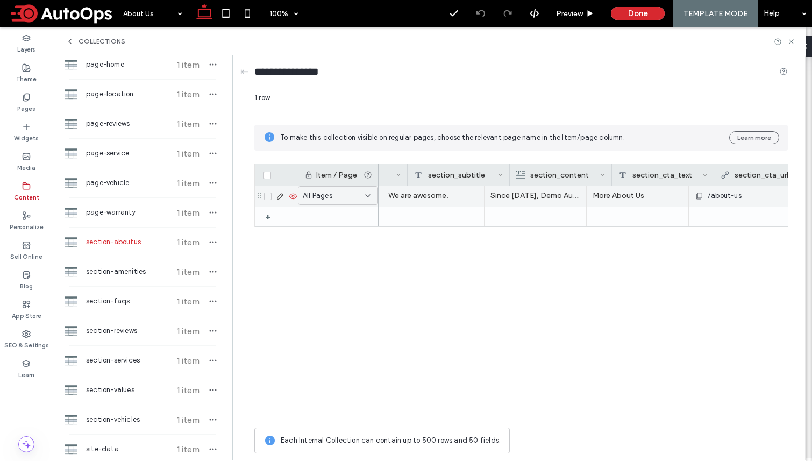
scroll to position [0, 241]
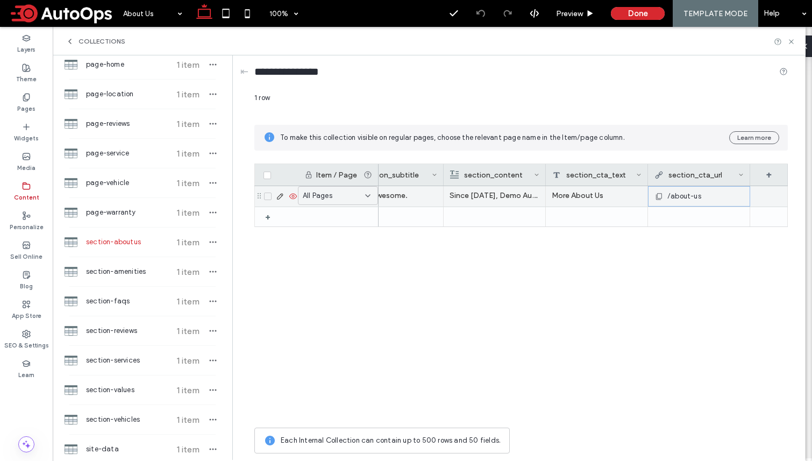
click at [689, 196] on span "/about-us" at bounding box center [684, 196] width 34 height 11
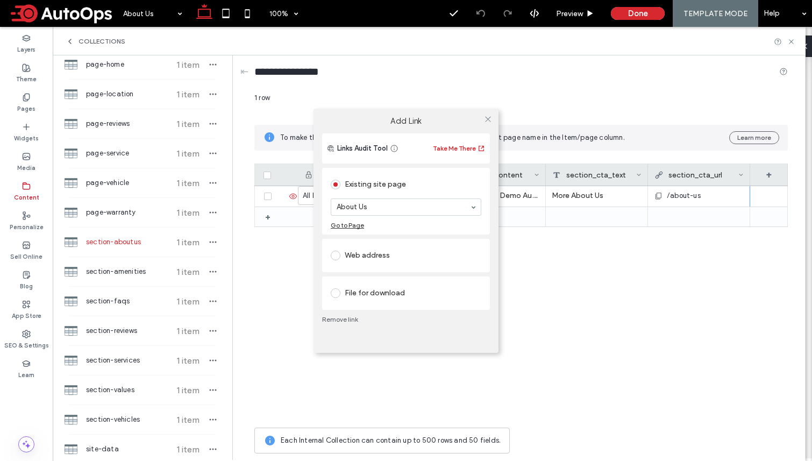
click at [667, 305] on div "Add Link Links Audit Tool Take Me There Existing site page About Us Go to Page …" at bounding box center [406, 230] width 812 height 461
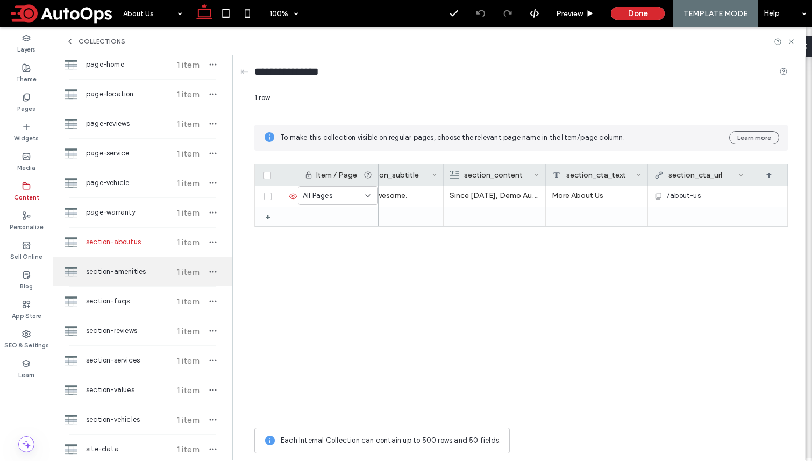
click at [97, 271] on span "section-amenities" at bounding box center [126, 271] width 80 height 11
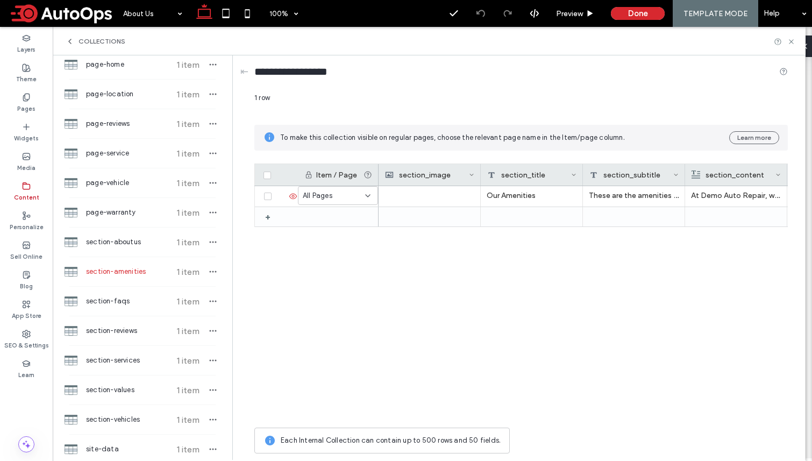
click at [527, 275] on div "Our Amenities These are the amenities we offer our customers! At Demo Auto Repa…" at bounding box center [583, 304] width 409 height 236
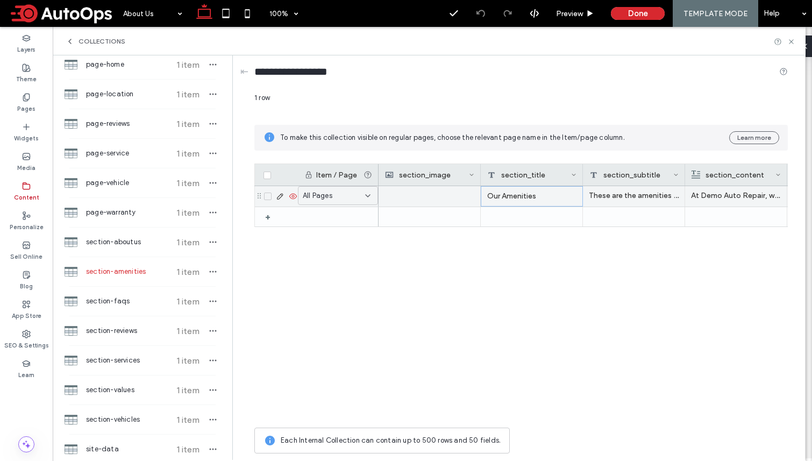
click at [522, 199] on div "Our Amenities" at bounding box center [532, 196] width 102 height 20
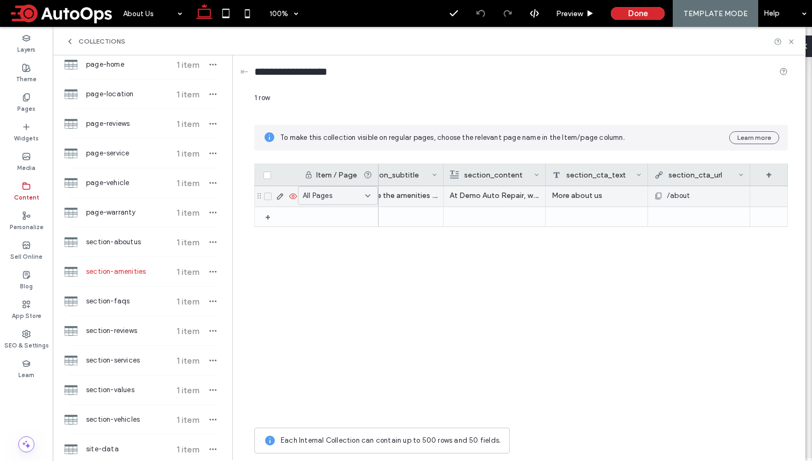
click at [698, 194] on div "/about" at bounding box center [699, 195] width 90 height 19
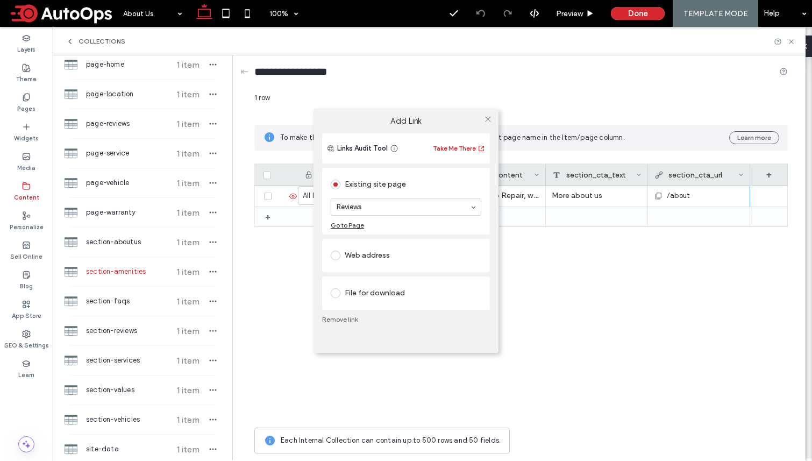
drag, startPoint x: 752, startPoint y: 196, endPoint x: 732, endPoint y: 200, distance: 20.2
click at [711, 196] on div "Add Link Links Audit Tool Take Me There Existing site page Reviews Go to Page W…" at bounding box center [406, 230] width 812 height 461
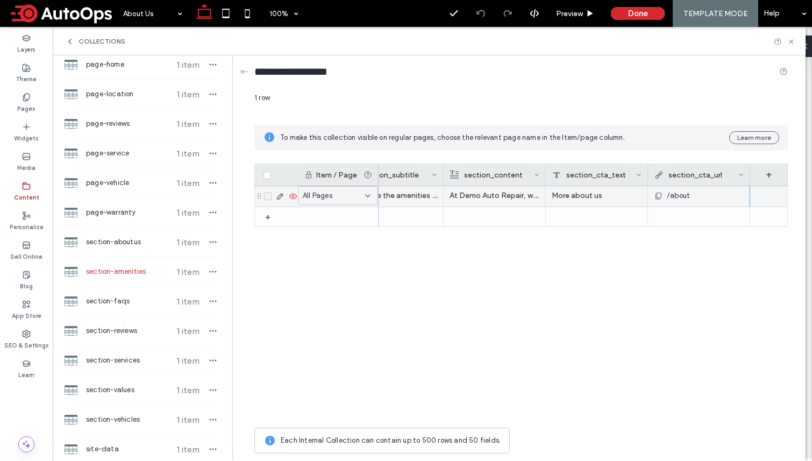
click at [701, 194] on div "/about" at bounding box center [699, 195] width 90 height 19
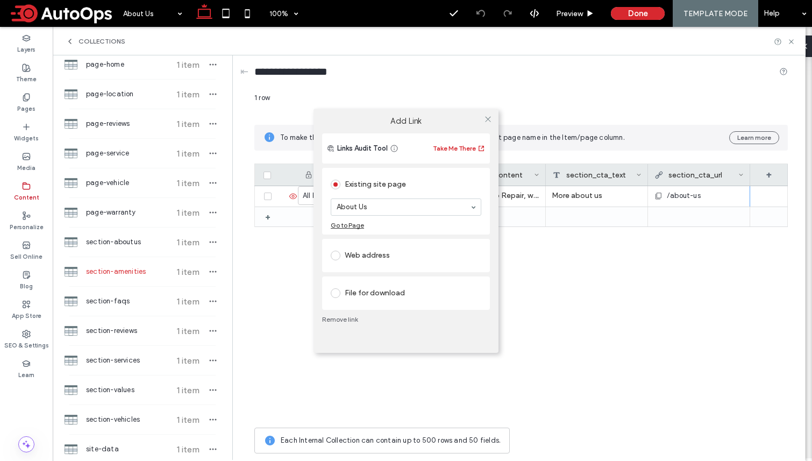
click at [649, 264] on div "Add Link Links Audit Tool Take Me There Existing site page About Us Go to Page …" at bounding box center [406, 230] width 812 height 461
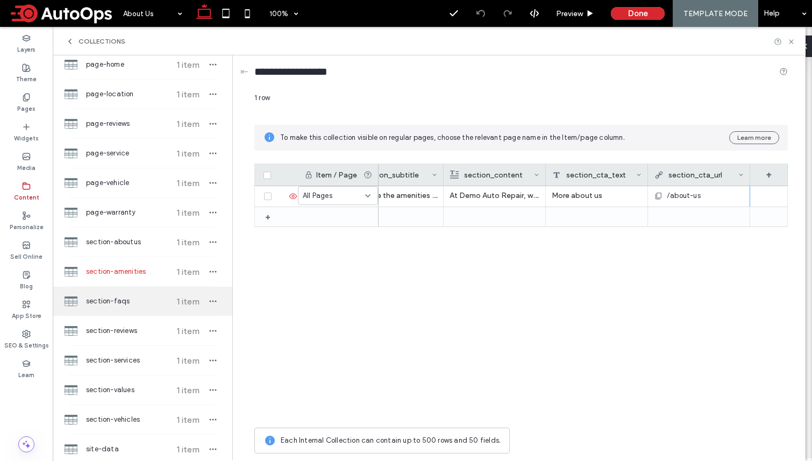
click at [139, 299] on span "section-faqs" at bounding box center [126, 301] width 80 height 11
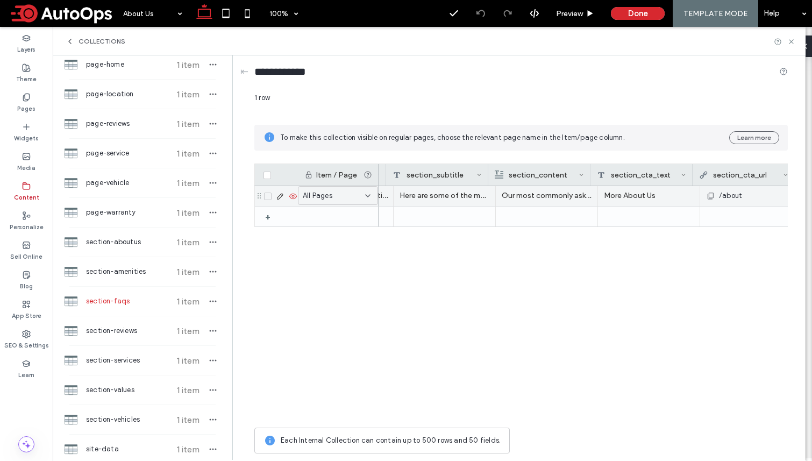
scroll to position [0, 203]
click at [711, 196] on div "/about" at bounding box center [738, 195] width 90 height 19
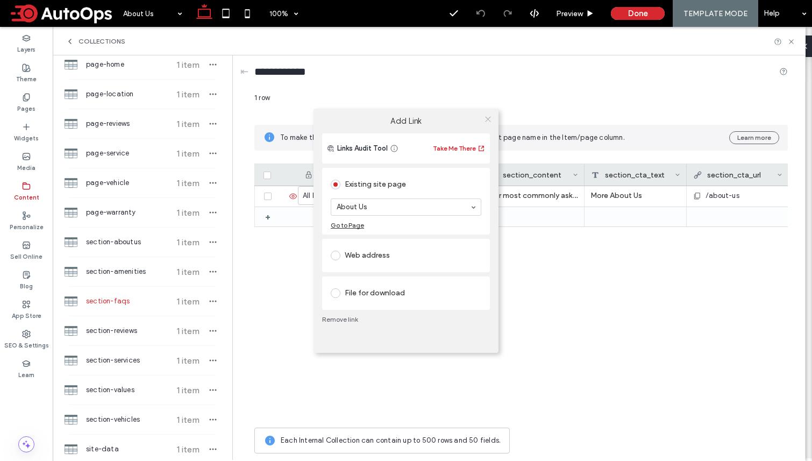
click at [488, 120] on icon at bounding box center [488, 119] width 8 height 8
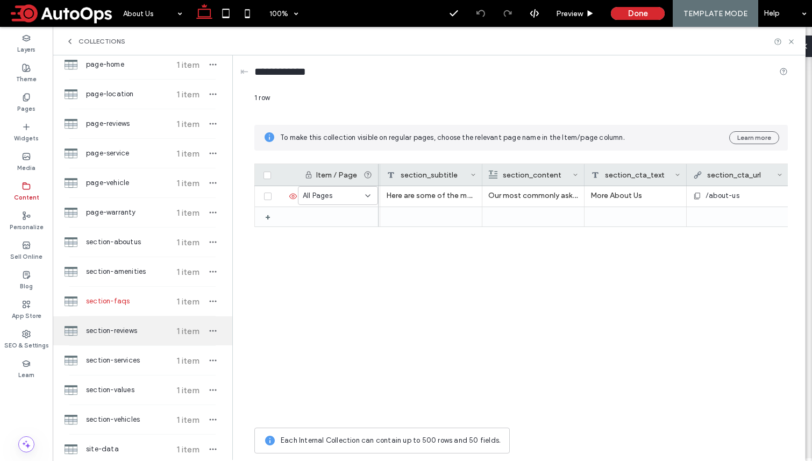
scroll to position [621, 0]
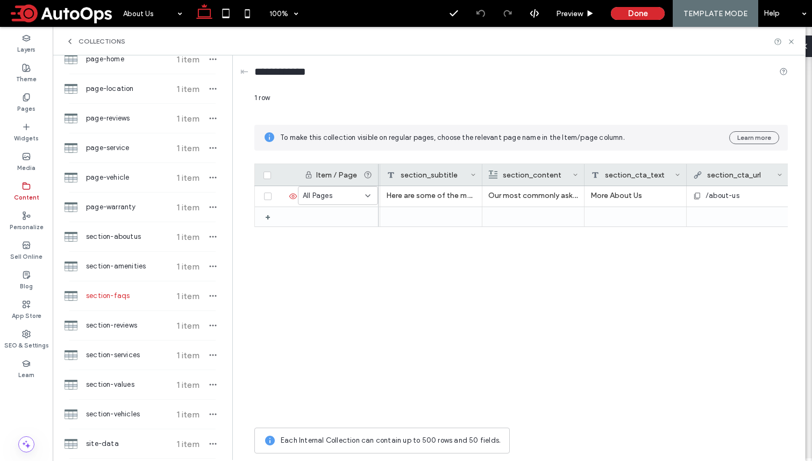
click at [291, 345] on div "+ All Pages Frequently Asked Questions Here are some of the most common questio…" at bounding box center [521, 304] width 534 height 236
click at [132, 324] on span "section-reviews" at bounding box center [126, 325] width 80 height 11
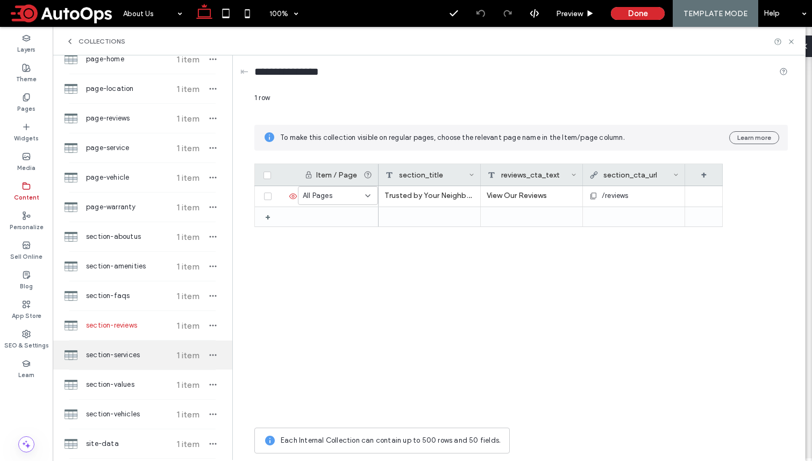
click at [120, 363] on div "section-services 1 item" at bounding box center [143, 354] width 180 height 29
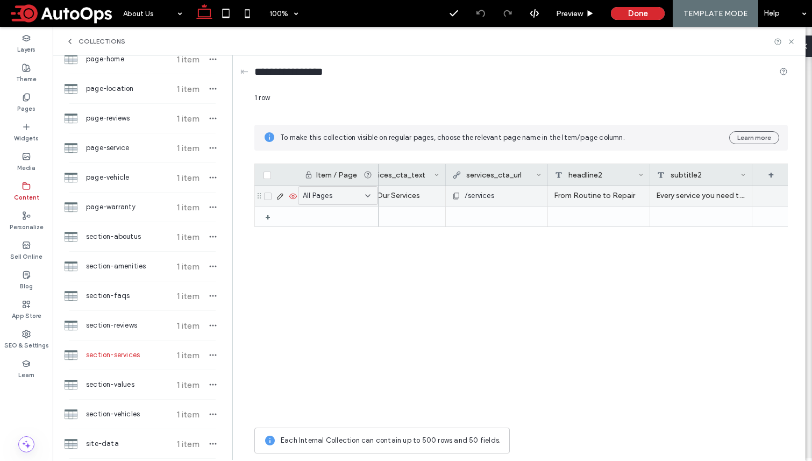
scroll to position [0, 344]
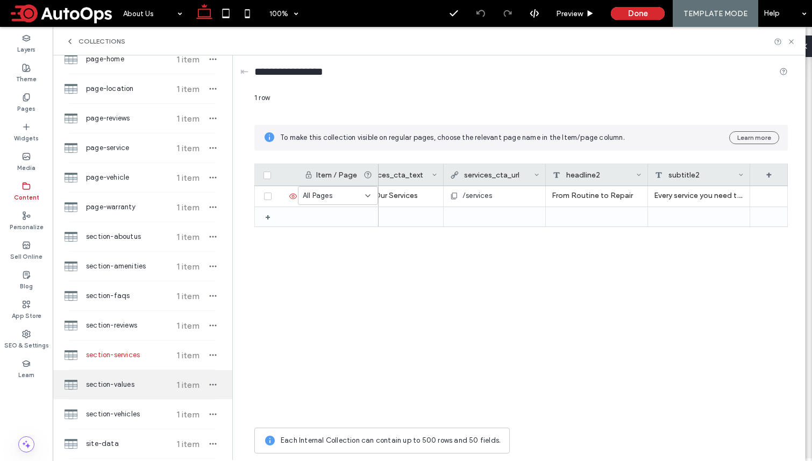
click at [115, 391] on div "section-values 1 item" at bounding box center [143, 384] width 180 height 29
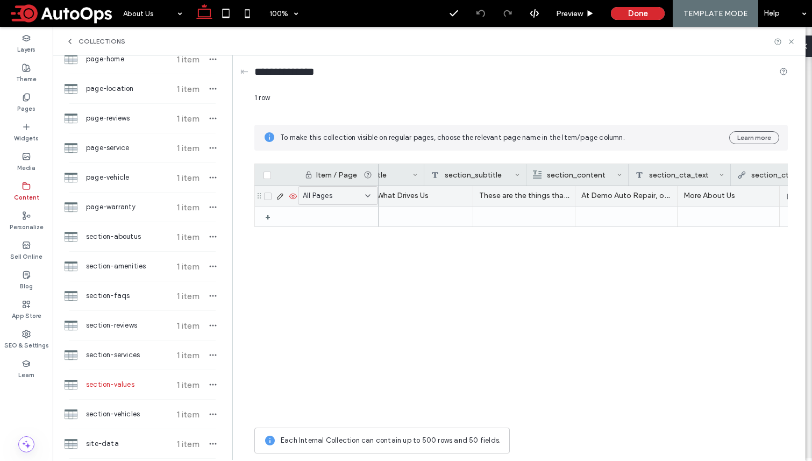
scroll to position [0, 241]
click at [681, 201] on div "/about" at bounding box center [699, 195] width 90 height 19
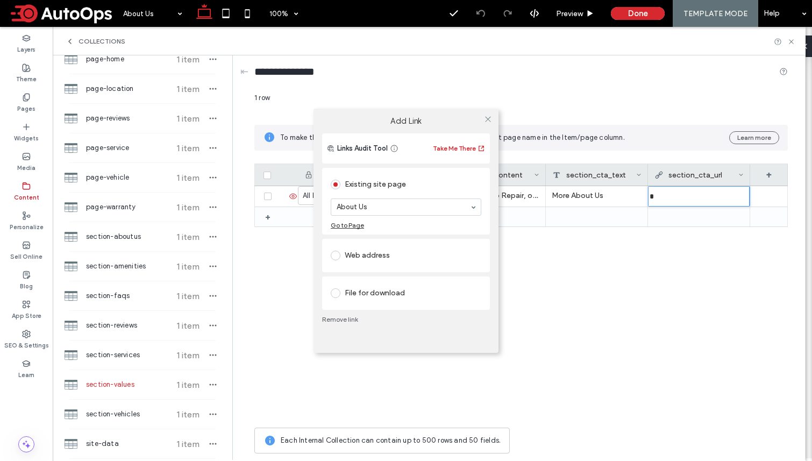
click at [619, 285] on div "Add Link Links Audit Tool Take Me There Existing site page About Us Go to Page …" at bounding box center [406, 230] width 812 height 461
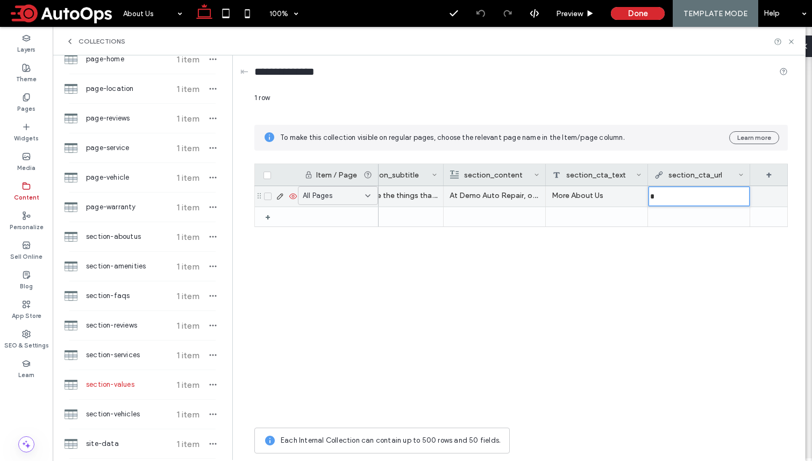
click at [698, 193] on input "*" at bounding box center [699, 196] width 101 height 19
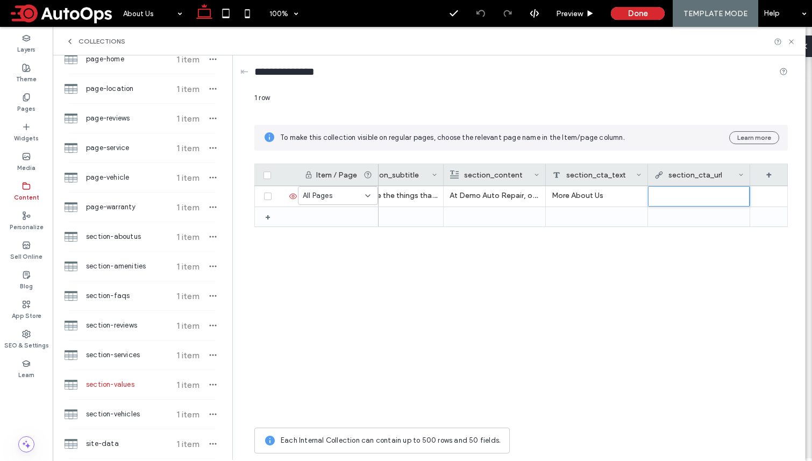
click at [649, 272] on div "What Drives Us These are the things that are important to us. At Demo Auto Repa…" at bounding box center [583, 304] width 409 height 236
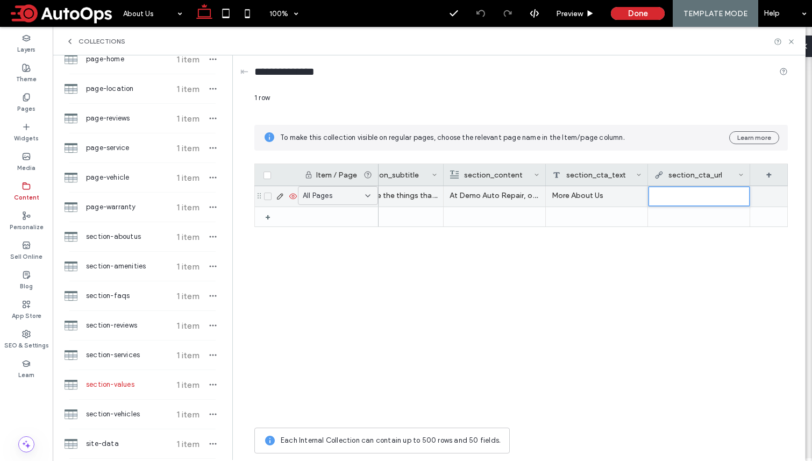
click at [678, 191] on input "text" at bounding box center [699, 196] width 101 height 19
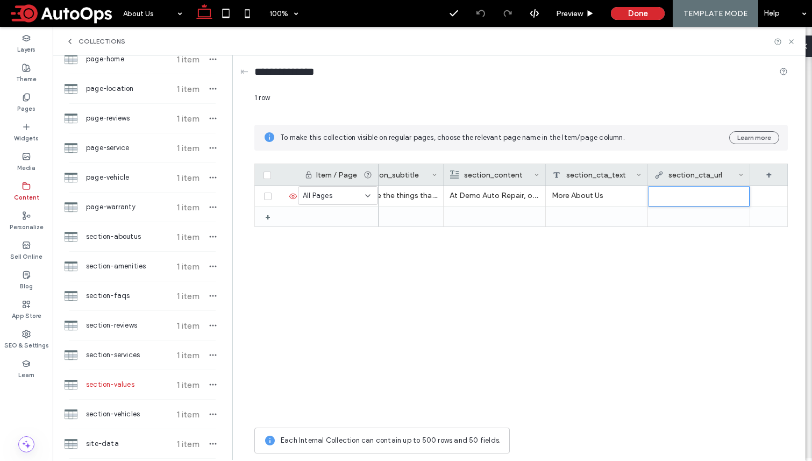
click at [671, 267] on div "What Drives Us These are the things that are important to us. At Demo Auto Repa…" at bounding box center [583, 304] width 409 height 236
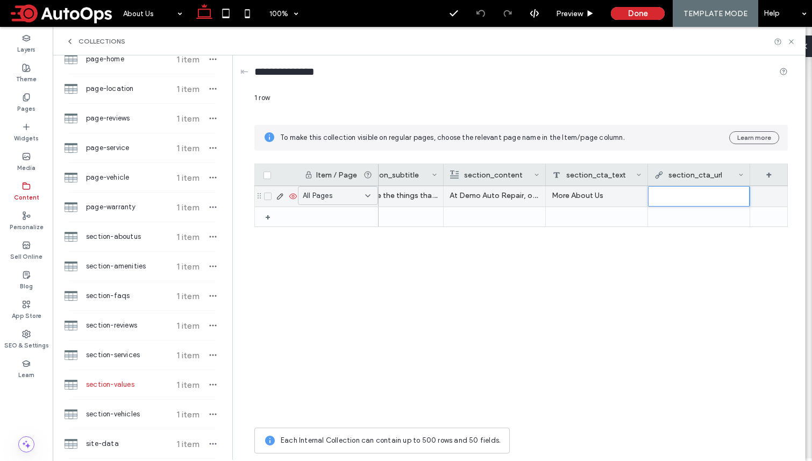
click at [617, 189] on div "More About Us" at bounding box center [597, 196] width 102 height 20
click at [684, 191] on div at bounding box center [699, 196] width 89 height 19
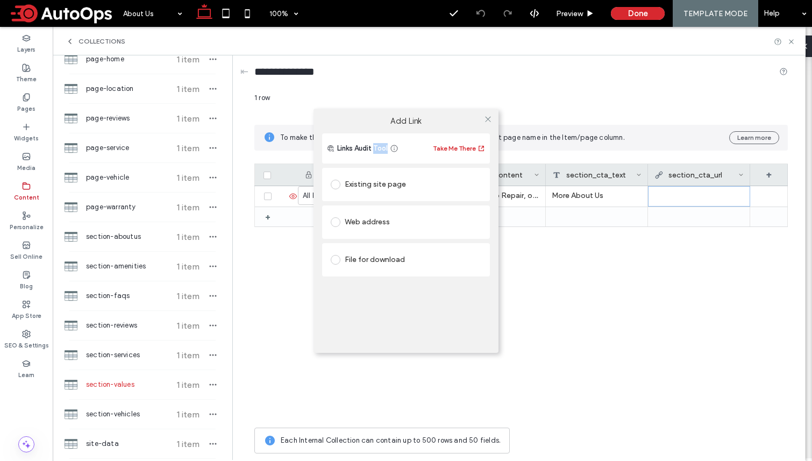
click at [684, 191] on div "Add Link Links Audit Tool Take Me There Existing site page Web address File for…" at bounding box center [406, 230] width 812 height 461
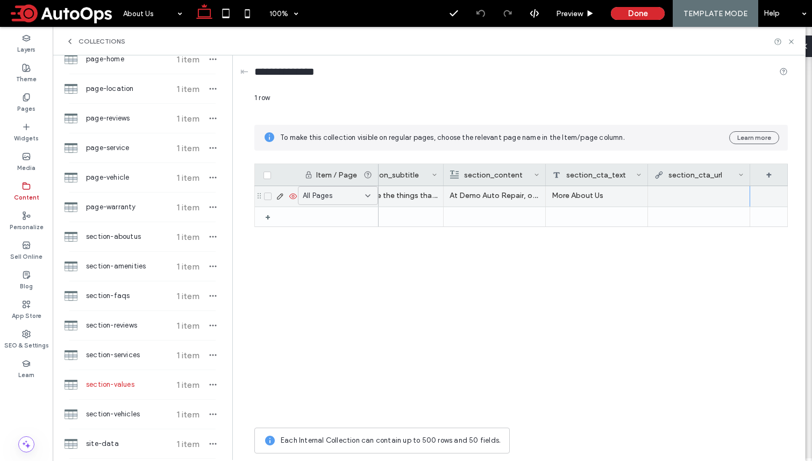
click at [664, 193] on div at bounding box center [699, 195] width 90 height 19
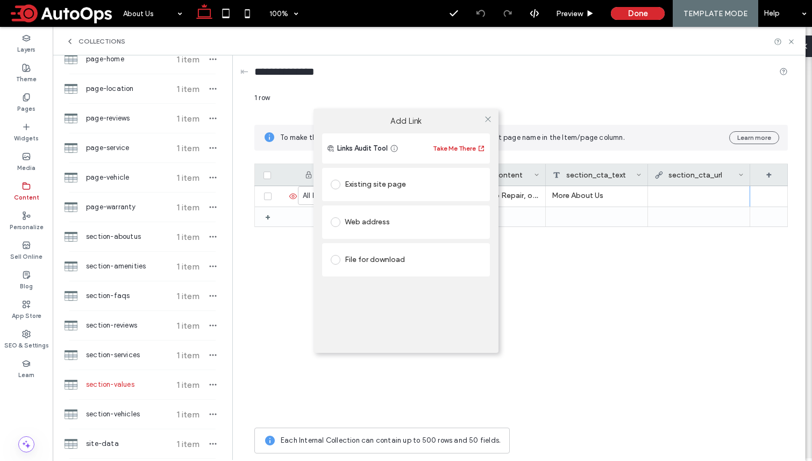
click at [664, 193] on div "Add Link Links Audit Tool Take Me There Existing site page Web address File for…" at bounding box center [406, 230] width 812 height 461
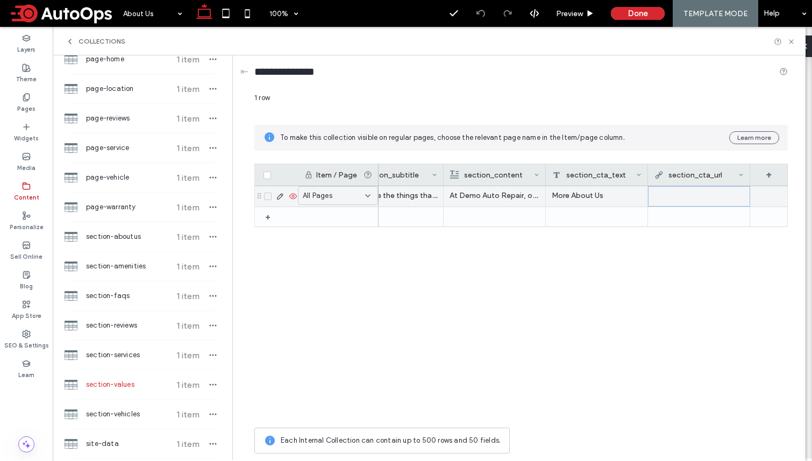
click at [664, 193] on div at bounding box center [699, 196] width 89 height 19
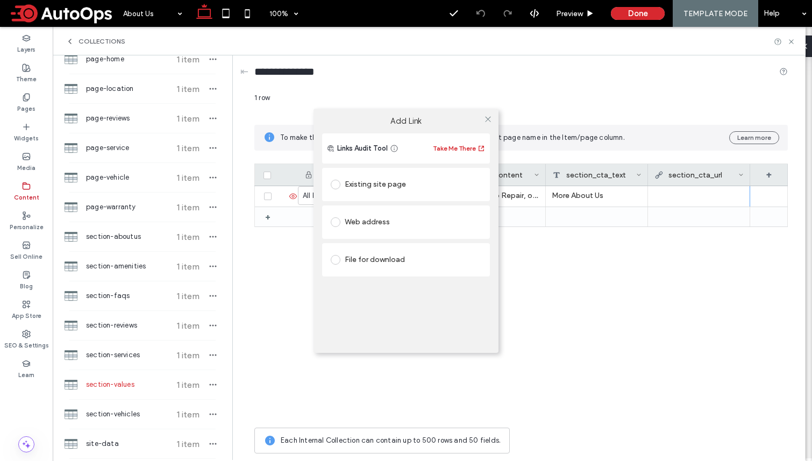
click at [338, 188] on span at bounding box center [336, 185] width 10 height 10
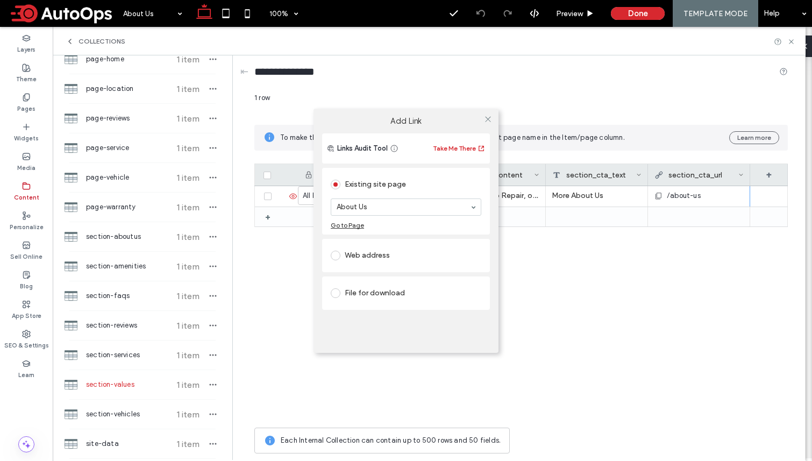
click at [576, 262] on div "Add Link Links Audit Tool Take Me There Existing site page About Us Go to Page …" at bounding box center [406, 230] width 812 height 461
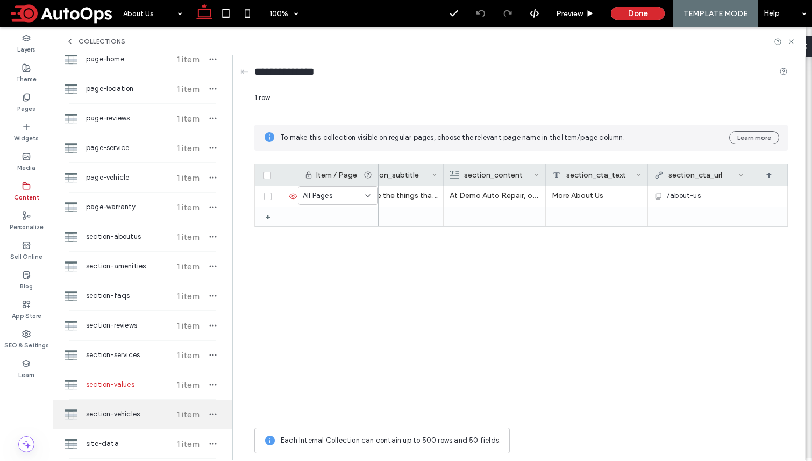
click at [118, 409] on span "section-vehicles" at bounding box center [126, 414] width 80 height 11
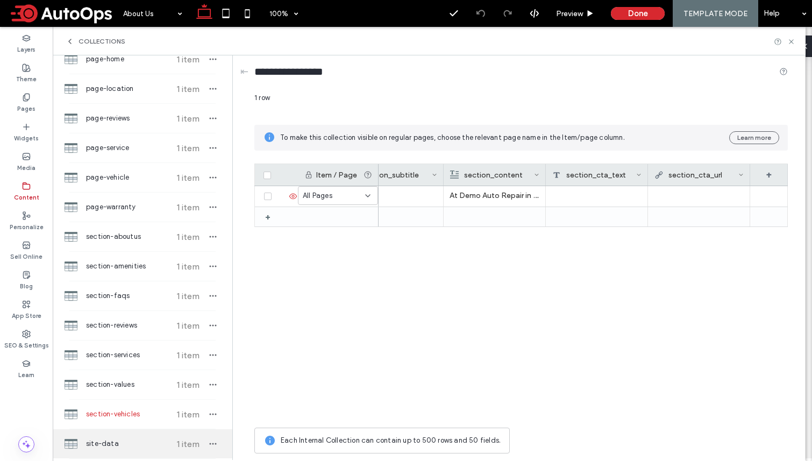
click at [110, 437] on div "site-data 1 item" at bounding box center [143, 443] width 180 height 29
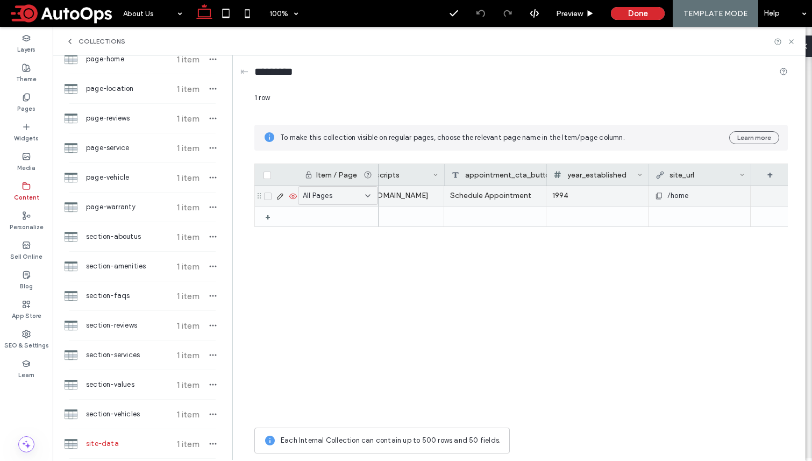
scroll to position [0, 752]
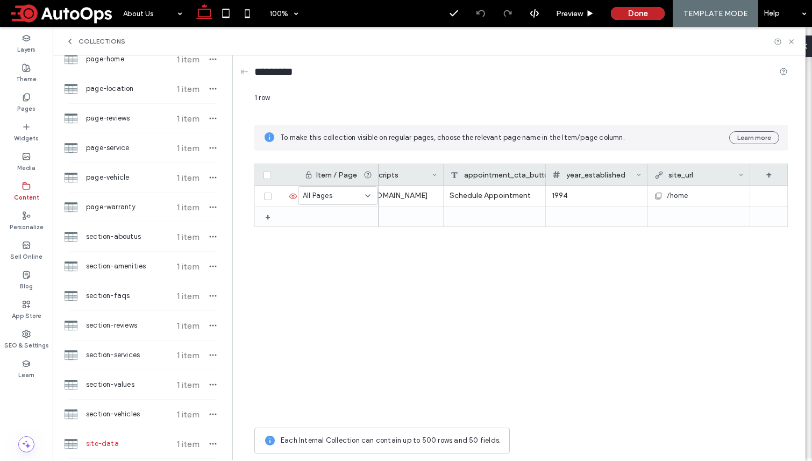
click at [643, 17] on button "Done" at bounding box center [638, 13] width 54 height 13
